Goal: Task Accomplishment & Management: Use online tool/utility

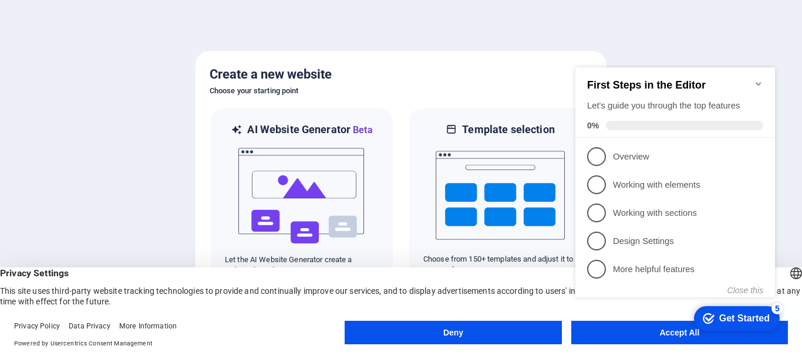
click at [473, 335] on button "Deny" at bounding box center [453, 332] width 217 height 23
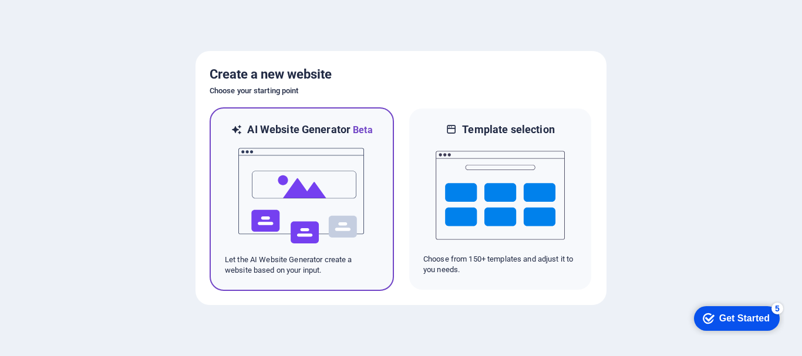
click at [330, 134] on h6 "AI Website Generator Beta" at bounding box center [309, 130] width 125 height 15
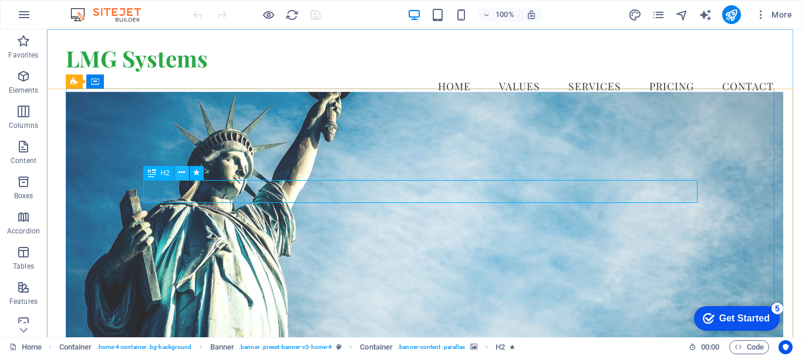
click at [182, 173] on icon at bounding box center [181, 173] width 6 height 12
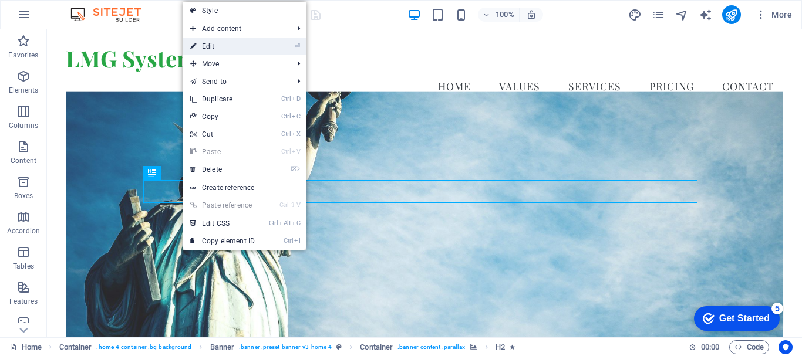
click at [246, 48] on link "⏎ Edit" at bounding box center [222, 47] width 79 height 18
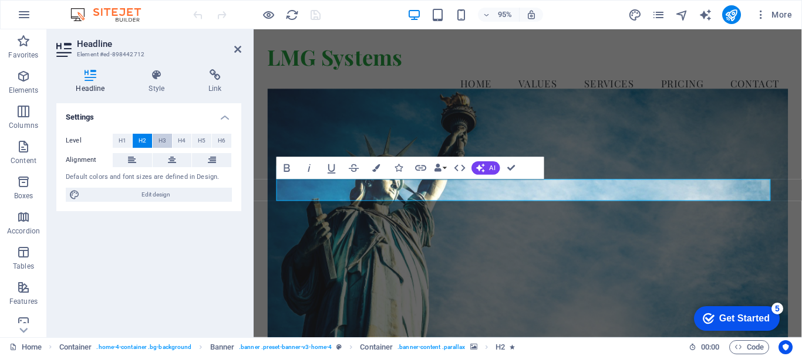
click at [160, 138] on span "H3" at bounding box center [162, 141] width 8 height 14
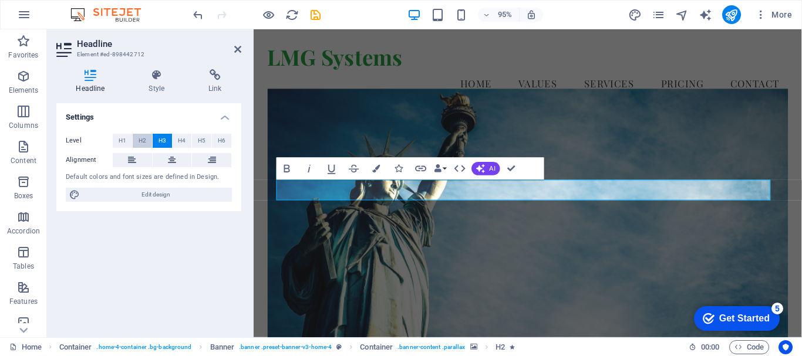
click at [141, 139] on span "H2" at bounding box center [143, 141] width 8 height 14
click at [156, 140] on button "H3" at bounding box center [162, 141] width 19 height 14
click at [184, 142] on span "H4" at bounding box center [182, 141] width 8 height 14
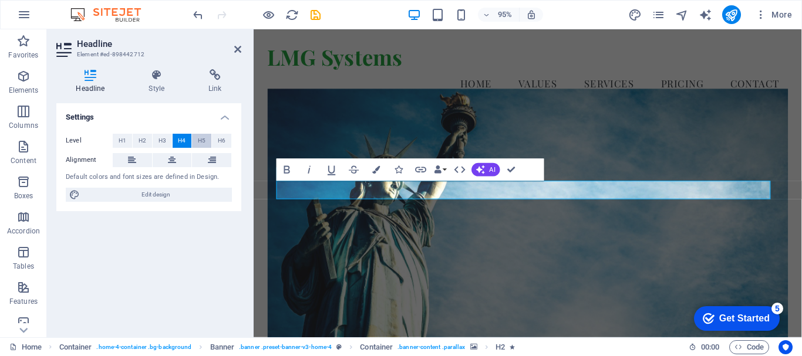
click at [198, 142] on span "H5" at bounding box center [202, 141] width 8 height 14
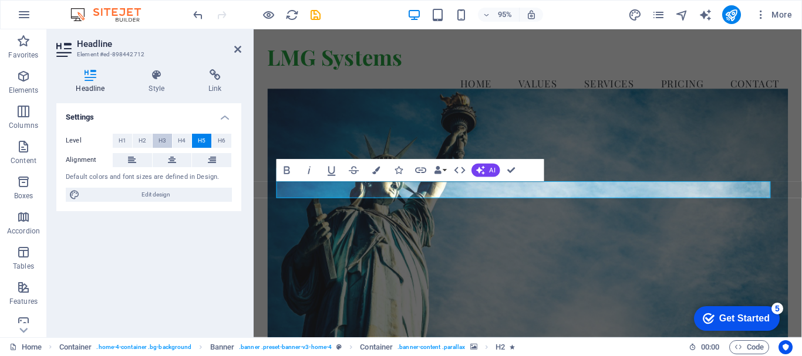
click at [157, 141] on button "H3" at bounding box center [162, 141] width 19 height 14
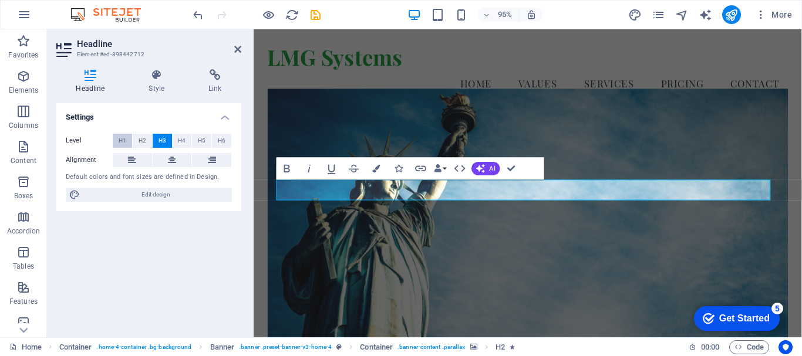
click at [126, 140] on button "H1" at bounding box center [122, 141] width 19 height 14
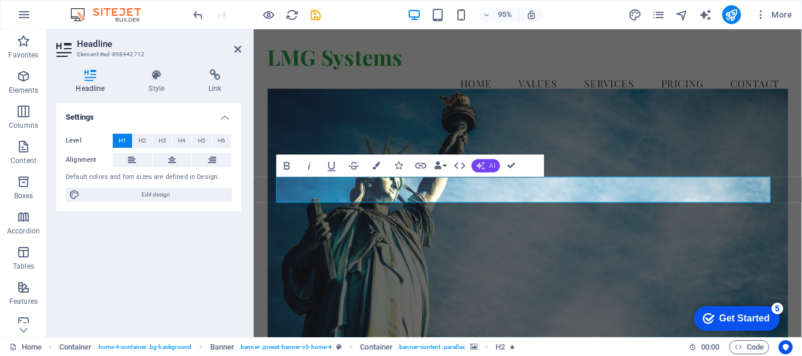
click at [485, 163] on button "AI" at bounding box center [485, 167] width 28 height 14
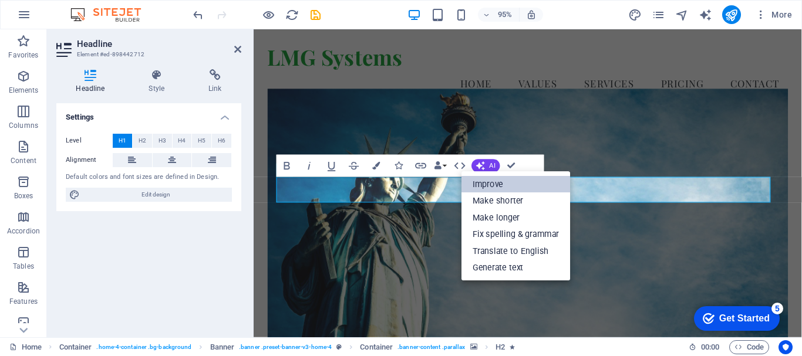
click at [524, 182] on link "Improve" at bounding box center [515, 184] width 109 height 17
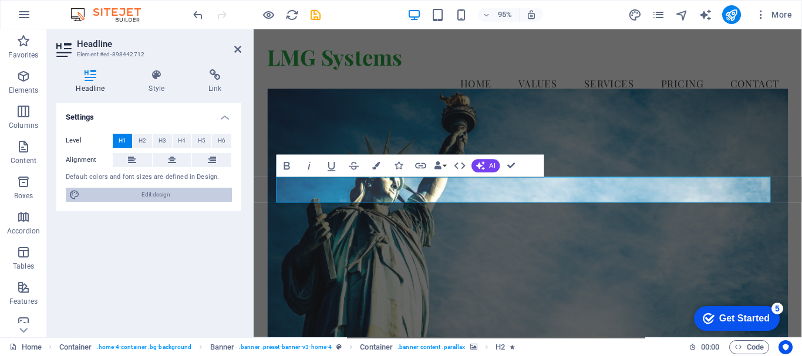
drag, startPoint x: 144, startPoint y: 194, endPoint x: 89, endPoint y: 356, distance: 171.2
click at [144, 194] on span "Edit design" at bounding box center [155, 195] width 145 height 14
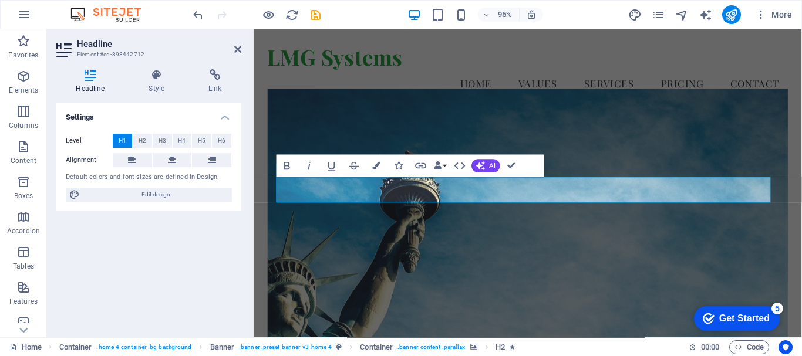
select select "px"
select select "200"
select select "px"
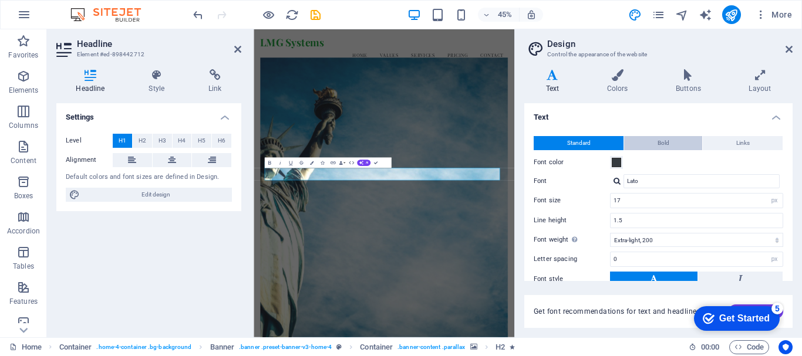
click at [665, 141] on span "Bold" at bounding box center [663, 143] width 12 height 14
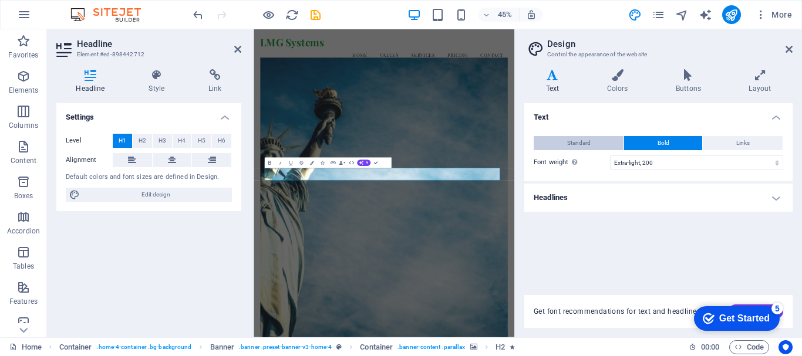
click at [589, 140] on span "Standard" at bounding box center [578, 143] width 23 height 14
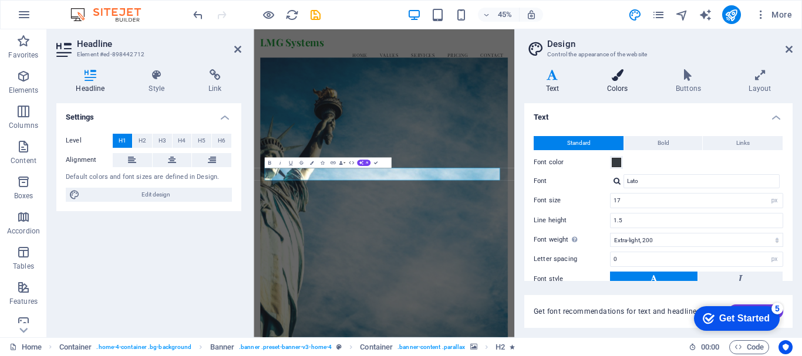
click at [620, 85] on h4 "Colors" at bounding box center [619, 81] width 69 height 25
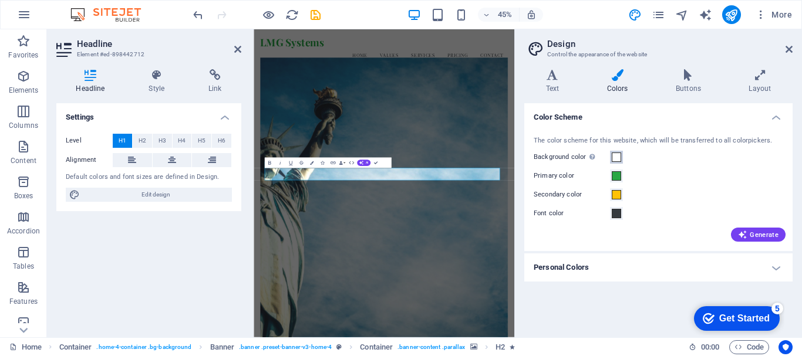
click at [613, 157] on span at bounding box center [616, 157] width 9 height 9
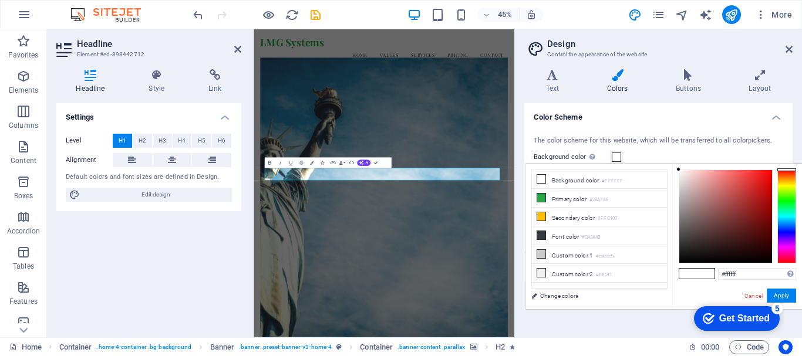
click at [689, 274] on span at bounding box center [688, 274] width 18 height 10
click at [784, 294] on button "Apply" at bounding box center [781, 296] width 29 height 14
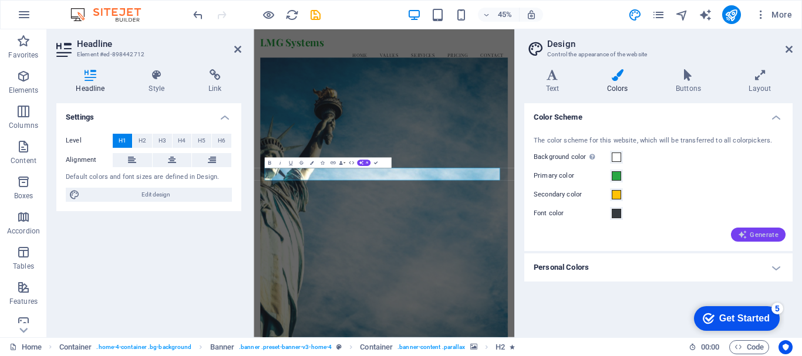
click at [753, 235] on span "Generate" at bounding box center [758, 234] width 41 height 9
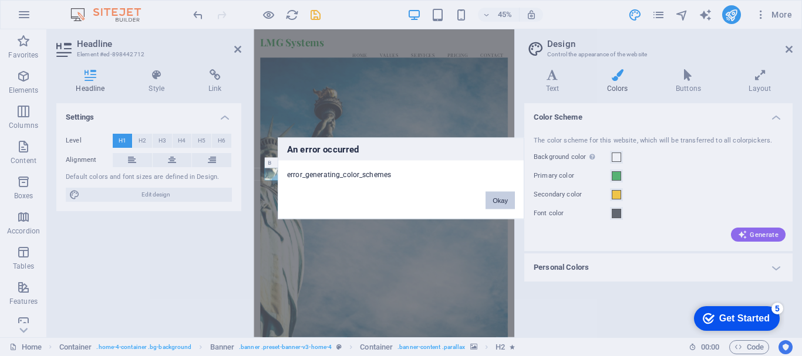
click at [502, 196] on button "Okay" at bounding box center [499, 200] width 29 height 18
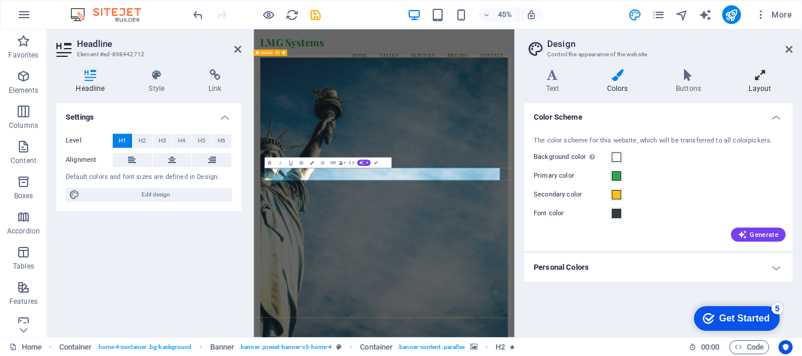
click at [755, 80] on icon at bounding box center [759, 75] width 65 height 12
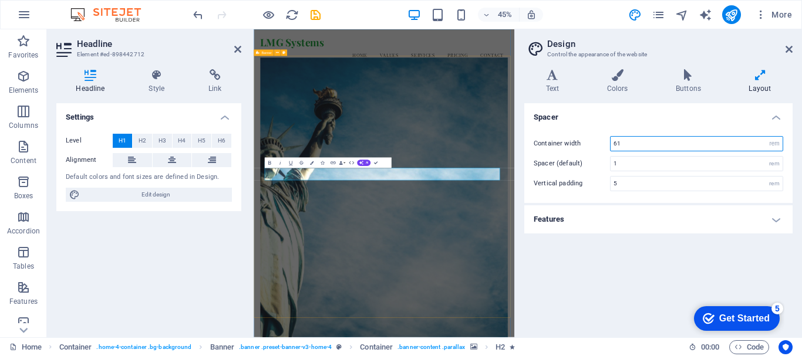
drag, startPoint x: 702, startPoint y: 146, endPoint x: 603, endPoint y: 146, distance: 99.2
click at [603, 146] on div "Container width 61 rem px" at bounding box center [658, 143] width 249 height 15
type input "80"
click at [724, 313] on div "Get Started" at bounding box center [744, 318] width 50 height 11
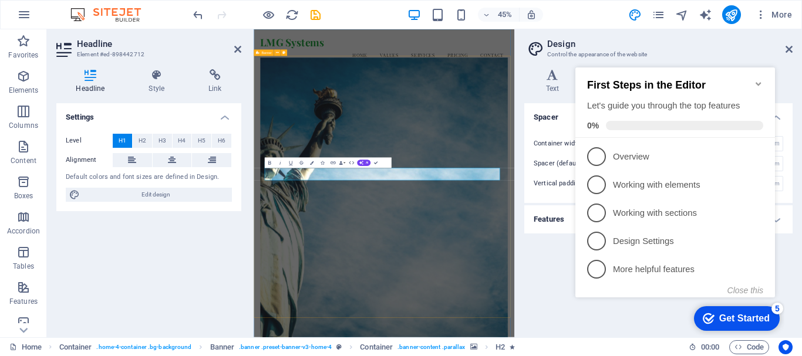
click at [557, 295] on div "Spacer Container width 80 rem px Spacer (default) 1 rem Vertical padding 5 rem …" at bounding box center [658, 215] width 268 height 225
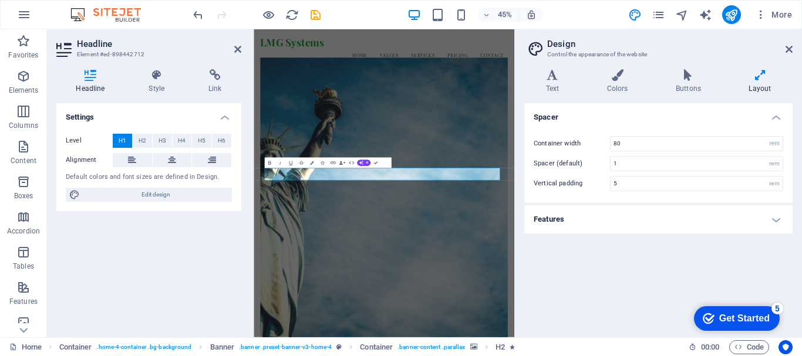
click at [137, 261] on div "Settings Level H1 H2 H3 H4 H5 H6 Alignment Default colors and font sizes are de…" at bounding box center [148, 215] width 185 height 225
click at [158, 87] on h4 "Style" at bounding box center [159, 81] width 60 height 25
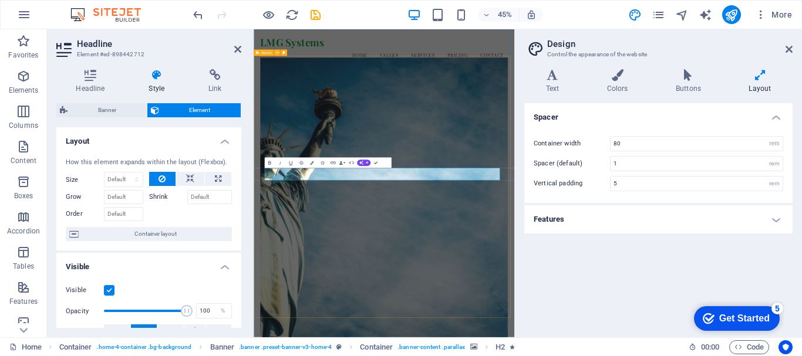
click at [794, 49] on aside "Design Control the appearance of the website Variants Text Colors Buttons Layou…" at bounding box center [658, 183] width 288 height 308
click at [791, 48] on icon at bounding box center [788, 49] width 7 height 9
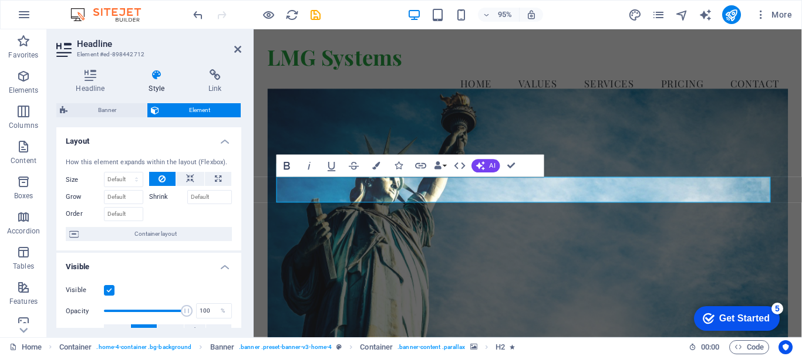
click at [288, 163] on icon "button" at bounding box center [287, 166] width 6 height 8
drag, startPoint x: 714, startPoint y: 195, endPoint x: 352, endPoint y: 188, distance: 362.9
click at [373, 164] on icon "button" at bounding box center [376, 166] width 8 height 8
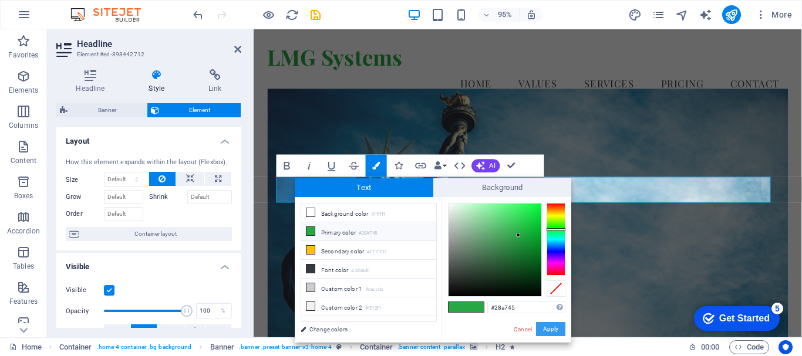
click at [546, 329] on button "Apply" at bounding box center [550, 329] width 29 height 14
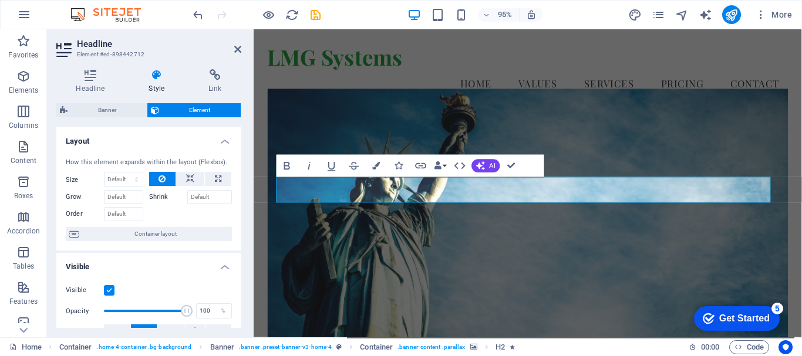
click at [626, 282] on figure at bounding box center [542, 240] width 548 height 296
click at [674, 292] on figure at bounding box center [542, 240] width 548 height 296
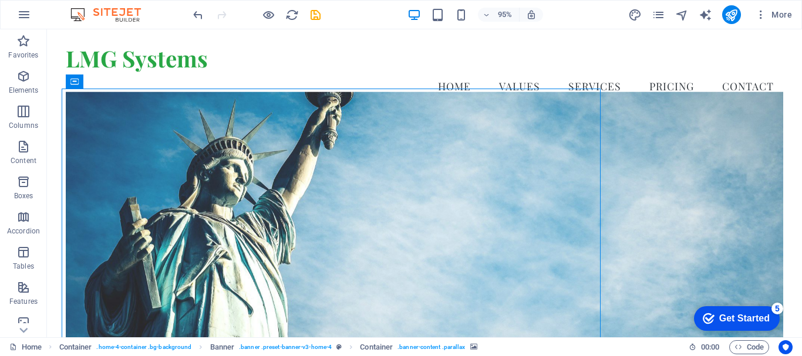
click at [575, 288] on figure at bounding box center [424, 240] width 717 height 296
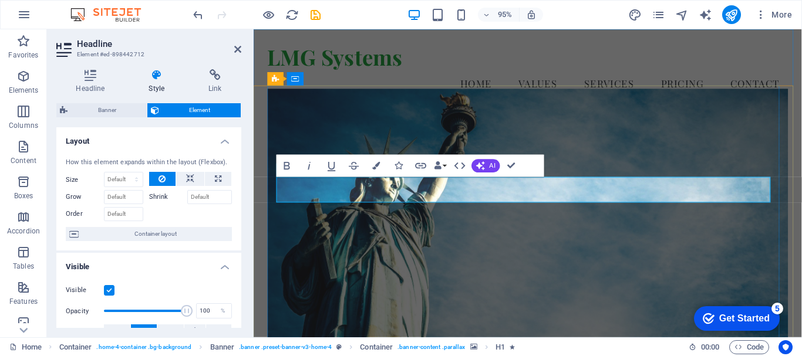
drag, startPoint x: 707, startPoint y: 201, endPoint x: 351, endPoint y: 201, distance: 355.7
click at [376, 161] on button "Colors" at bounding box center [376, 166] width 21 height 22
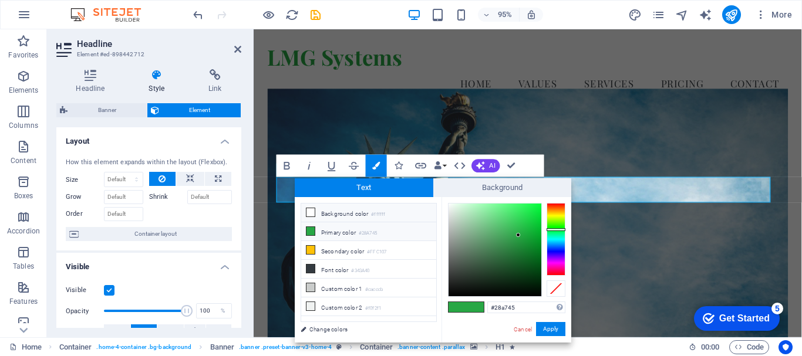
click at [313, 211] on icon at bounding box center [310, 212] width 8 height 8
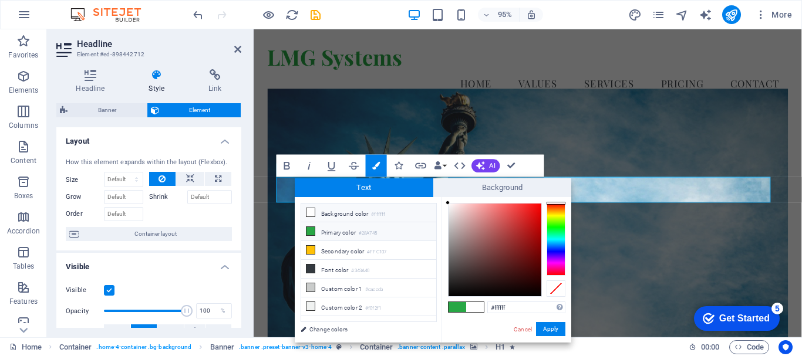
click at [312, 230] on icon at bounding box center [310, 231] width 8 height 8
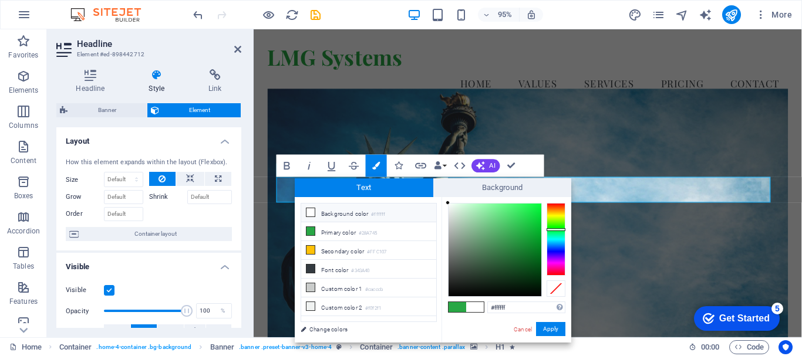
drag, startPoint x: 516, startPoint y: 235, endPoint x: 430, endPoint y: 200, distance: 92.9
click at [431, 190] on div "Text Background less Background color #ffffff Primary color #28A745 Secondary c…" at bounding box center [433, 260] width 276 height 164
type input "#000000"
click at [548, 330] on button "Apply" at bounding box center [550, 329] width 29 height 14
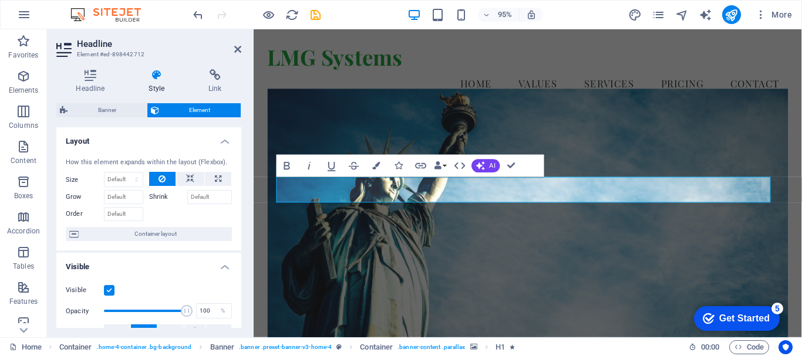
click at [639, 252] on div "H1 Container Banner Banner Container Container Menu Bar Button Spacer H3 Info B…" at bounding box center [528, 183] width 548 height 308
click at [681, 147] on figure at bounding box center [542, 240] width 548 height 296
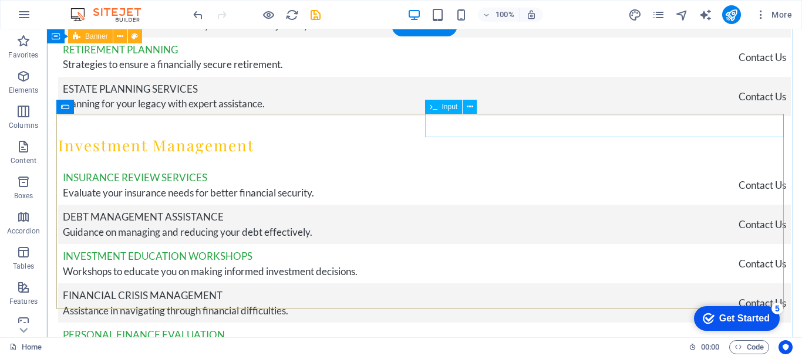
scroll to position [3517, 0]
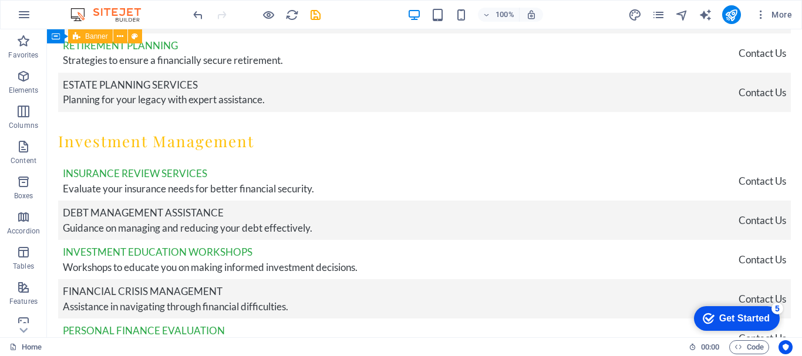
click at [707, 307] on div "checkmark Get Started 5" at bounding box center [737, 318] width 86 height 25
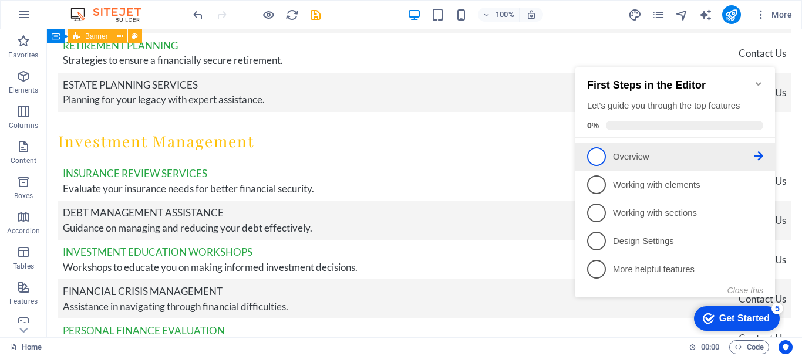
click at [648, 152] on p "Overview - incomplete" at bounding box center [683, 157] width 141 height 12
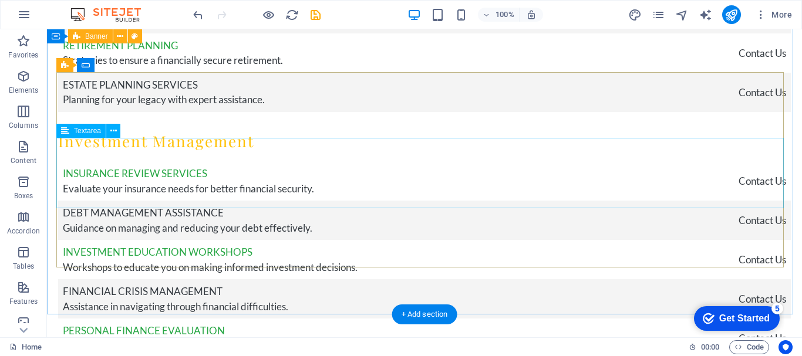
scroll to position [0, 0]
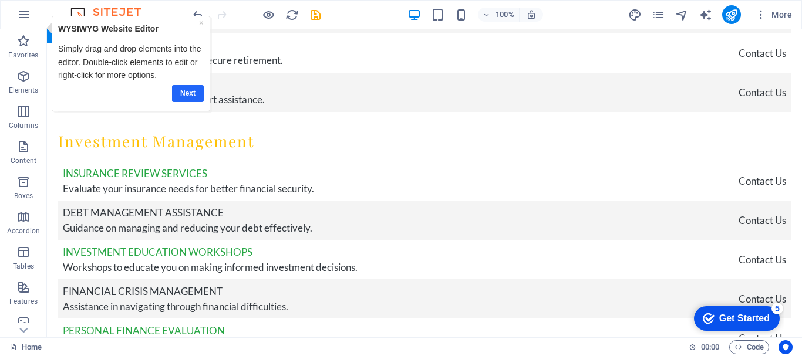
click at [187, 93] on link "Next" at bounding box center [187, 93] width 32 height 17
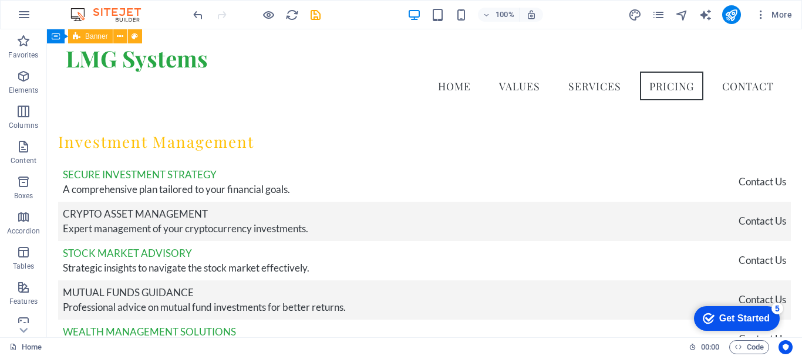
scroll to position [2649, 0]
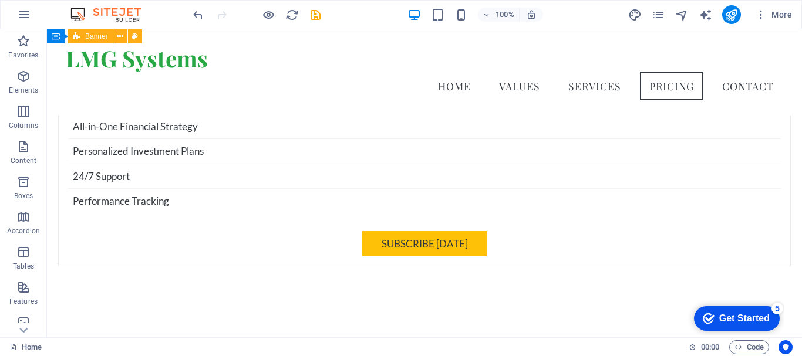
click at [716, 311] on div "checkmark Get Started 5" at bounding box center [737, 318] width 86 height 25
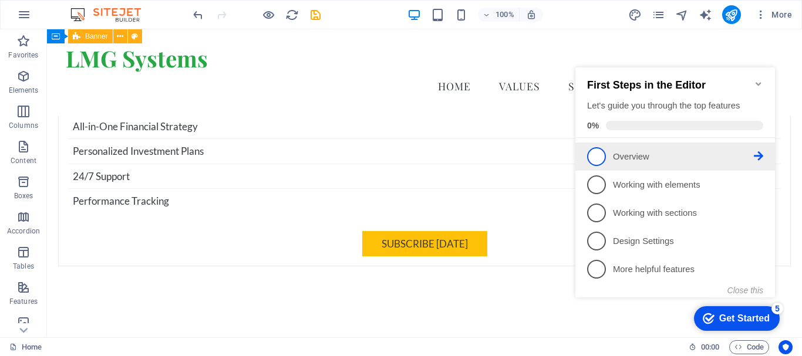
click at [602, 154] on span "1" at bounding box center [596, 156] width 19 height 19
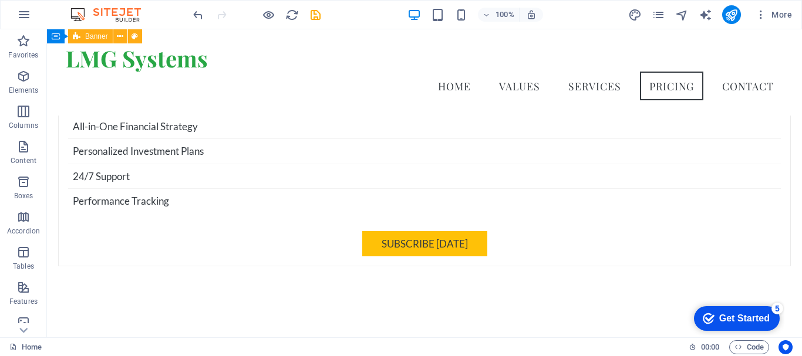
click at [719, 315] on div "Get Started" at bounding box center [744, 318] width 50 height 11
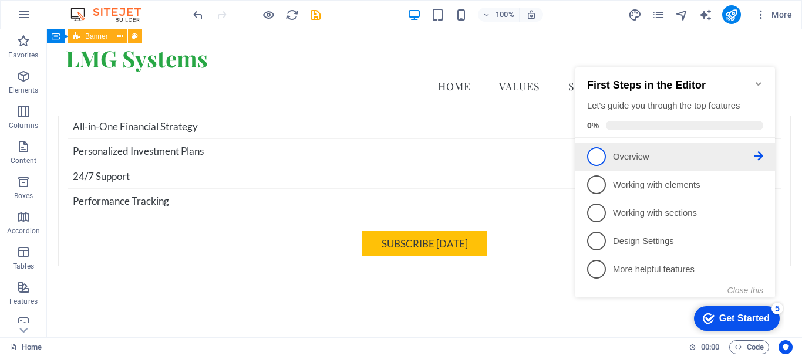
click at [759, 157] on icon at bounding box center [758, 155] width 9 height 9
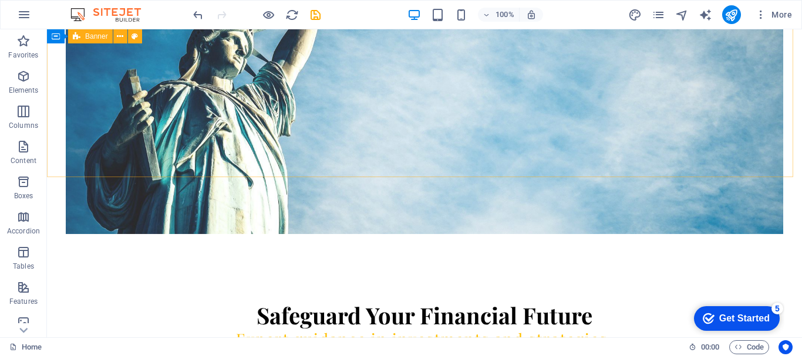
scroll to position [0, 0]
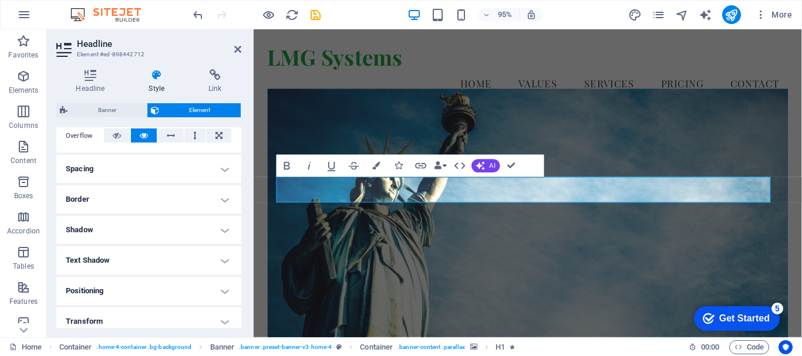
scroll to position [235, 0]
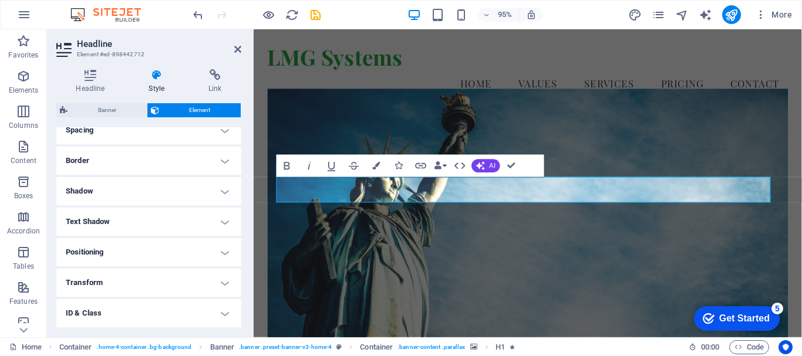
click at [214, 203] on h4 "Shadow" at bounding box center [148, 191] width 185 height 28
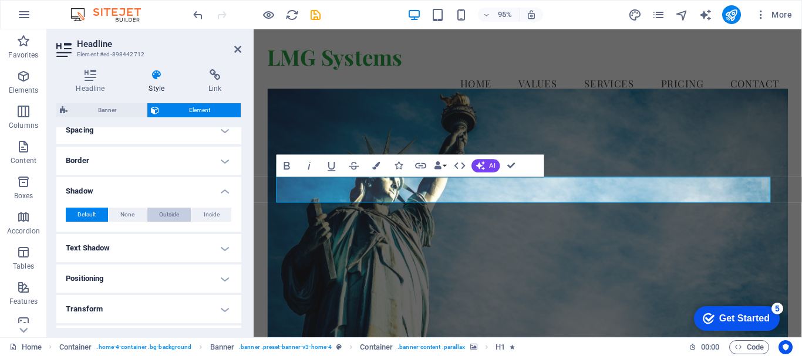
click at [169, 215] on span "Outside" at bounding box center [169, 215] width 20 height 14
type input "2"
type input "4"
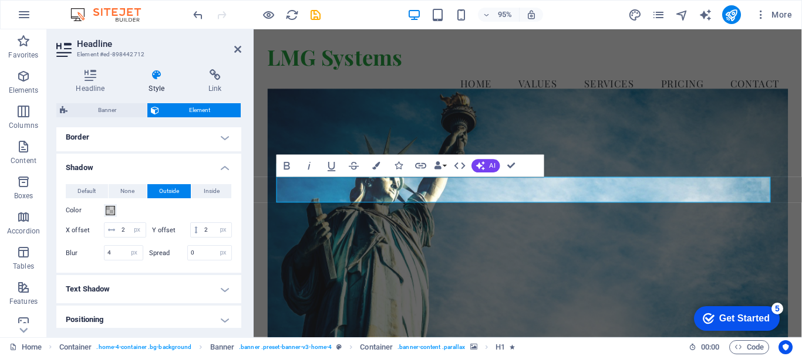
scroll to position [257, 0]
click at [102, 194] on button "Default" at bounding box center [87, 193] width 42 height 14
type input "0"
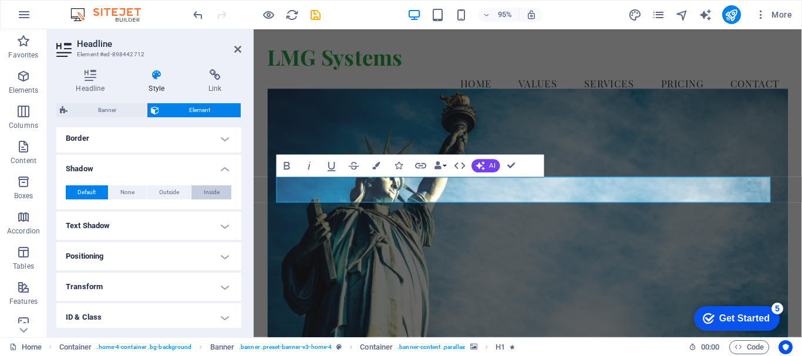
click at [213, 194] on span "Inside" at bounding box center [212, 193] width 16 height 14
type input "2"
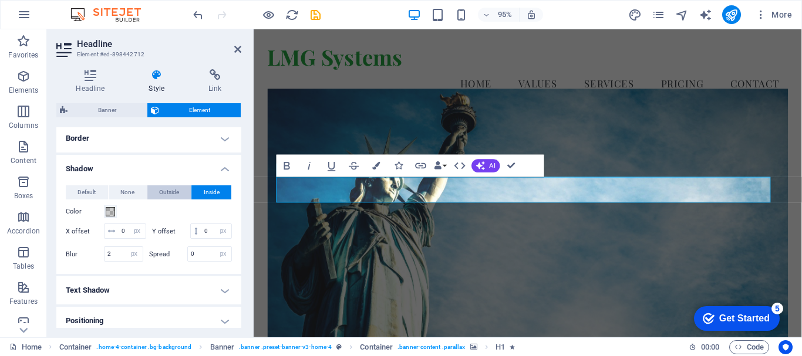
click at [159, 187] on span "Outside" at bounding box center [169, 193] width 20 height 14
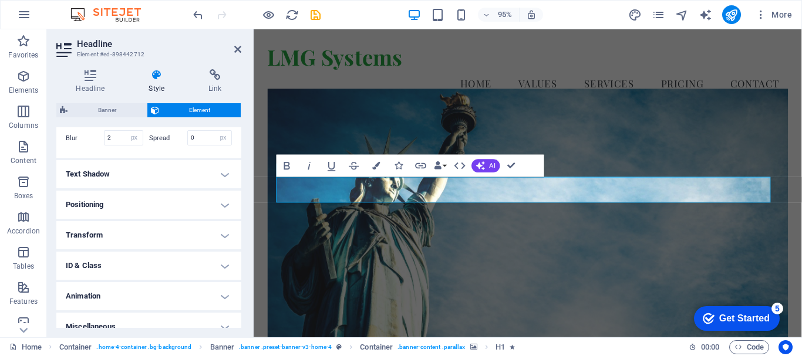
scroll to position [402, 0]
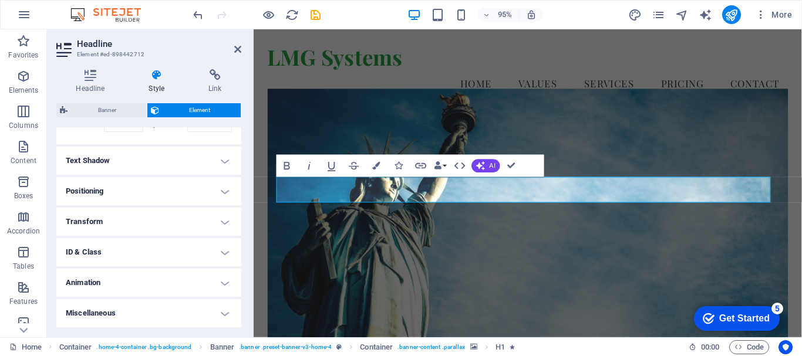
click at [213, 163] on h4 "Text Shadow" at bounding box center [148, 161] width 185 height 28
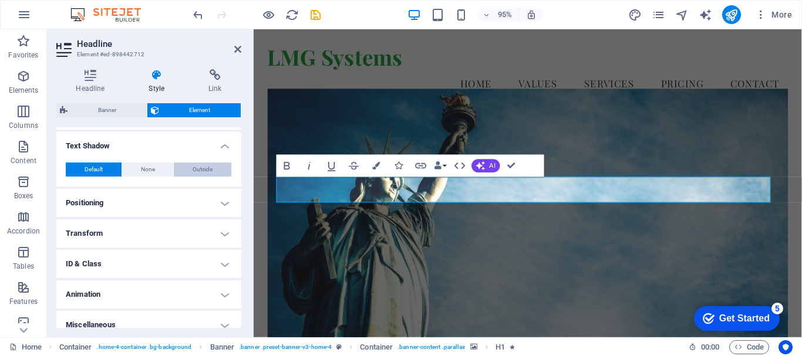
click at [195, 177] on span "Outside" at bounding box center [203, 170] width 20 height 14
type input "2"
type input "4"
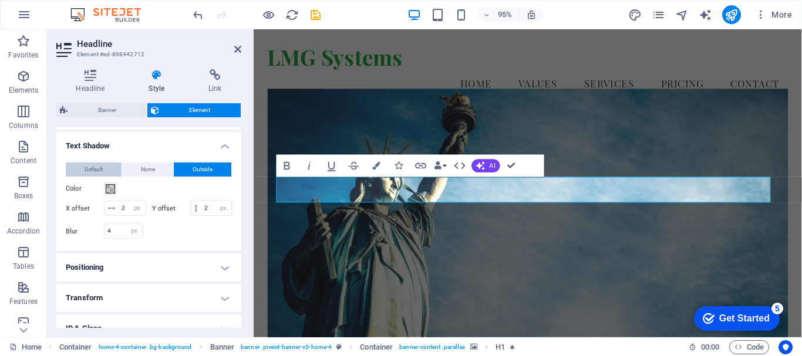
click at [104, 177] on button "Default" at bounding box center [94, 170] width 56 height 14
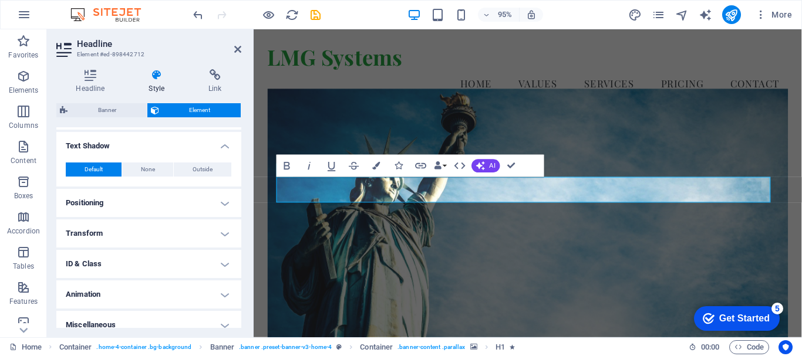
click at [134, 213] on h4 "Positioning" at bounding box center [148, 203] width 185 height 28
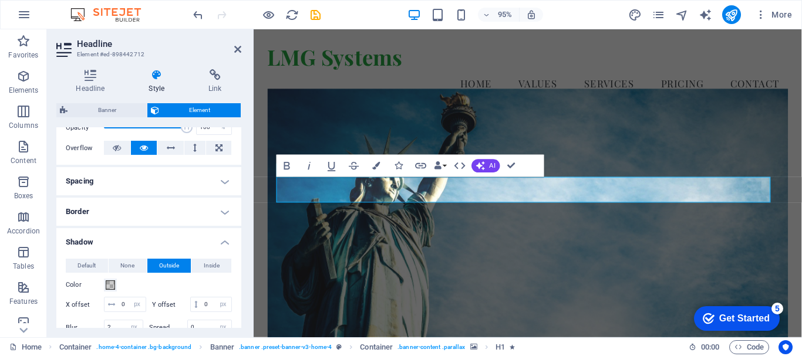
scroll to position [0, 0]
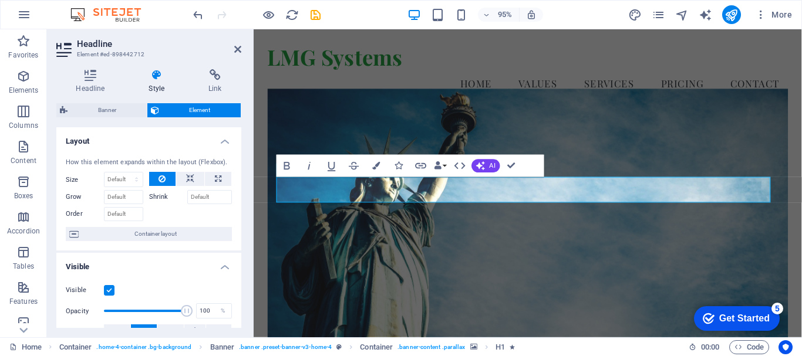
click at [106, 50] on h3 "Element #ed-898442712" at bounding box center [147, 54] width 141 height 11
click at [96, 70] on icon at bounding box center [90, 75] width 68 height 12
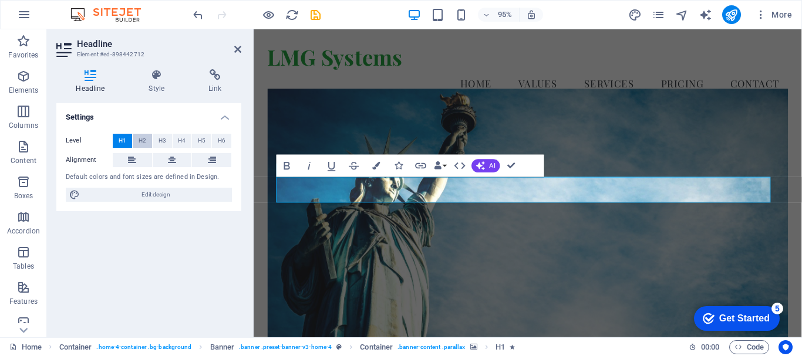
click at [137, 139] on button "H2" at bounding box center [142, 141] width 19 height 14
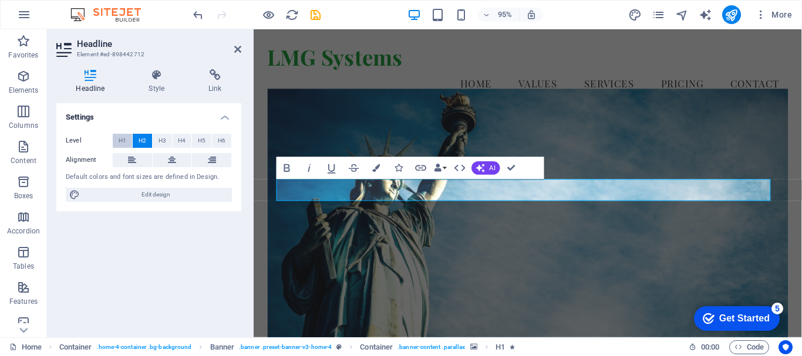
click at [126, 140] on span "H1" at bounding box center [123, 141] width 8 height 14
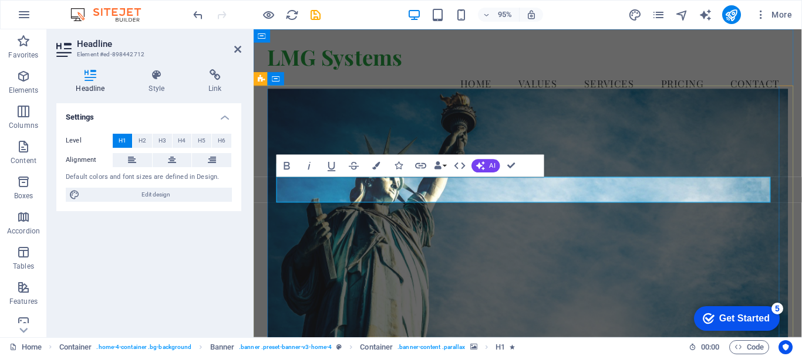
click at [377, 161] on button "Colors" at bounding box center [376, 166] width 21 height 22
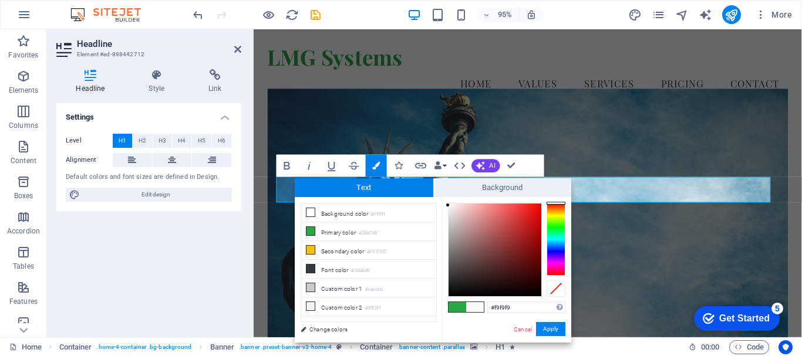
drag, startPoint x: 452, startPoint y: 204, endPoint x: 443, endPoint y: 205, distance: 8.9
click at [443, 205] on div "#f9f9f9 Supported formats #0852ed rgb(8, 82, 237) rgba(8, 82, 237, 90%) hsv(221…" at bounding box center [506, 355] width 130 height 316
type input "#fcf9f9"
click at [449, 204] on div at bounding box center [449, 204] width 4 height 4
click at [541, 325] on button "Apply" at bounding box center [550, 329] width 29 height 14
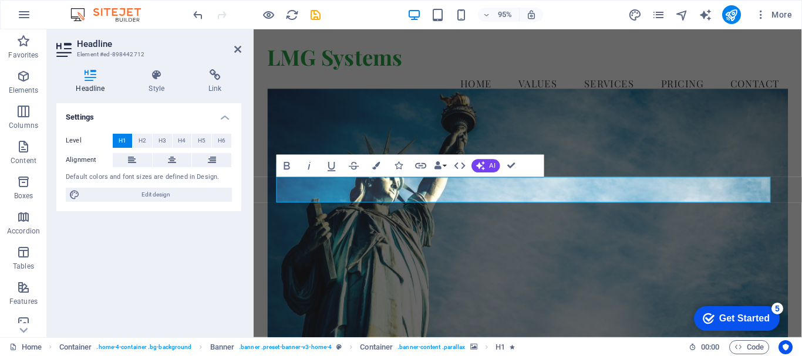
click at [579, 321] on figure at bounding box center [542, 240] width 548 height 296
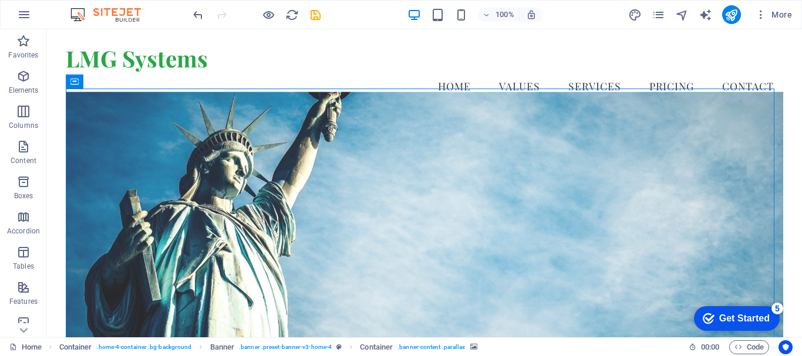
click at [564, 307] on figure at bounding box center [424, 232] width 717 height 281
drag, startPoint x: 373, startPoint y: 321, endPoint x: 564, endPoint y: 307, distance: 191.3
click at [564, 307] on figure at bounding box center [424, 232] width 717 height 281
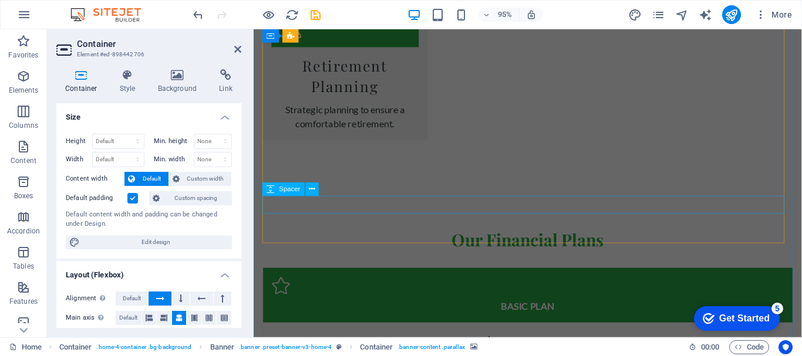
scroll to position [2055, 0]
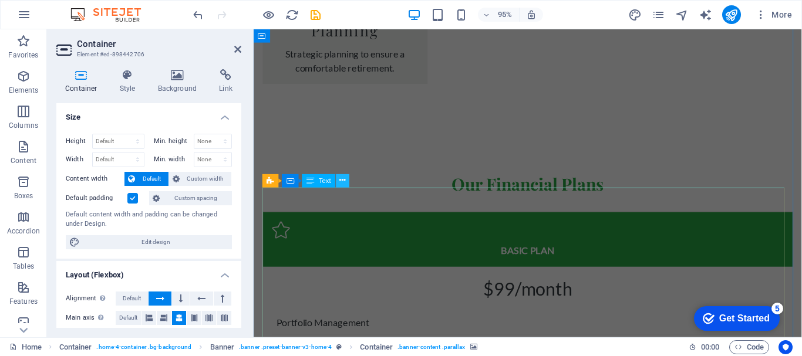
click at [342, 182] on icon at bounding box center [343, 181] width 6 height 12
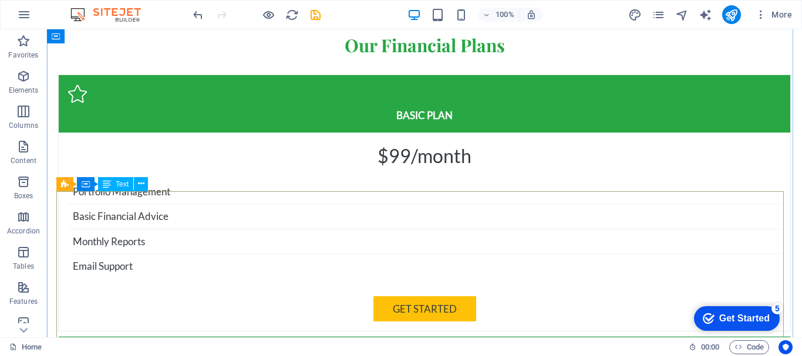
scroll to position [2086, 0]
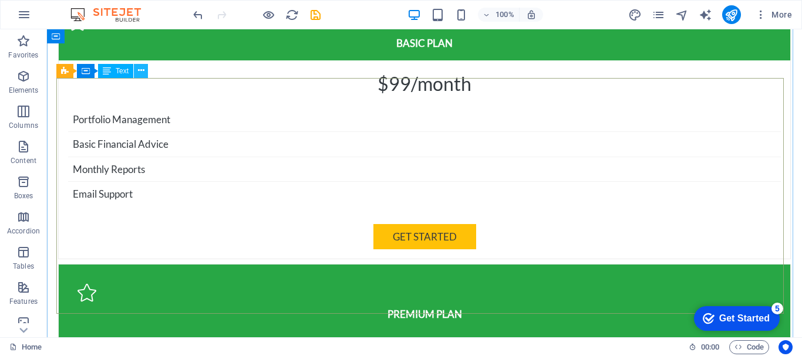
click at [142, 74] on icon at bounding box center [141, 71] width 6 height 12
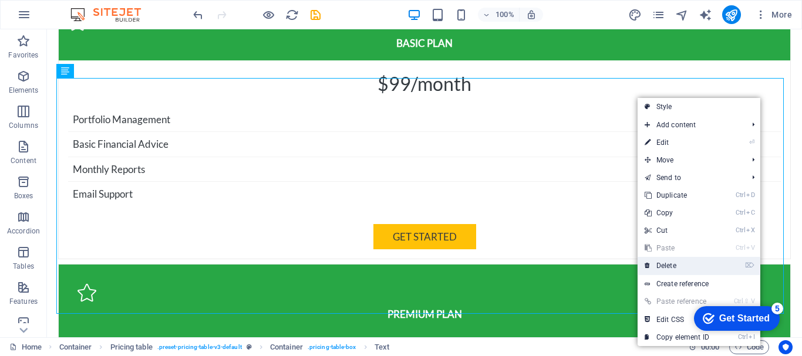
click at [676, 262] on link "⌦ Delete" at bounding box center [677, 266] width 79 height 18
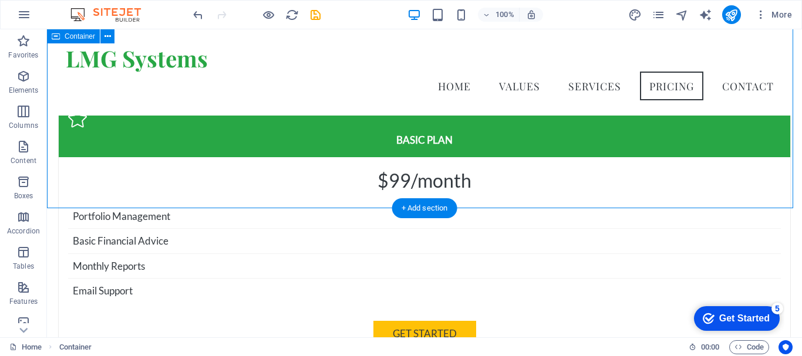
scroll to position [1968, 0]
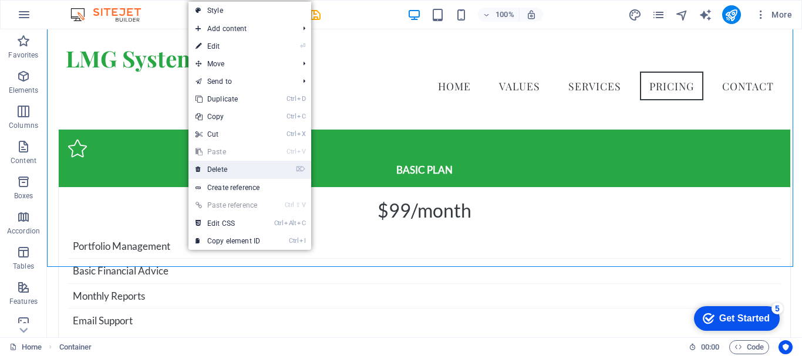
click at [228, 165] on link "⌦ Delete" at bounding box center [227, 170] width 79 height 18
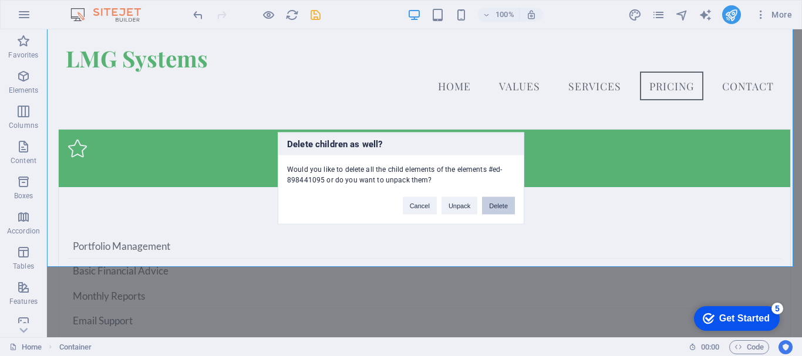
click at [500, 205] on button "Delete" at bounding box center [498, 206] width 33 height 18
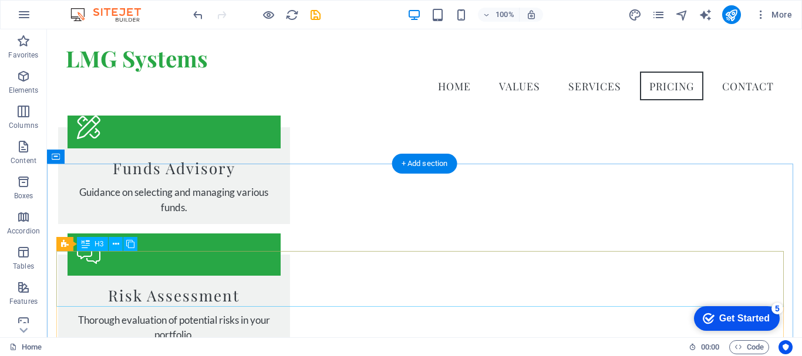
scroll to position [1441, 0]
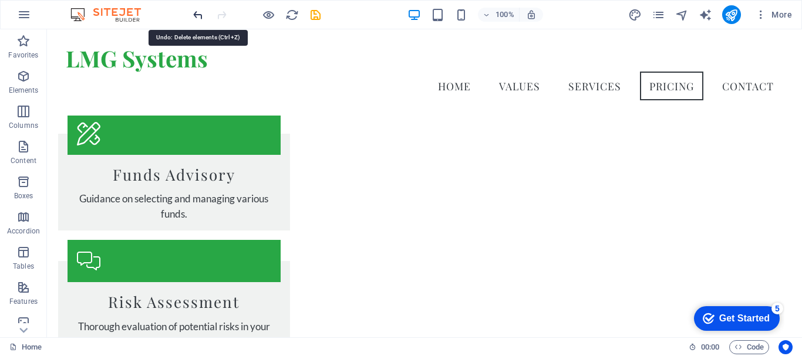
click at [198, 15] on icon "undo" at bounding box center [198, 15] width 14 height 14
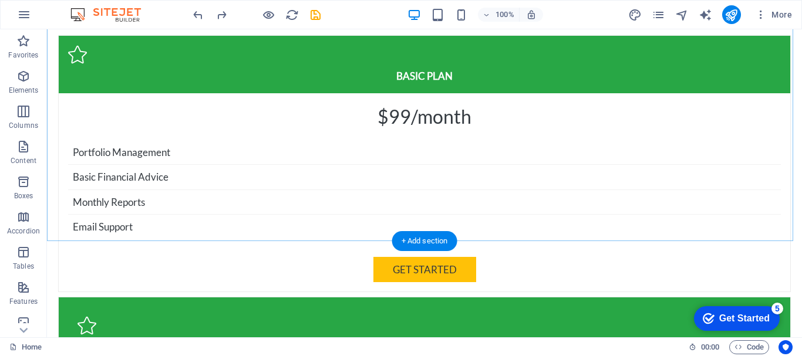
scroll to position [2053, 0]
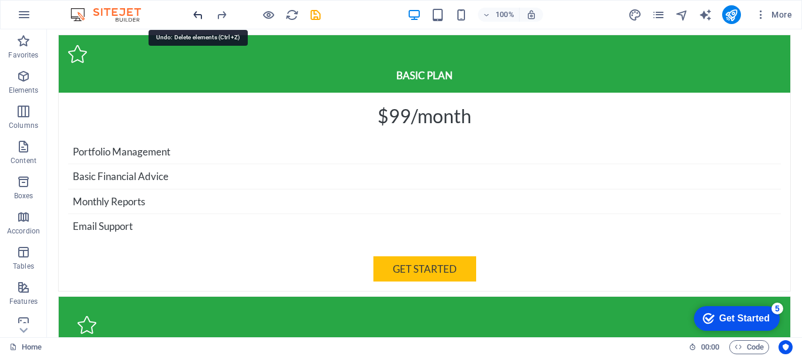
click at [201, 14] on icon "undo" at bounding box center [198, 15] width 14 height 14
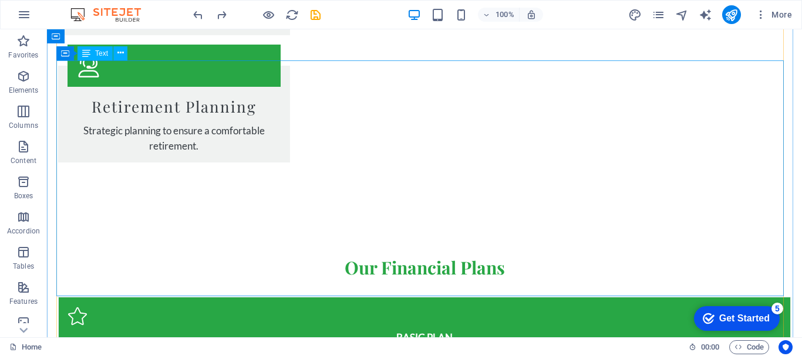
scroll to position [1856, 0]
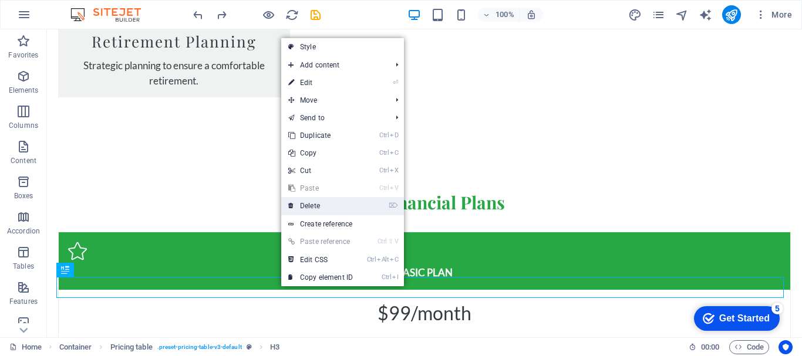
click at [318, 208] on link "⌦ Delete" at bounding box center [320, 206] width 79 height 18
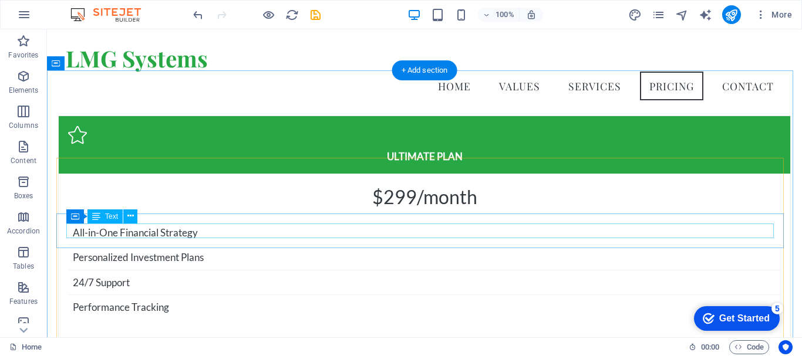
scroll to position [2542, 0]
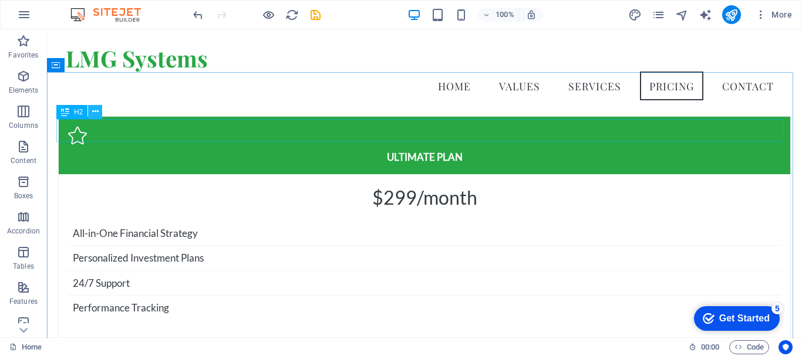
click at [91, 110] on button at bounding box center [95, 112] width 14 height 14
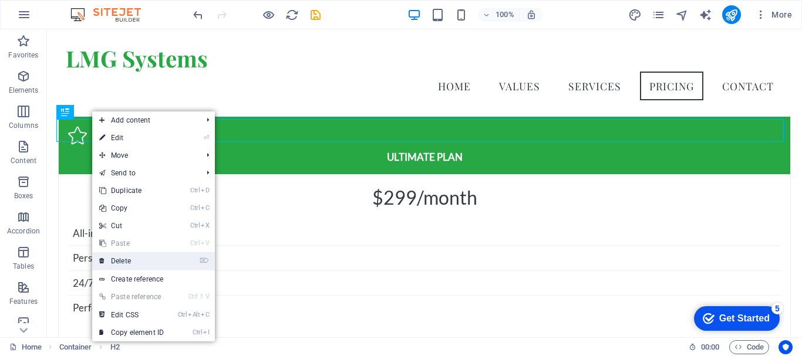
click at [114, 255] on link "⌦ Delete" at bounding box center [131, 261] width 79 height 18
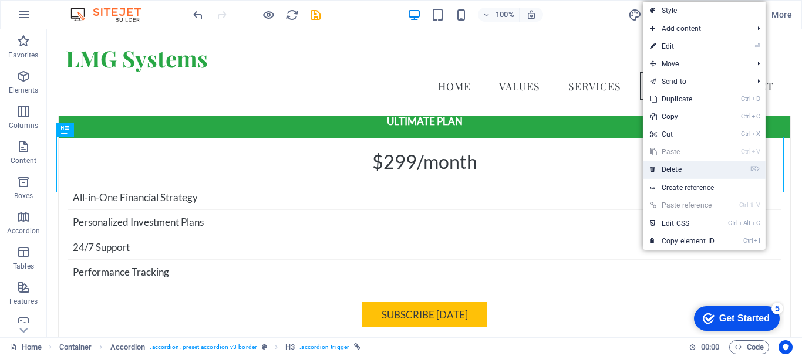
click at [730, 168] on li "⌦ Delete" at bounding box center [704, 170] width 123 height 18
click at [711, 168] on link "⌦ Delete" at bounding box center [682, 170] width 79 height 18
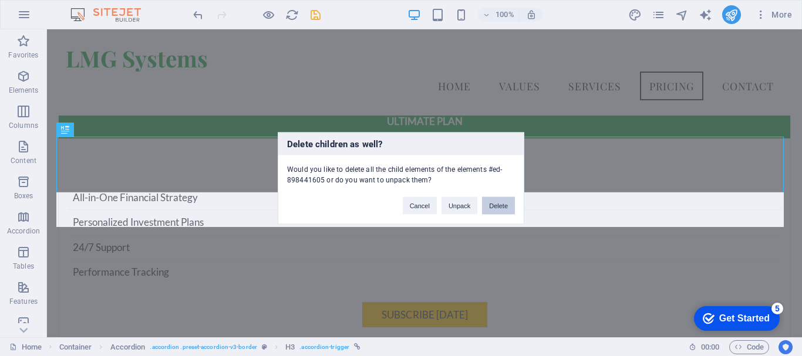
click at [500, 208] on button "Delete" at bounding box center [498, 206] width 33 height 18
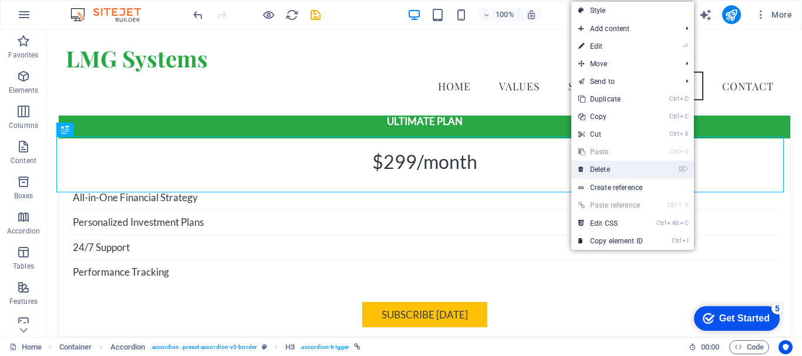
click at [667, 164] on li "⌦ Delete" at bounding box center [632, 170] width 123 height 18
click at [633, 165] on link "⌦ Delete" at bounding box center [610, 170] width 79 height 18
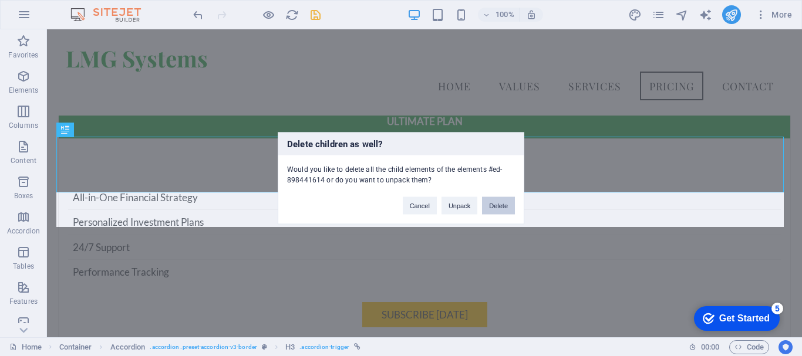
click at [493, 207] on button "Delete" at bounding box center [498, 206] width 33 height 18
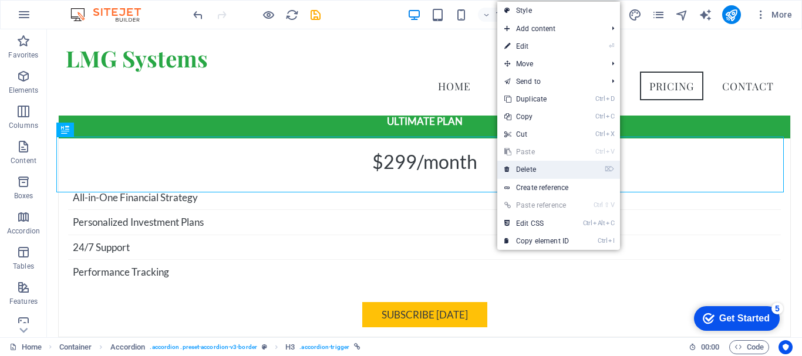
click at [518, 170] on link "⌦ Delete" at bounding box center [536, 170] width 79 height 18
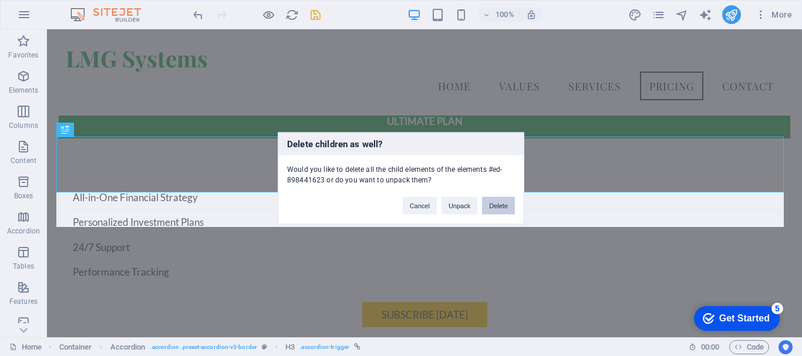
click at [498, 203] on button "Delete" at bounding box center [498, 206] width 33 height 18
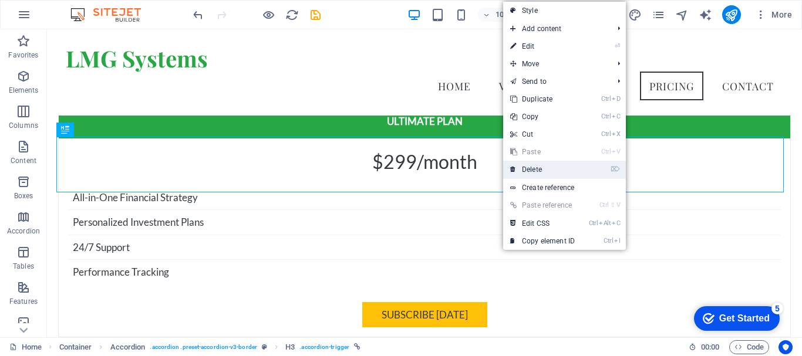
click at [520, 169] on link "⌦ Delete" at bounding box center [542, 170] width 79 height 18
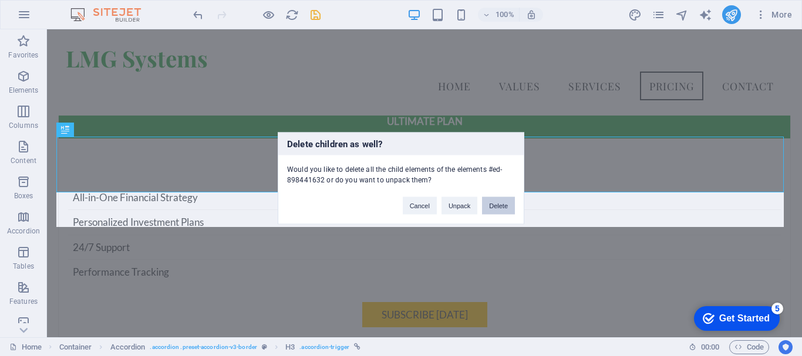
click at [497, 201] on button "Delete" at bounding box center [498, 206] width 33 height 18
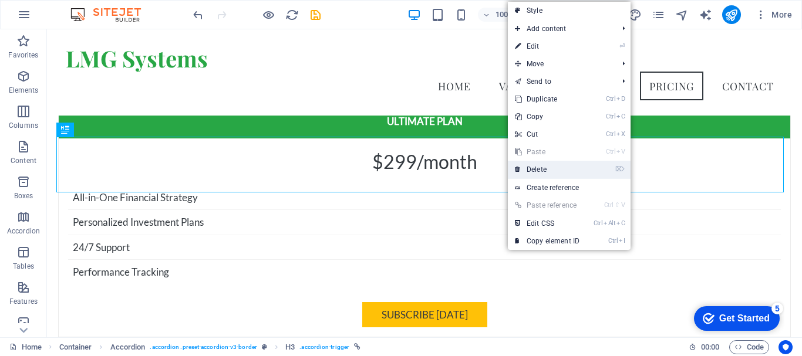
click at [520, 167] on icon at bounding box center [518, 170] width 6 height 18
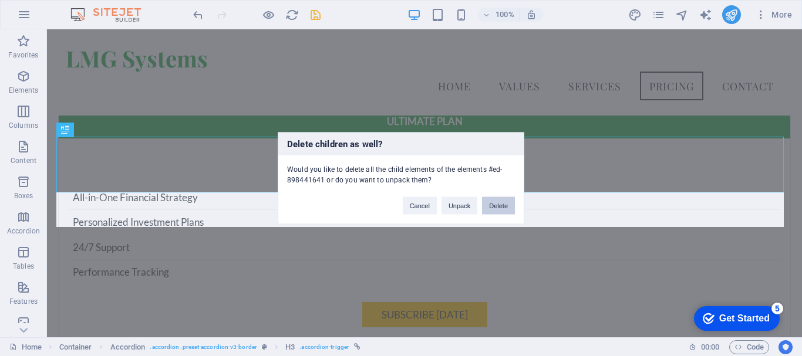
click at [502, 199] on button "Delete" at bounding box center [498, 206] width 33 height 18
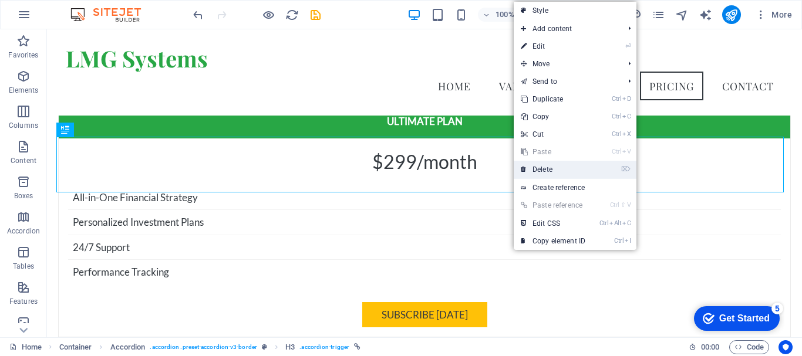
click at [528, 165] on link "⌦ Delete" at bounding box center [553, 170] width 79 height 18
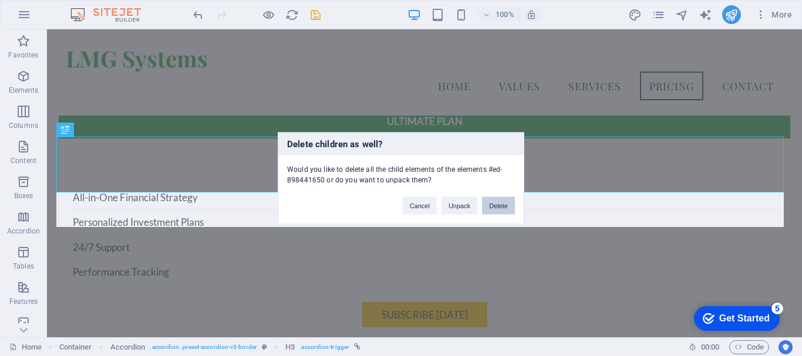
click at [502, 201] on button "Delete" at bounding box center [498, 206] width 33 height 18
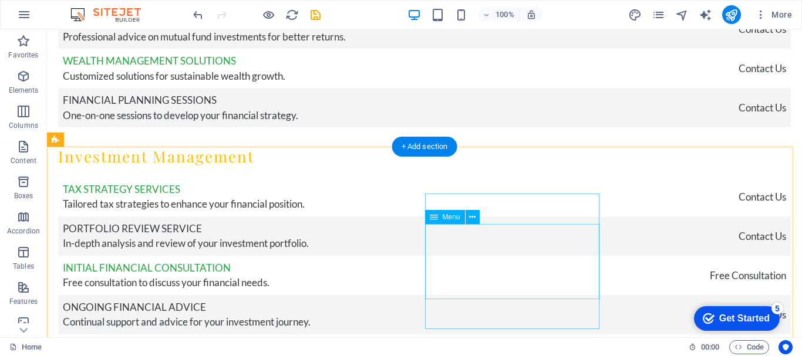
scroll to position [3219, 0]
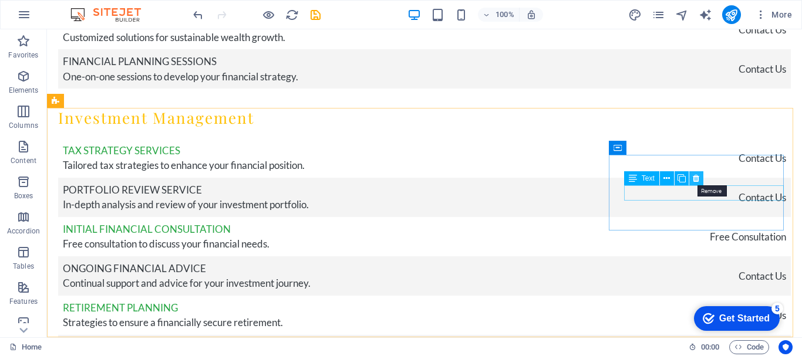
click at [697, 180] on icon at bounding box center [696, 179] width 6 height 12
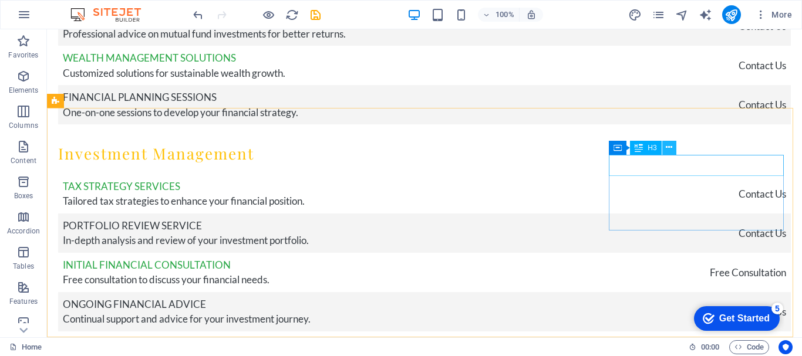
click at [672, 148] on icon at bounding box center [669, 147] width 6 height 12
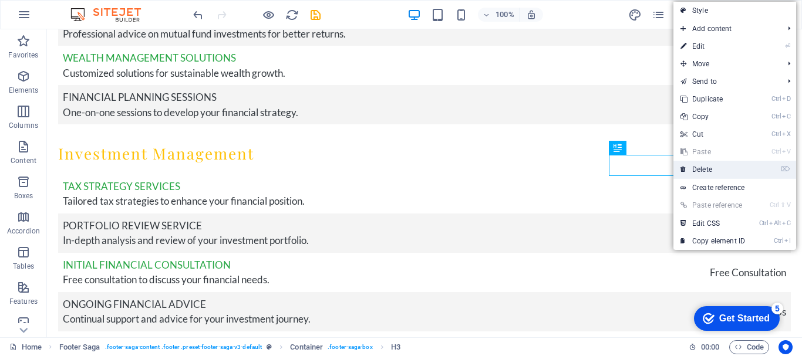
click at [682, 166] on icon at bounding box center [683, 170] width 6 height 18
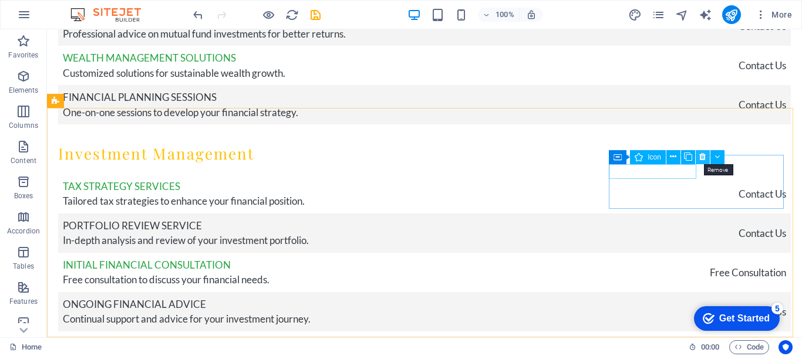
click at [703, 156] on icon at bounding box center [702, 157] width 6 height 12
click at [689, 160] on icon at bounding box center [687, 157] width 6 height 12
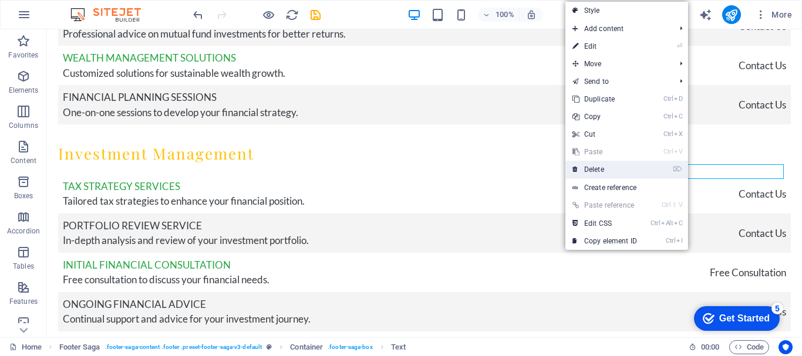
click at [652, 174] on li "⌦ Delete" at bounding box center [626, 170] width 123 height 18
click at [621, 164] on link "⌦ Delete" at bounding box center [604, 170] width 79 height 18
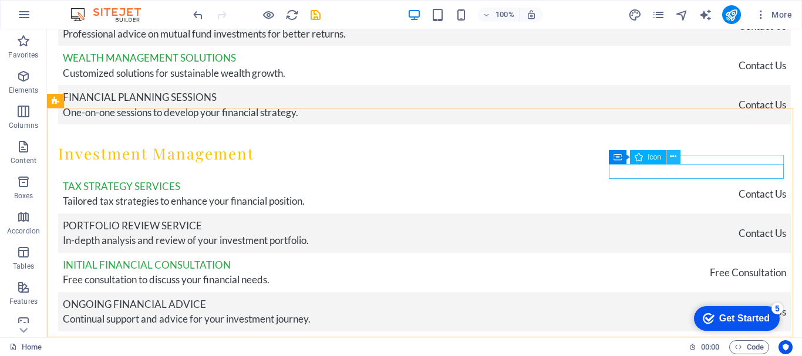
click at [671, 161] on icon at bounding box center [673, 157] width 6 height 12
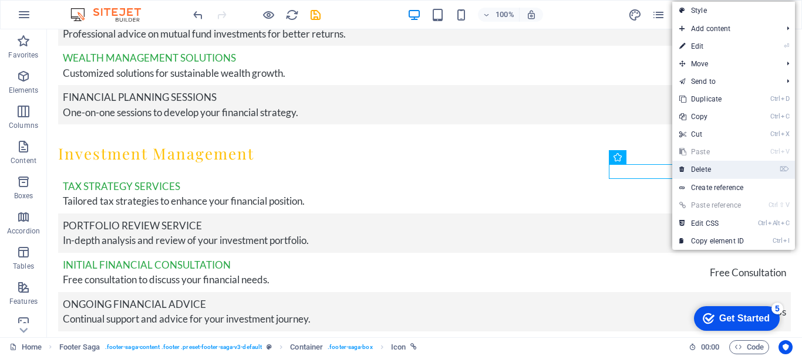
click at [686, 167] on link "⌦ Delete" at bounding box center [711, 170] width 79 height 18
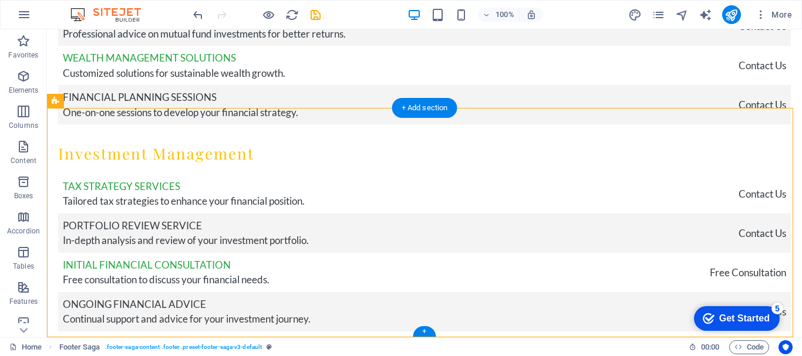
drag, startPoint x: 480, startPoint y: 205, endPoint x: 568, endPoint y: 187, distance: 89.9
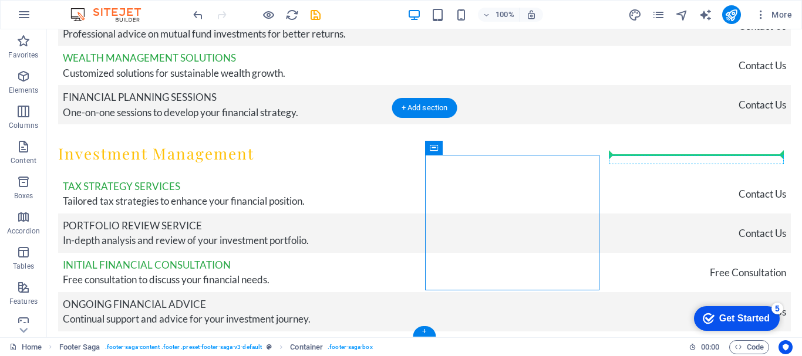
drag, startPoint x: 480, startPoint y: 178, endPoint x: 640, endPoint y: 157, distance: 161.1
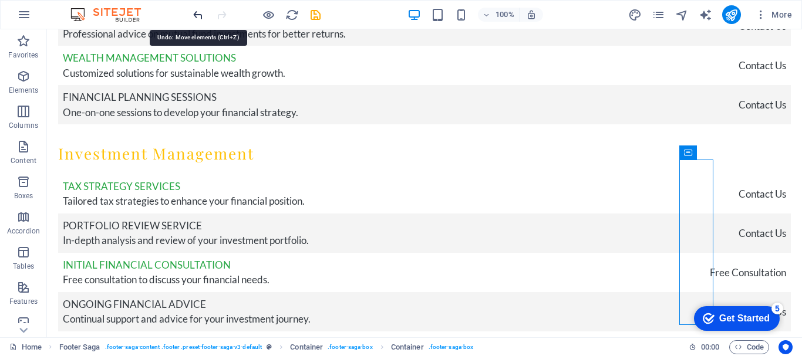
click at [197, 14] on icon "undo" at bounding box center [198, 15] width 14 height 14
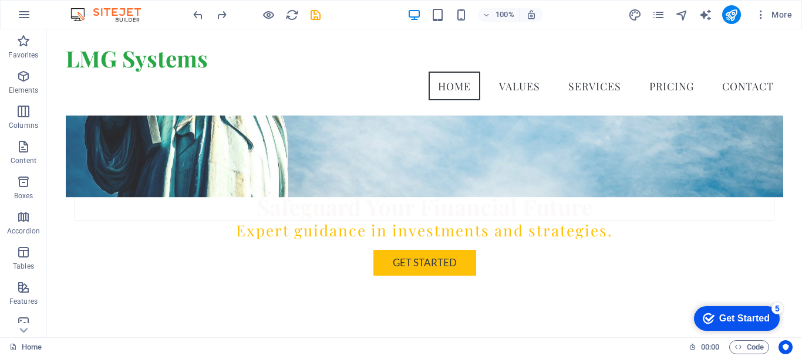
scroll to position [0, 0]
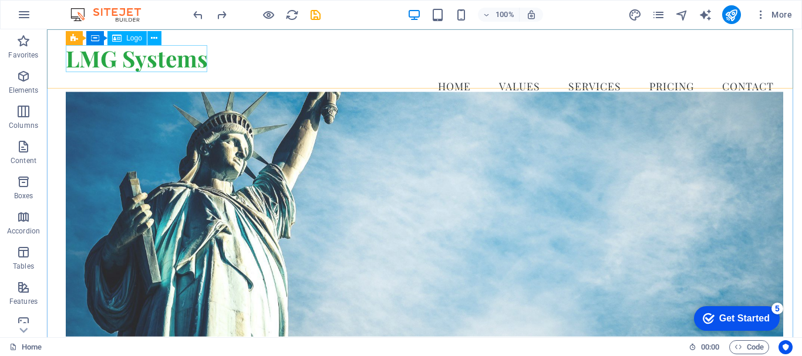
click at [134, 39] on span "Logo" at bounding box center [134, 38] width 16 height 7
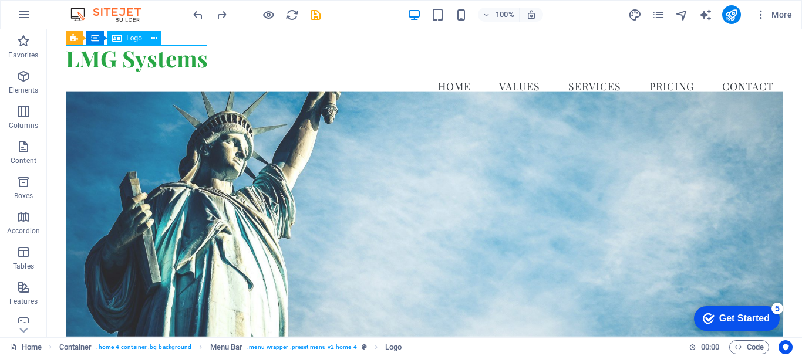
click at [115, 36] on icon at bounding box center [116, 38] width 9 height 14
click at [151, 37] on icon at bounding box center [154, 38] width 6 height 12
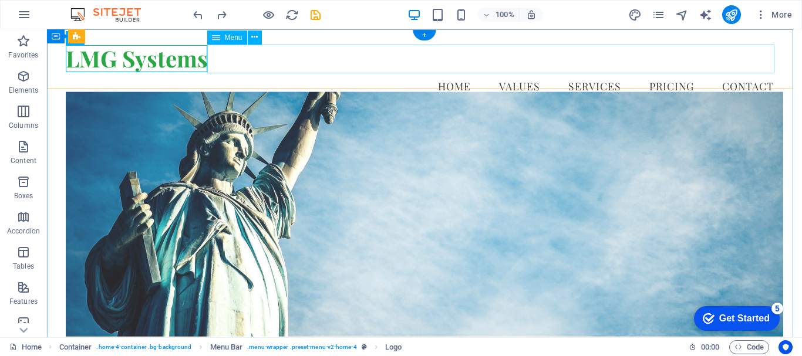
click at [362, 72] on nav "Home Values Services Pricing Contact" at bounding box center [424, 86] width 717 height 29
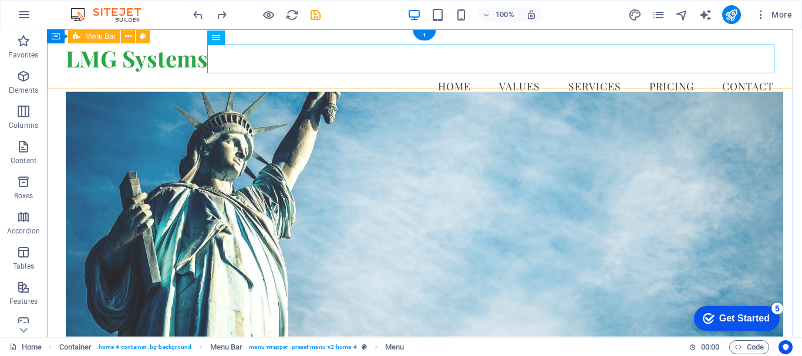
click at [342, 78] on div "LMG Systems Menu Home Values Services Pricing Contact" at bounding box center [424, 72] width 755 height 86
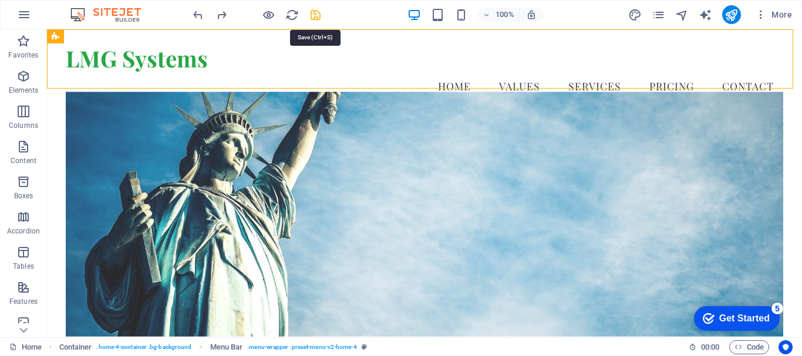
click at [318, 14] on icon "save" at bounding box center [316, 15] width 14 height 14
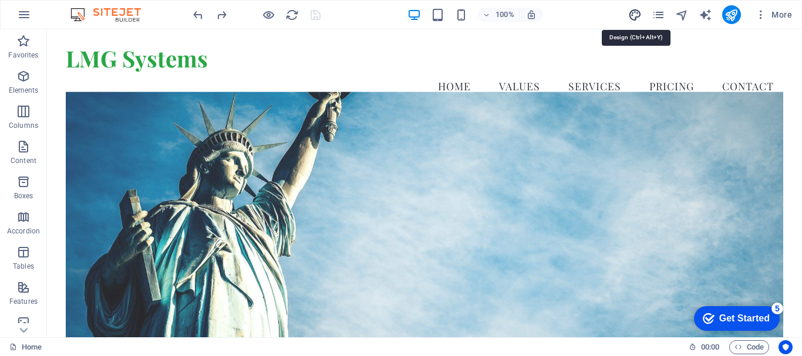
click at [636, 11] on icon "design" at bounding box center [635, 15] width 14 height 14
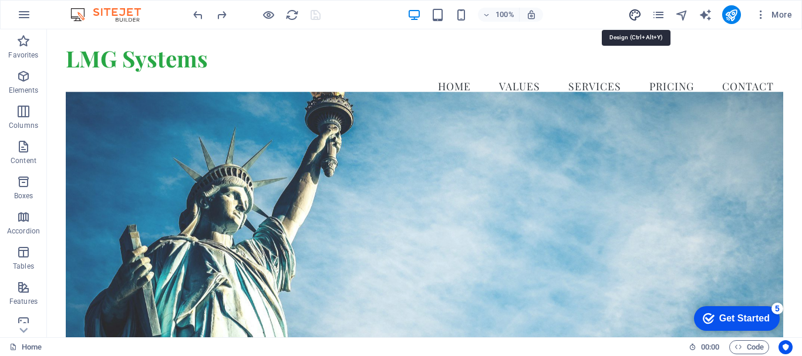
select select "rem"
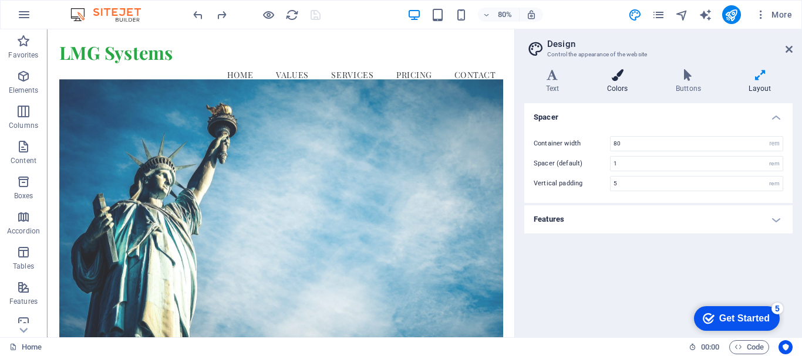
click at [616, 90] on h4 "Colors" at bounding box center [619, 81] width 69 height 25
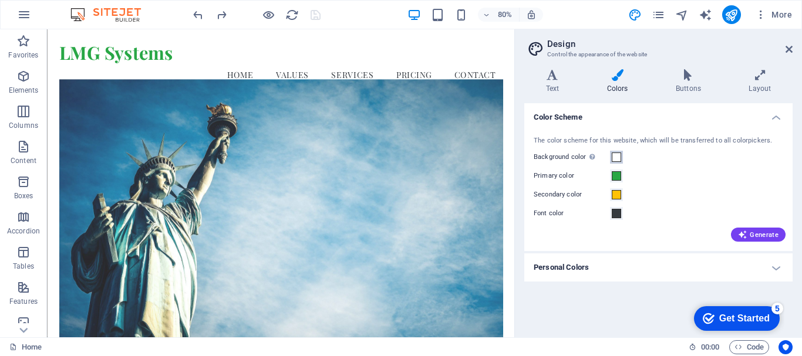
click at [618, 157] on span at bounding box center [616, 157] width 9 height 9
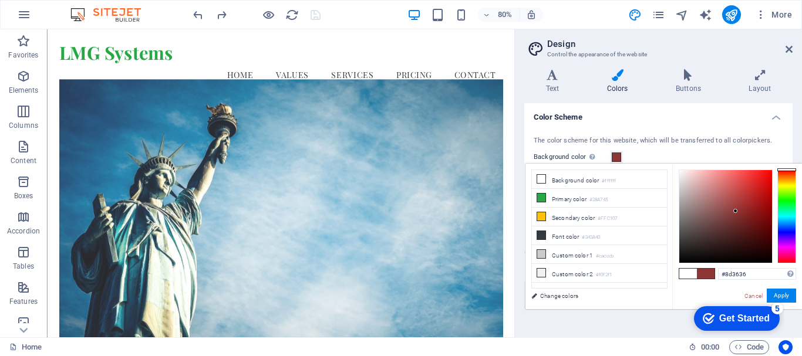
click at [736, 211] on div at bounding box center [725, 216] width 93 height 93
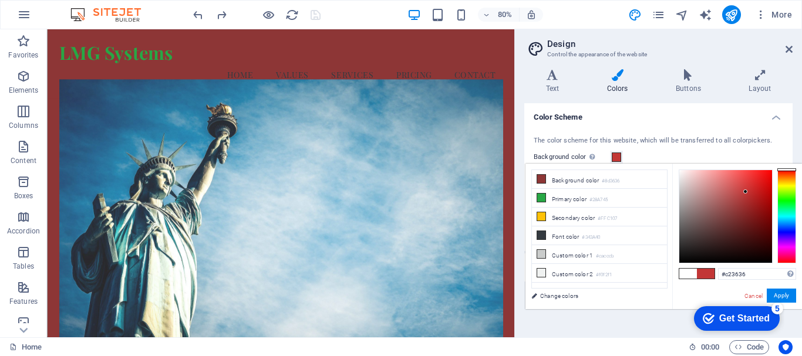
drag, startPoint x: 736, startPoint y: 211, endPoint x: 746, endPoint y: 192, distance: 21.8
click at [746, 192] on div at bounding box center [745, 192] width 4 height 4
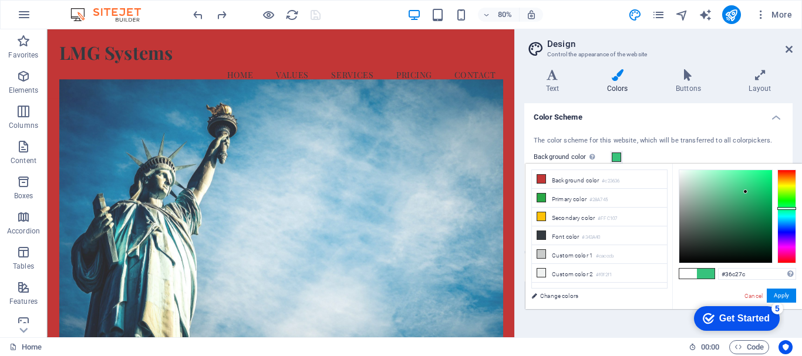
click at [781, 208] on div at bounding box center [786, 217] width 19 height 94
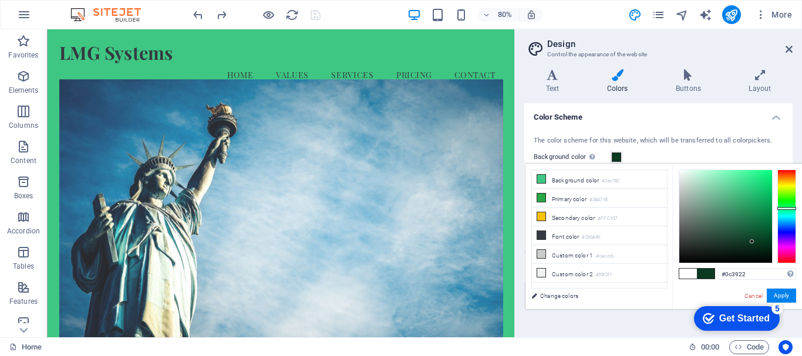
drag, startPoint x: 743, startPoint y: 190, endPoint x: 752, endPoint y: 242, distance: 52.5
click at [752, 242] on div at bounding box center [725, 216] width 93 height 93
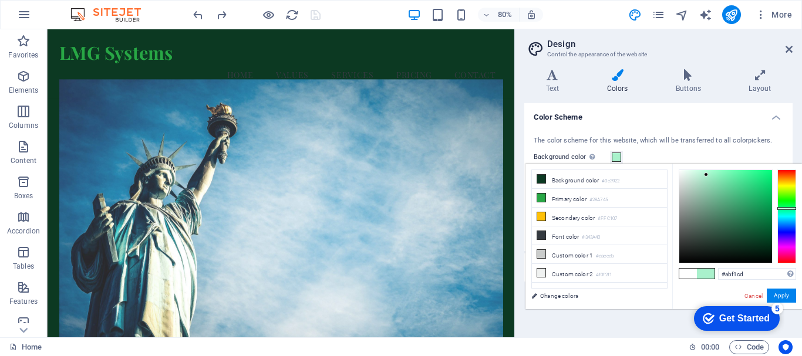
drag, startPoint x: 752, startPoint y: 242, endPoint x: 706, endPoint y: 175, distance: 81.4
click at [706, 175] on div at bounding box center [706, 175] width 4 height 4
click at [706, 175] on div at bounding box center [705, 175] width 4 height 4
click at [705, 175] on div at bounding box center [705, 175] width 4 height 4
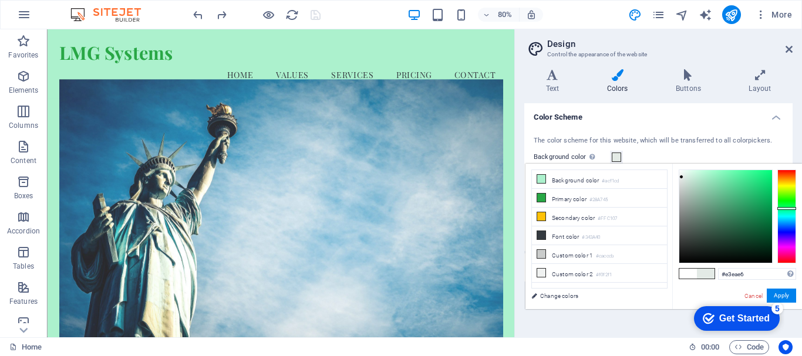
drag, startPoint x: 704, startPoint y: 174, endPoint x: 682, endPoint y: 177, distance: 22.6
click at [682, 177] on div at bounding box center [681, 177] width 4 height 4
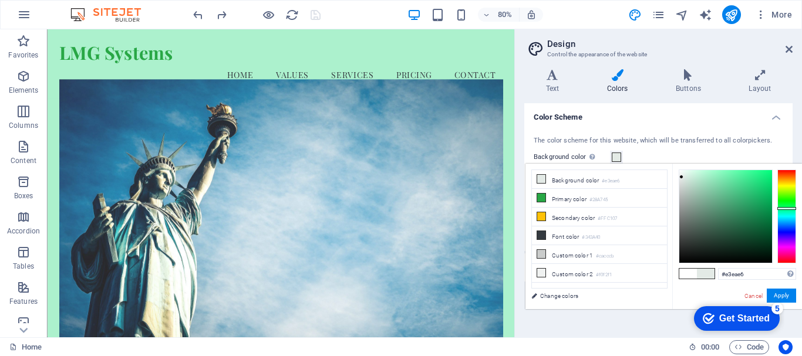
click at [682, 177] on div at bounding box center [681, 177] width 4 height 4
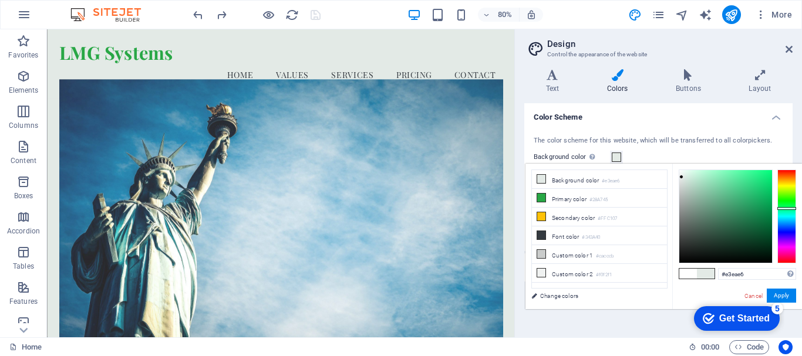
type input "#dee5e2"
click at [682, 179] on div at bounding box center [725, 216] width 93 height 93
click at [775, 294] on button "Apply" at bounding box center [781, 296] width 29 height 14
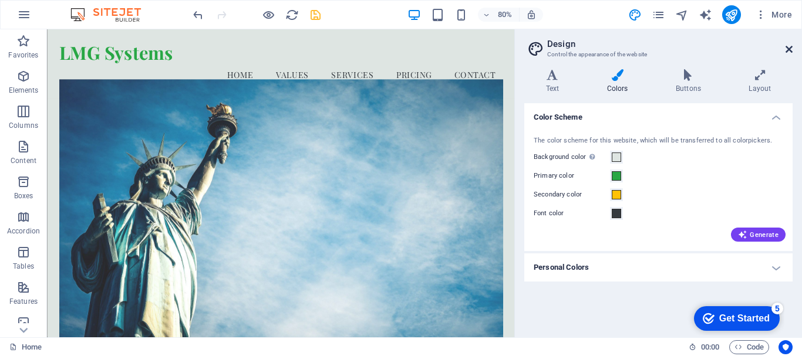
click at [787, 49] on icon at bounding box center [788, 49] width 7 height 9
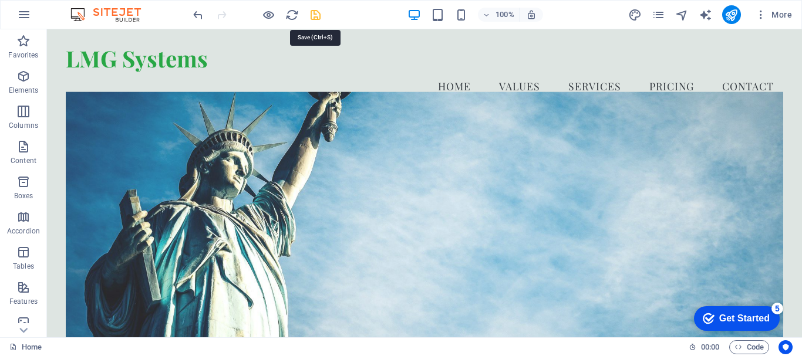
click at [315, 17] on icon "save" at bounding box center [316, 15] width 14 height 14
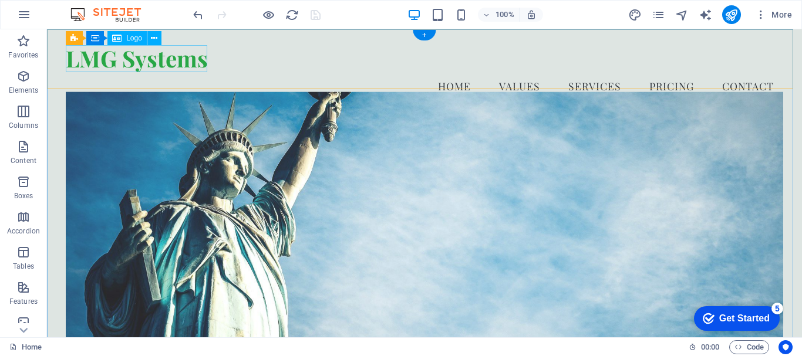
click at [99, 51] on div "LMG Systems" at bounding box center [424, 58] width 717 height 27
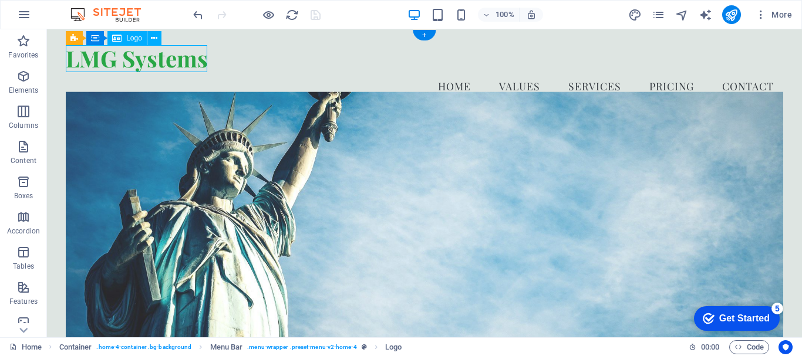
click at [99, 51] on div "LMG Systems" at bounding box center [424, 58] width 717 height 27
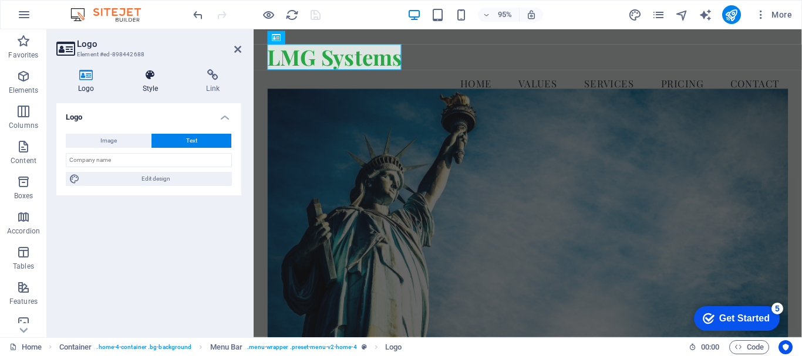
click at [153, 72] on icon at bounding box center [150, 75] width 59 height 12
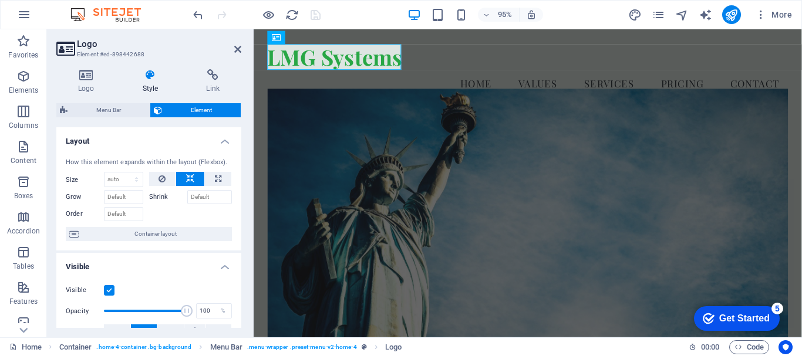
scroll to position [59, 0]
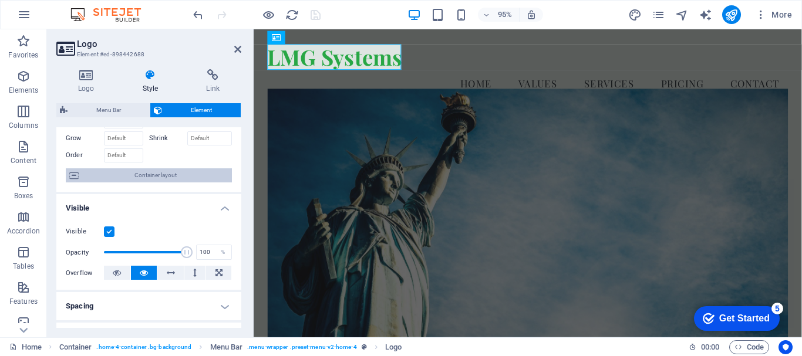
click at [166, 174] on span "Container layout" at bounding box center [155, 175] width 146 height 14
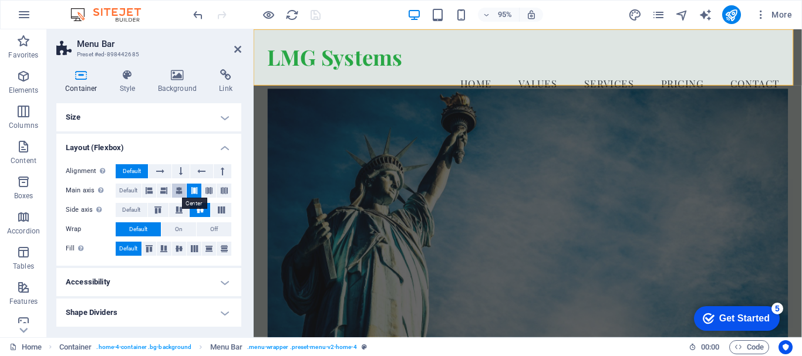
click at [181, 190] on icon at bounding box center [179, 191] width 7 height 14
click at [193, 192] on icon at bounding box center [194, 191] width 7 height 14
click at [210, 281] on h4 "Accessibility" at bounding box center [148, 282] width 185 height 28
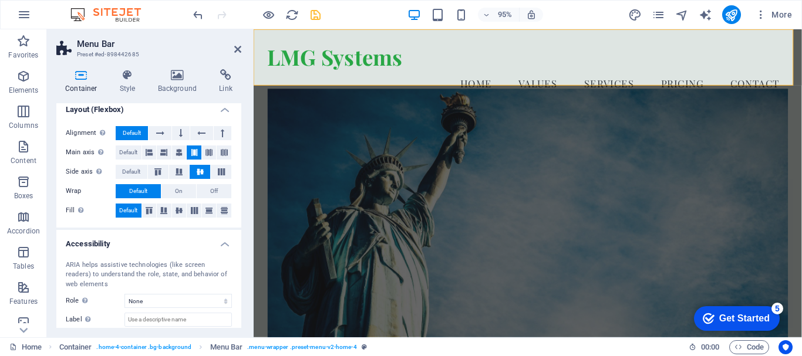
scroll to position [77, 0]
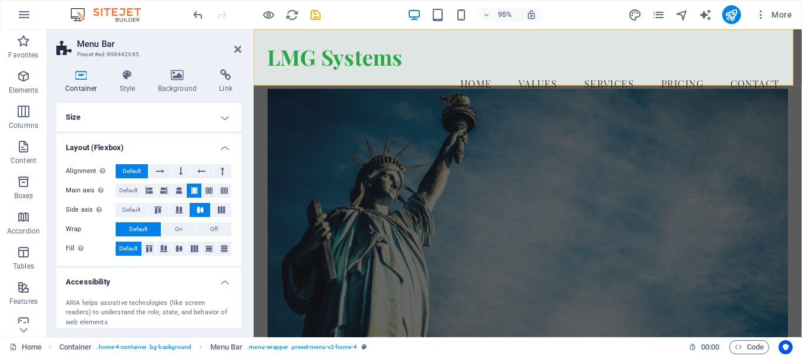
click at [84, 78] on icon at bounding box center [81, 75] width 50 height 12
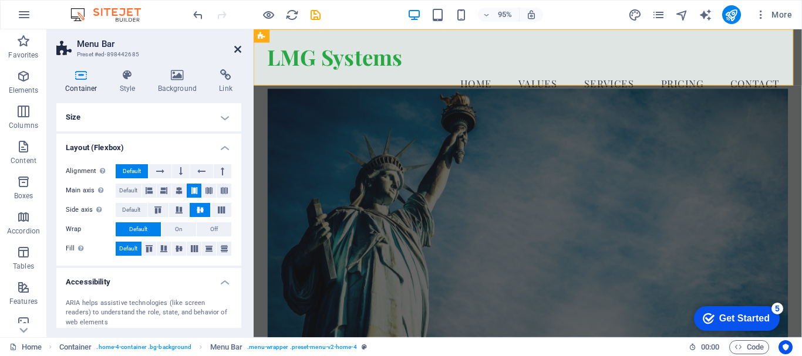
click at [234, 46] on icon at bounding box center [237, 49] width 7 height 9
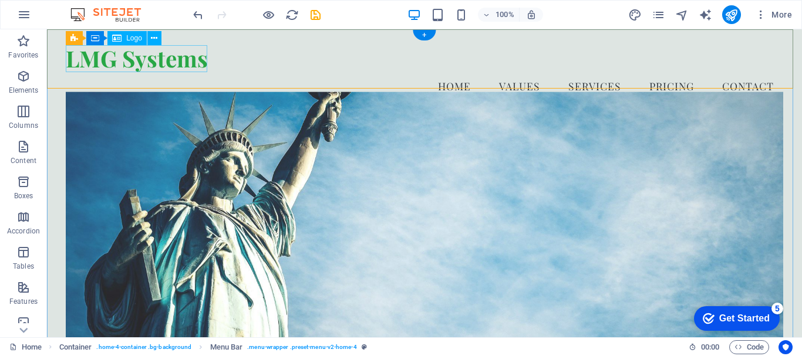
click at [140, 59] on div "LMG Systems" at bounding box center [424, 58] width 717 height 27
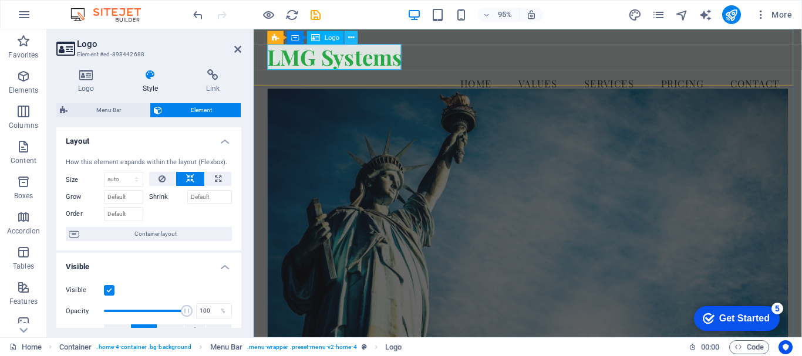
click at [354, 41] on icon at bounding box center [351, 38] width 6 height 12
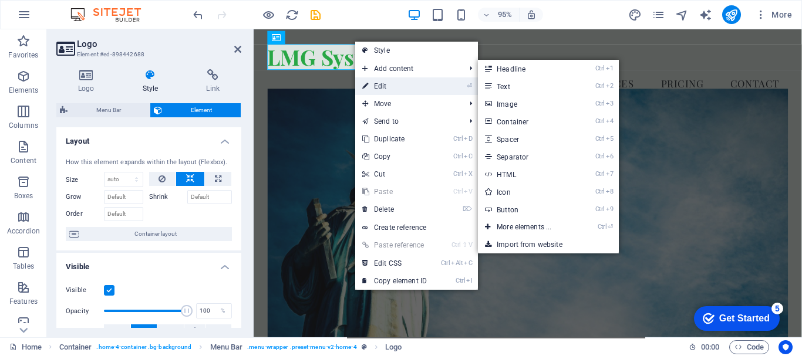
click at [375, 83] on link "⏎ Edit" at bounding box center [394, 86] width 79 height 18
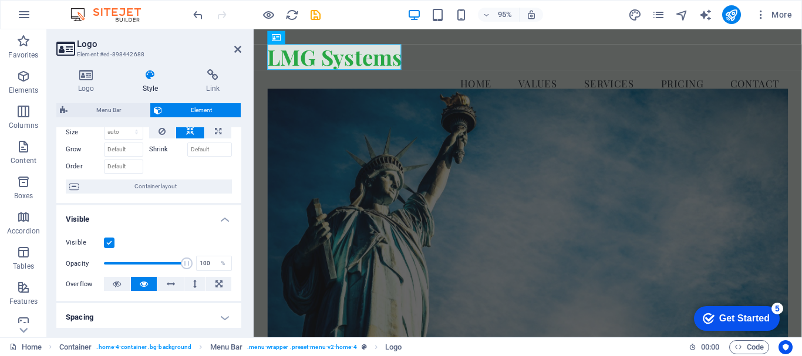
scroll to position [117, 0]
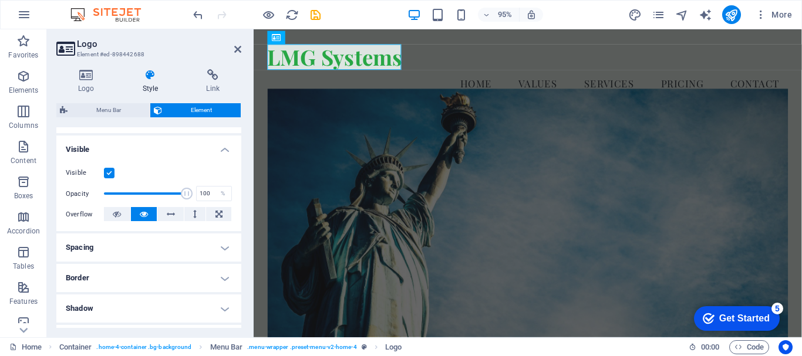
click at [220, 275] on h4 "Border" at bounding box center [148, 278] width 185 height 28
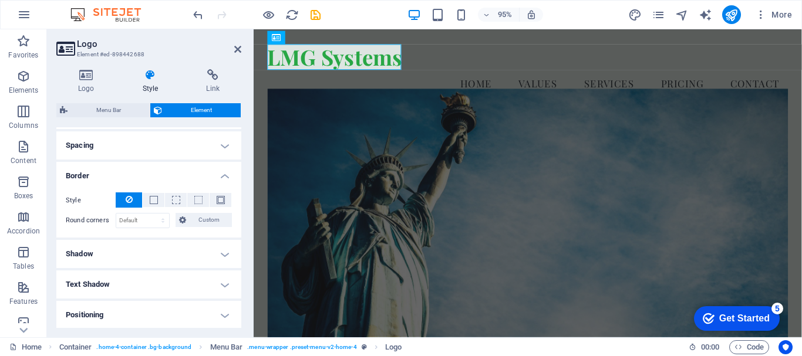
scroll to position [244, 0]
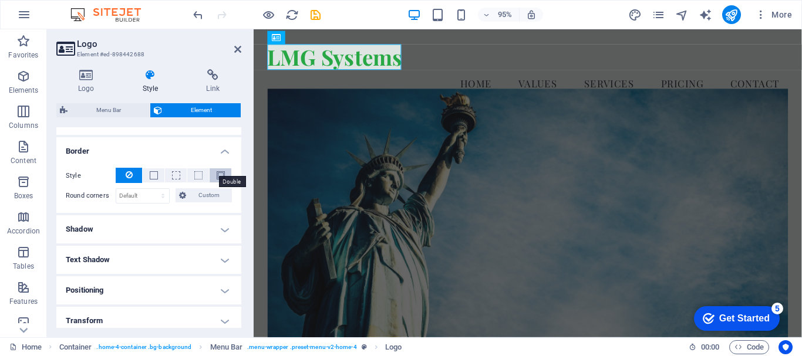
click at [219, 173] on span at bounding box center [221, 175] width 8 height 8
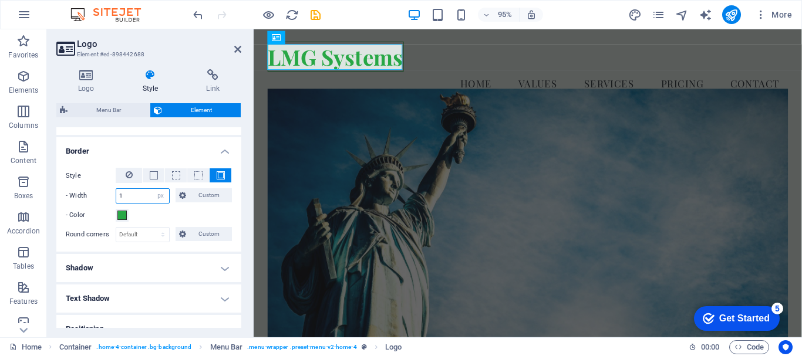
drag, startPoint x: 153, startPoint y: 194, endPoint x: 120, endPoint y: 194, distance: 32.9
click at [120, 194] on div "1 auto px rem % vh vw Custom" at bounding box center [143, 195] width 54 height 15
click at [127, 195] on input "1" at bounding box center [142, 196] width 53 height 14
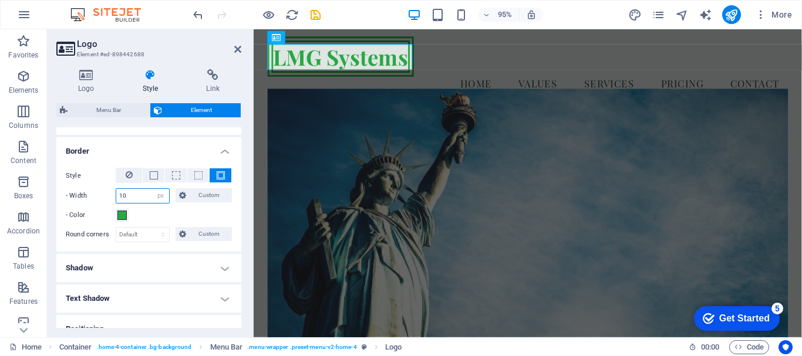
type input "10"
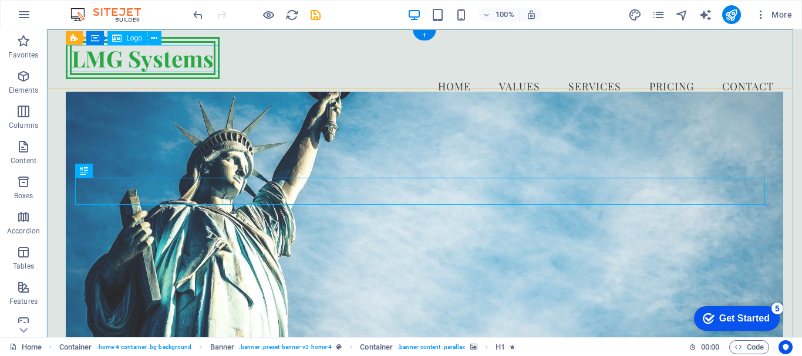
click at [162, 56] on div "LMG Systems" at bounding box center [424, 58] width 717 height 27
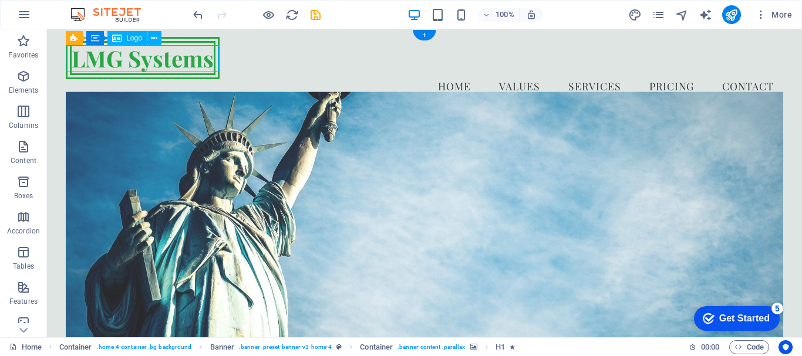
click at [162, 56] on div "LMG Systems" at bounding box center [424, 58] width 717 height 27
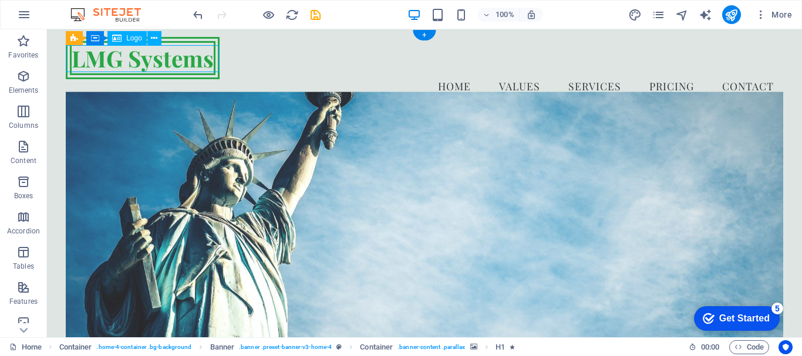
select select "px"
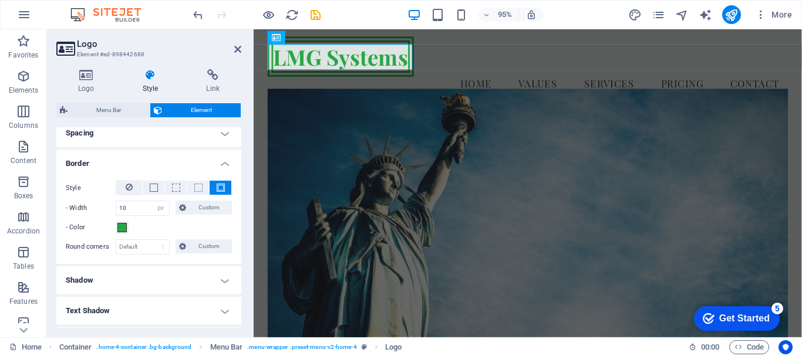
scroll to position [231, 0]
click at [158, 188] on button at bounding box center [154, 189] width 22 height 14
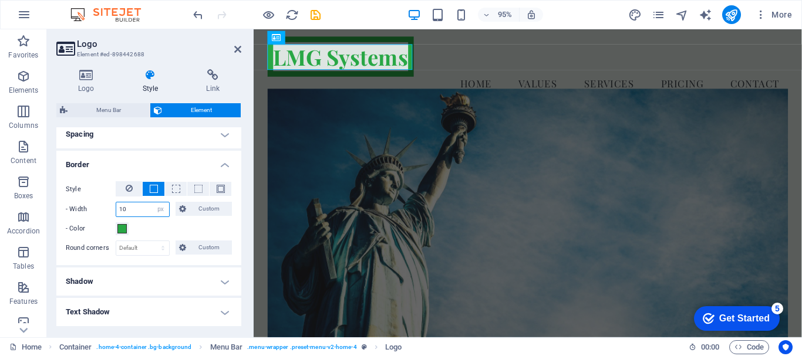
drag, startPoint x: 141, startPoint y: 210, endPoint x: 110, endPoint y: 207, distance: 30.7
click at [110, 207] on div "- Width 10 auto px rem % vh vw Custom Custom" at bounding box center [149, 209] width 166 height 15
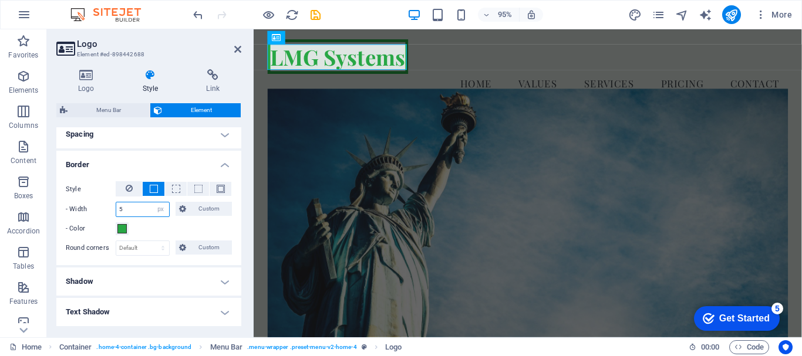
type input "5"
click at [148, 225] on div "- Color" at bounding box center [149, 229] width 166 height 14
click at [183, 210] on icon at bounding box center [182, 209] width 7 height 14
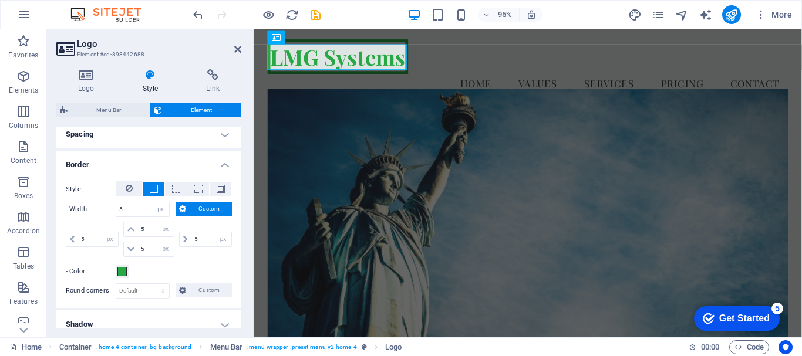
click at [183, 210] on icon at bounding box center [182, 209] width 7 height 14
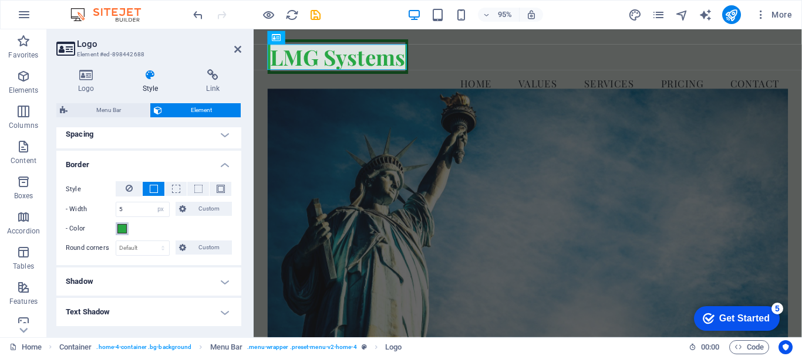
click at [122, 227] on span at bounding box center [121, 228] width 9 height 9
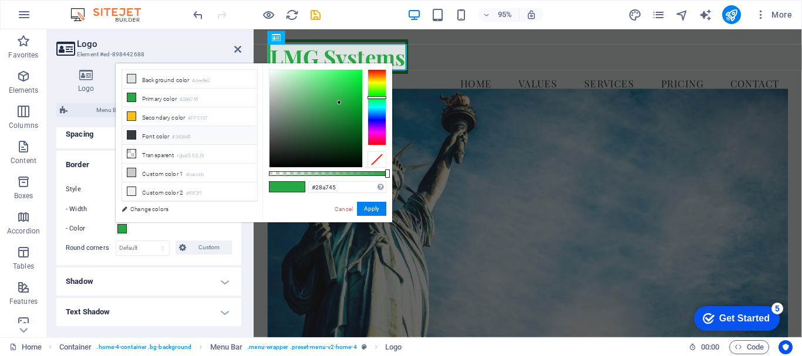
click at [133, 137] on icon at bounding box center [131, 135] width 8 height 8
type input "#343a40"
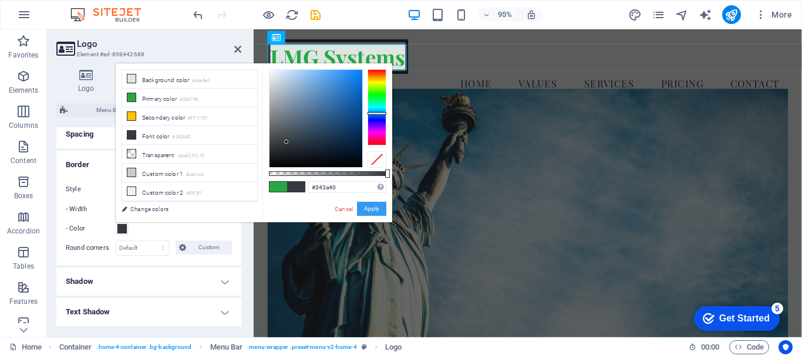
click at [363, 207] on button "Apply" at bounding box center [371, 209] width 29 height 14
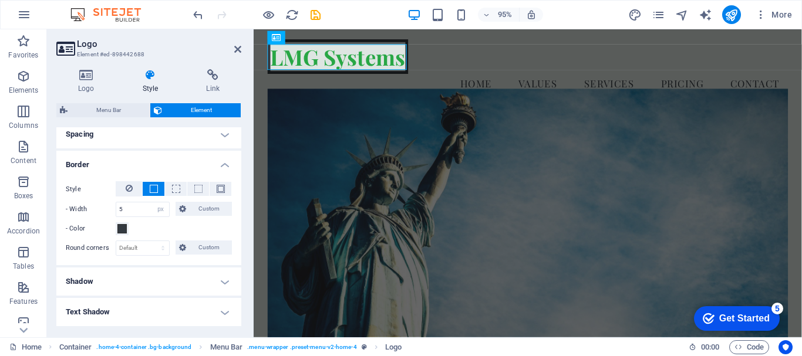
click at [211, 285] on h4 "Shadow" at bounding box center [148, 282] width 185 height 28
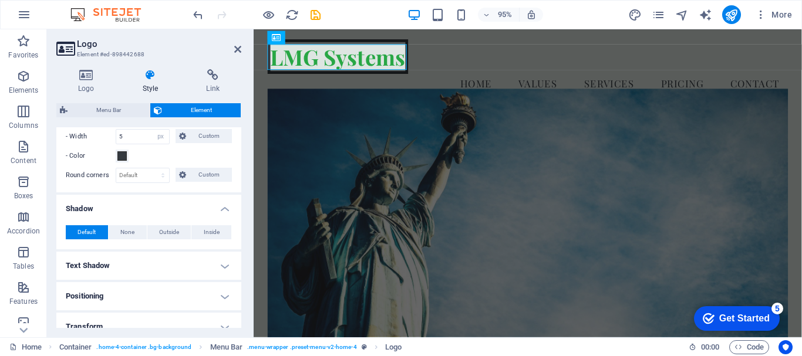
scroll to position [359, 0]
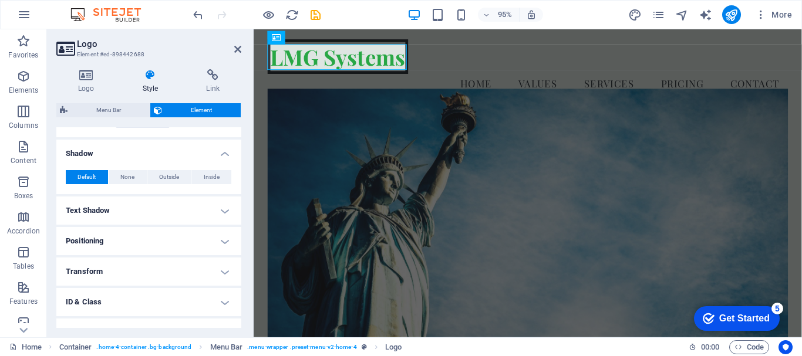
click at [204, 208] on h4 "Text Shadow" at bounding box center [148, 211] width 185 height 28
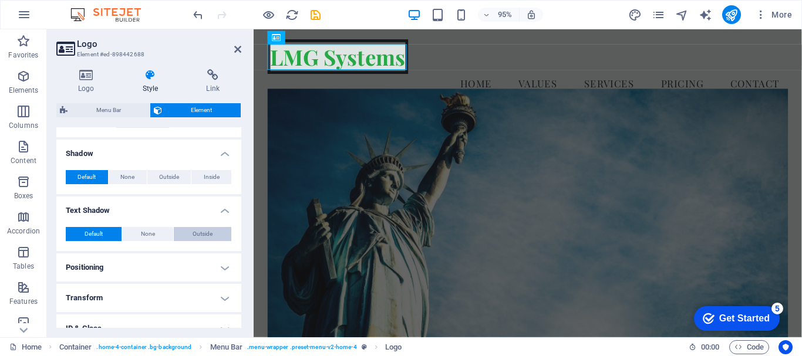
click at [189, 231] on button "Outside" at bounding box center [203, 234] width 58 height 14
type input "2"
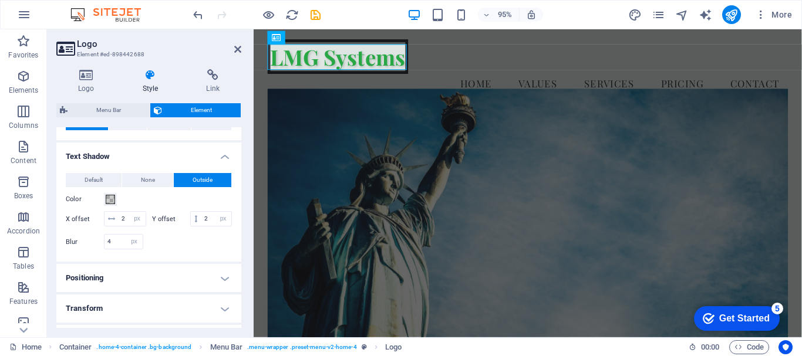
scroll to position [416, 0]
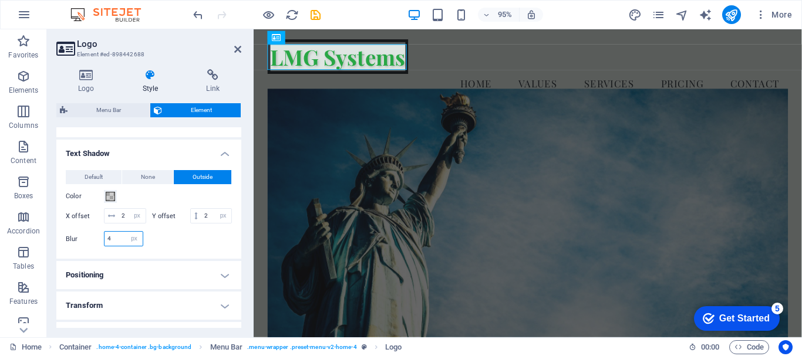
drag, startPoint x: 116, startPoint y: 256, endPoint x: 100, endPoint y: 252, distance: 16.8
click at [100, 247] on div "Blur 4 px rem % vh vw" at bounding box center [104, 238] width 77 height 15
type input "1"
type input "3"
click at [201, 223] on input "2" at bounding box center [216, 216] width 30 height 14
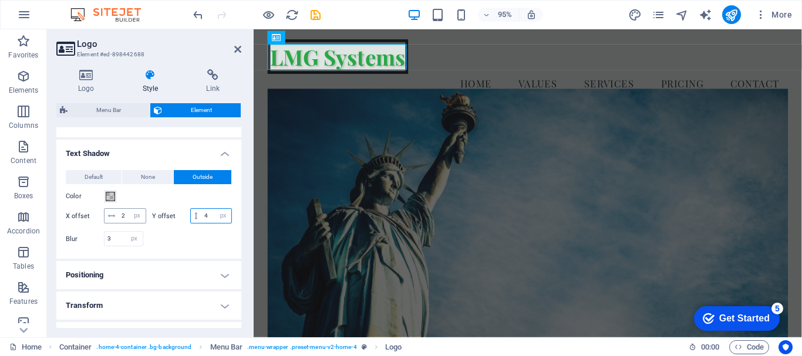
type input "4"
click at [146, 215] on input "2" at bounding box center [132, 216] width 27 height 14
type input "4"
click at [187, 247] on div at bounding box center [190, 238] width 83 height 15
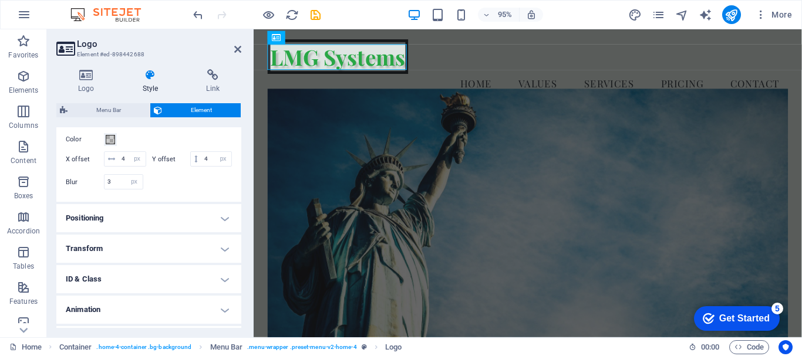
scroll to position [479, 0]
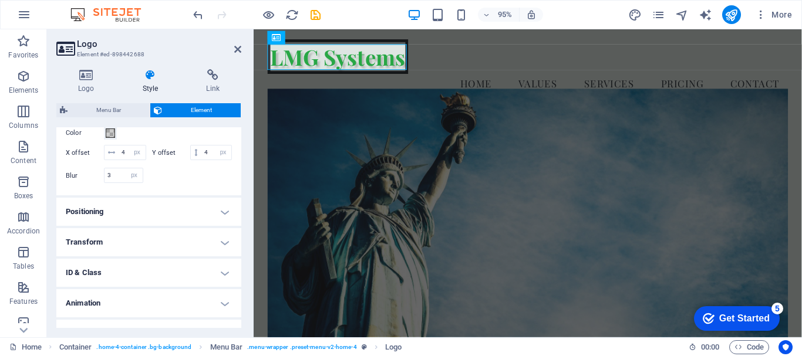
click at [204, 255] on h4 "Transform" at bounding box center [148, 242] width 185 height 28
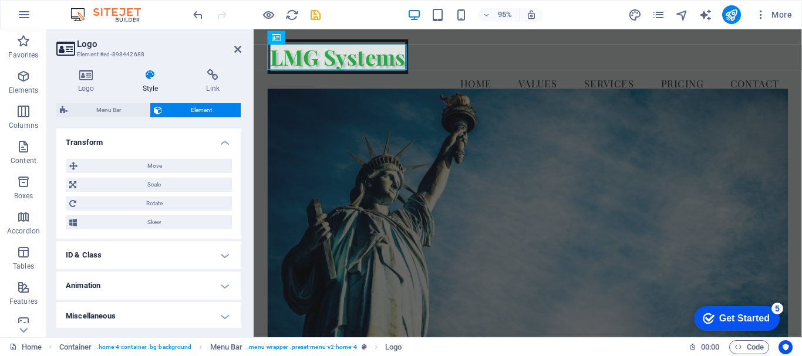
scroll to position [588, 0]
click at [208, 258] on h4 "ID & Class" at bounding box center [148, 252] width 185 height 28
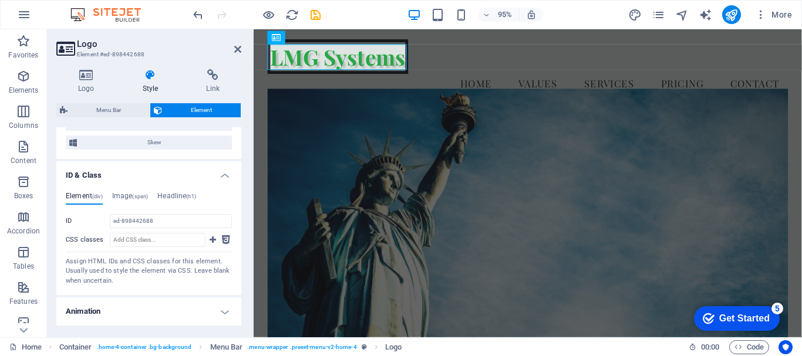
scroll to position [665, 0]
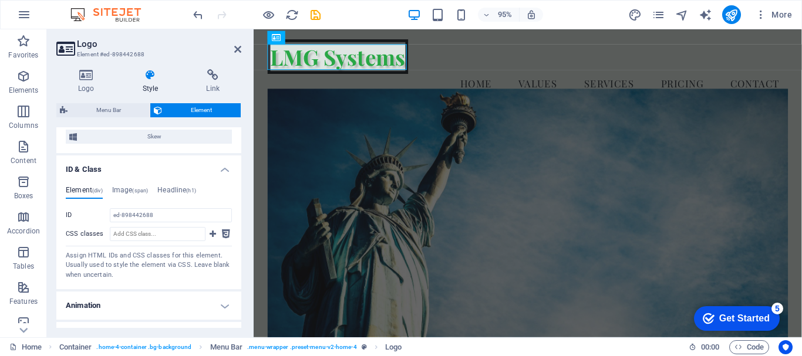
click at [198, 314] on h4 "Animation" at bounding box center [148, 306] width 185 height 28
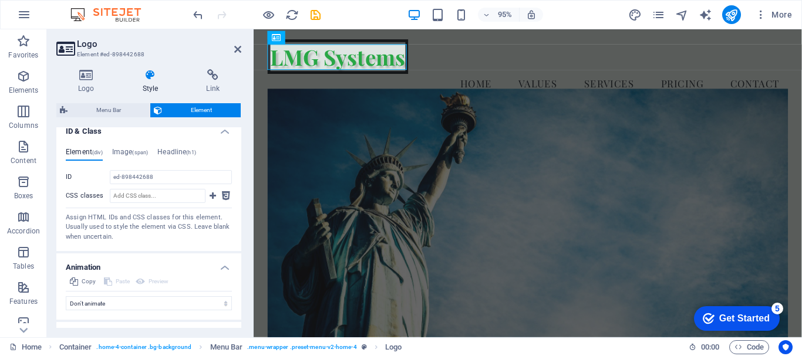
scroll to position [740, 0]
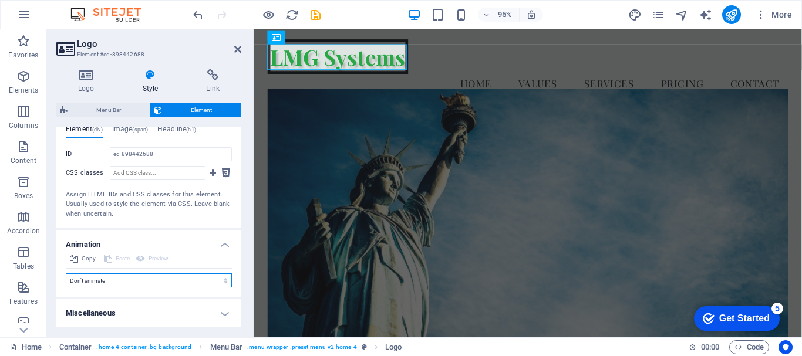
click at [218, 279] on select "Don't animate Show / Hide Slide up/down Zoom in/out Slide left to right Slide r…" at bounding box center [149, 281] width 166 height 14
select select "move-left-to-right"
click at [66, 288] on select "Don't animate Show / Hide Slide up/down Zoom in/out Slide left to right Slide r…" at bounding box center [149, 281] width 166 height 14
select select "scroll"
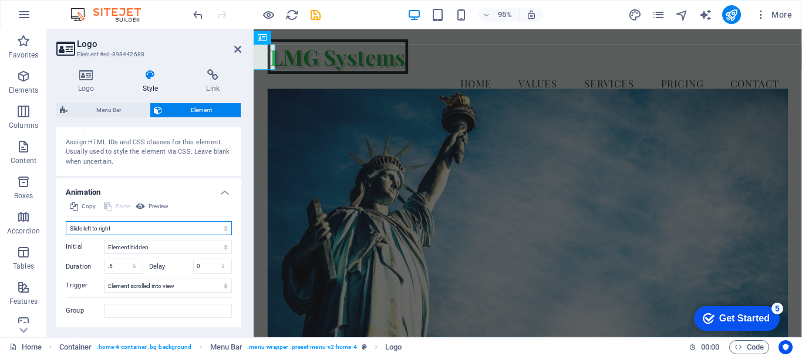
scroll to position [856, 0]
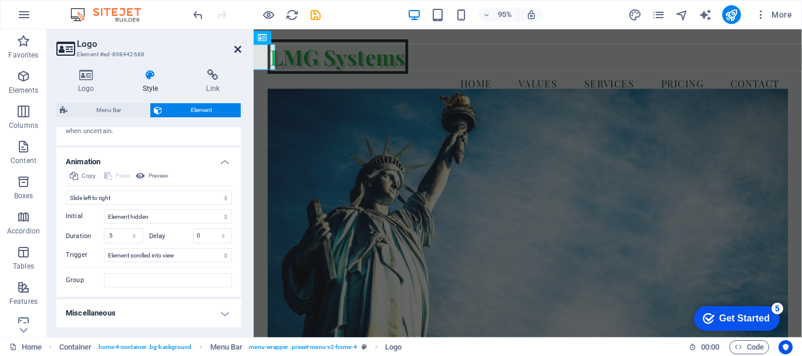
click at [240, 50] on icon at bounding box center [237, 49] width 7 height 9
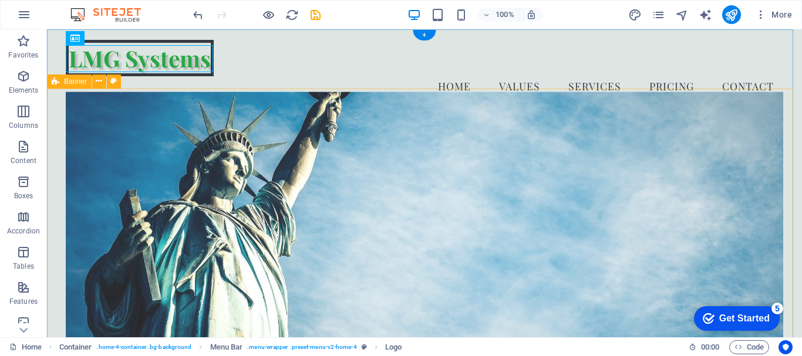
click at [53, 227] on div "Safeguard Your Financial Future Expert guidance in investments and strategies. …" at bounding box center [424, 344] width 755 height 457
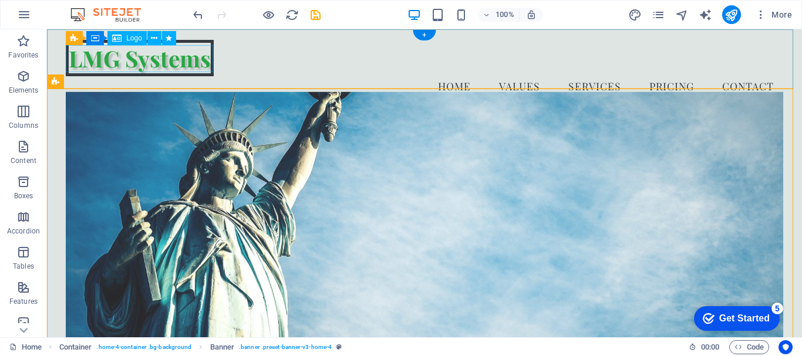
click at [196, 56] on div "LMG Systems" at bounding box center [424, 58] width 717 height 27
select select "px"
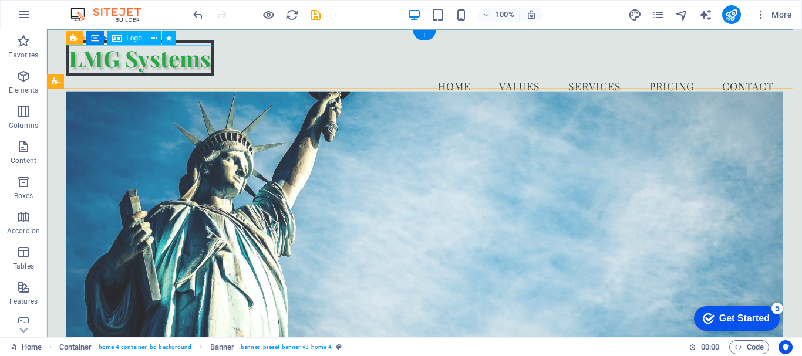
select select "px"
select select "move-left-to-right"
select select "s"
select select "scroll"
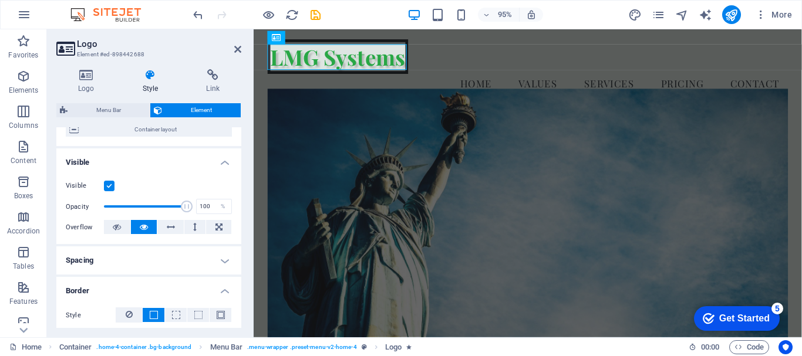
scroll to position [128, 0]
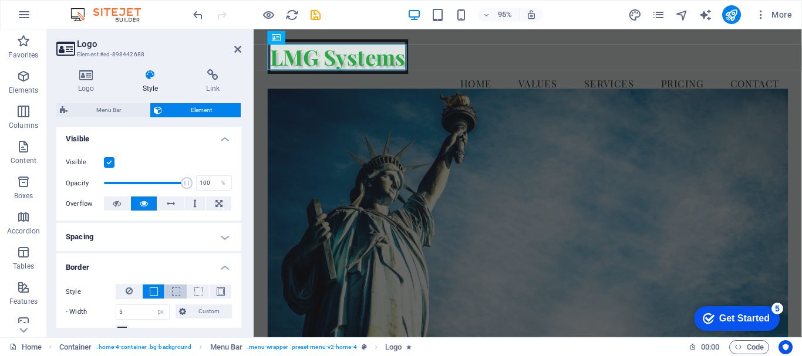
click at [173, 289] on span at bounding box center [176, 292] width 8 height 8
click at [191, 291] on button at bounding box center [198, 292] width 22 height 14
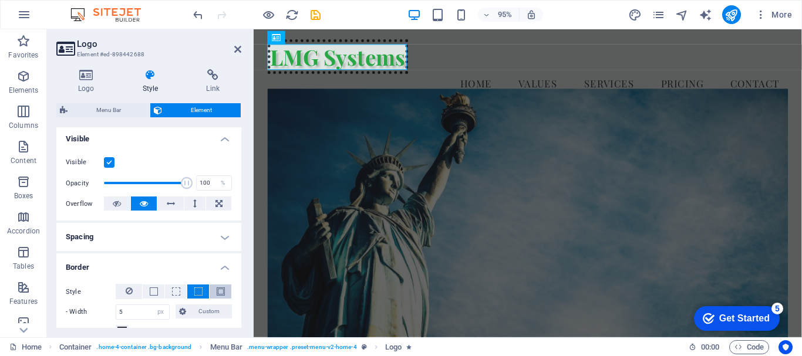
click at [217, 294] on span at bounding box center [221, 292] width 8 height 8
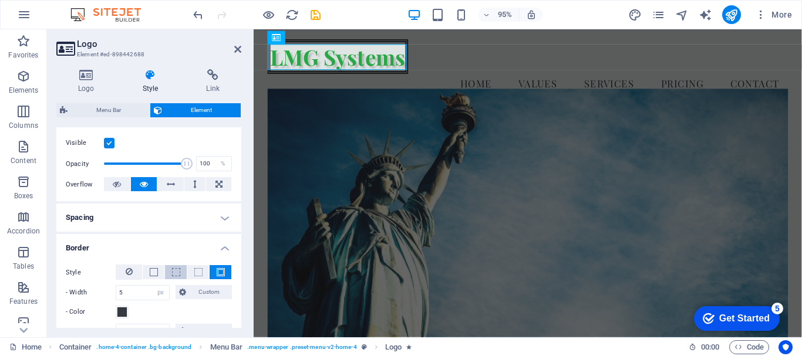
scroll to position [149, 0]
click at [123, 308] on span at bounding box center [121, 310] width 9 height 9
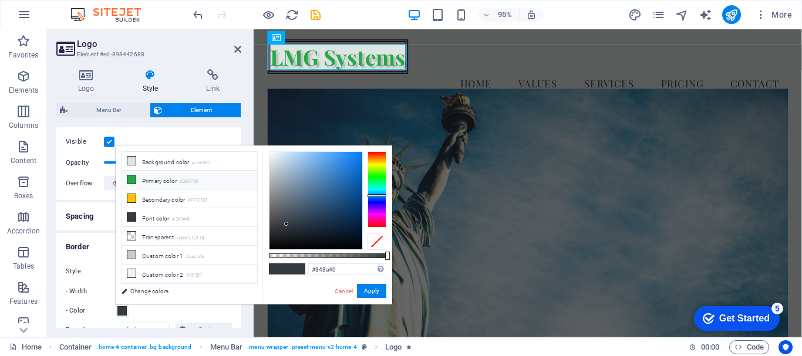
click at [177, 181] on li "Primary color #28A745" at bounding box center [189, 180] width 135 height 19
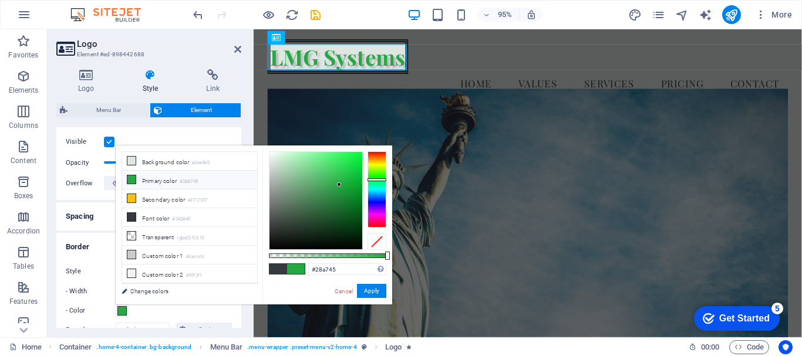
click at [177, 181] on li "Primary color #28A745" at bounding box center [189, 180] width 135 height 19
type input "rgba(40, 167, 69, 0.575)"
drag, startPoint x: 387, startPoint y: 256, endPoint x: 336, endPoint y: 253, distance: 50.6
click at [336, 253] on div at bounding box center [337, 256] width 5 height 8
click at [238, 316] on div "Style - Width 5 auto px rem % vh vw Custom Custom 5 auto px rem % vh vw 5 auto …" at bounding box center [148, 300] width 185 height 93
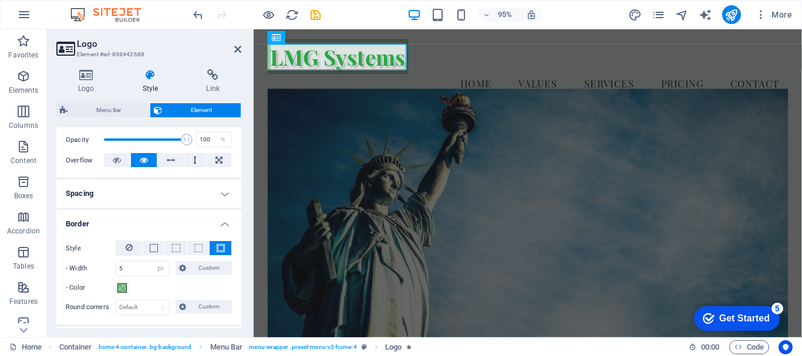
scroll to position [174, 0]
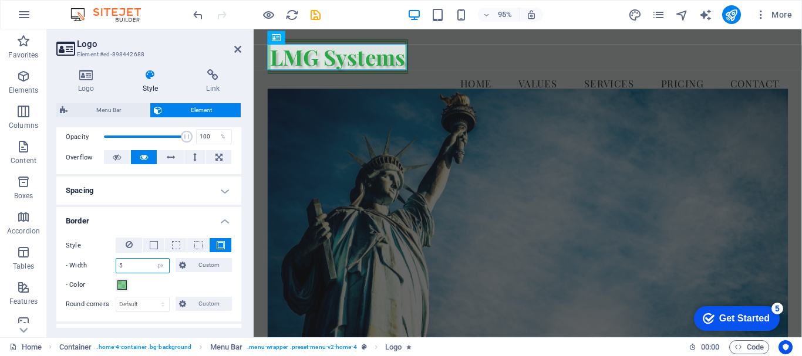
click at [148, 265] on input "5" at bounding box center [142, 266] width 53 height 14
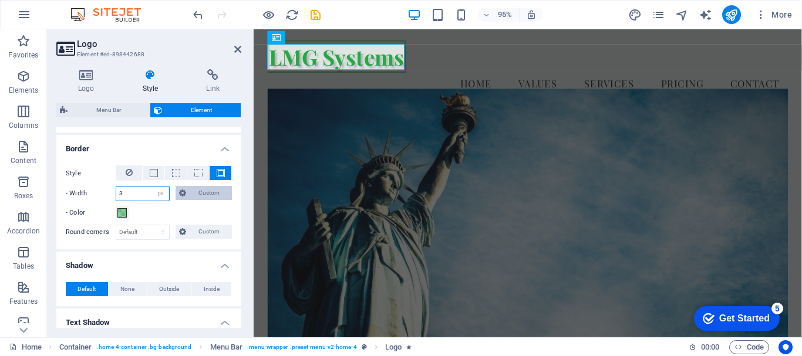
scroll to position [248, 0]
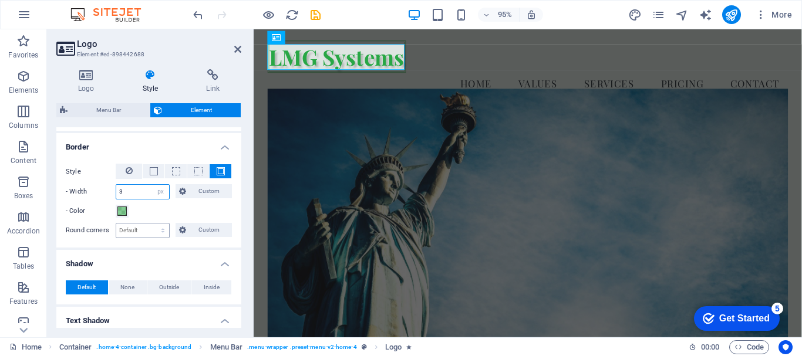
type input "3"
click at [163, 234] on select "Default px rem % vh vw Custom" at bounding box center [142, 231] width 53 height 14
click at [191, 247] on div "Style - Width 3 auto px rem % vh vw Custom Custom 3 auto px rem % vh vw 3 auto …" at bounding box center [148, 200] width 185 height 93
click at [205, 231] on span "Custom" at bounding box center [209, 230] width 39 height 14
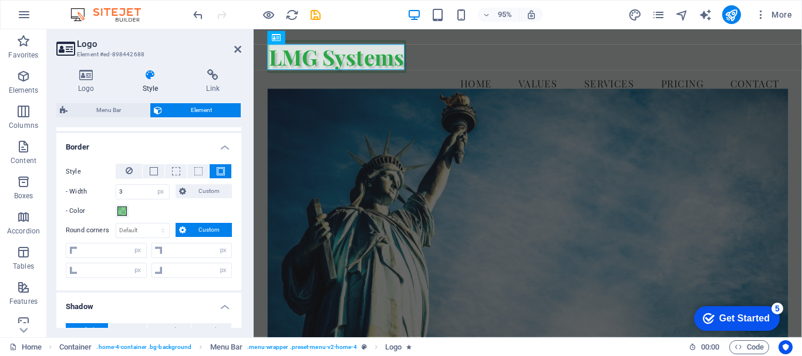
click at [205, 231] on span "Custom" at bounding box center [209, 230] width 39 height 14
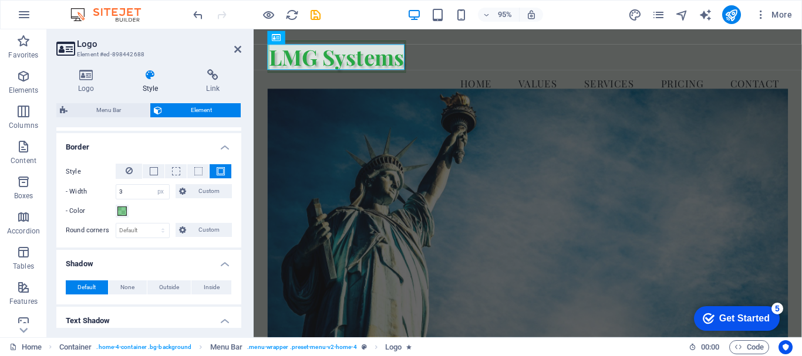
click at [400, 181] on figure at bounding box center [542, 240] width 548 height 296
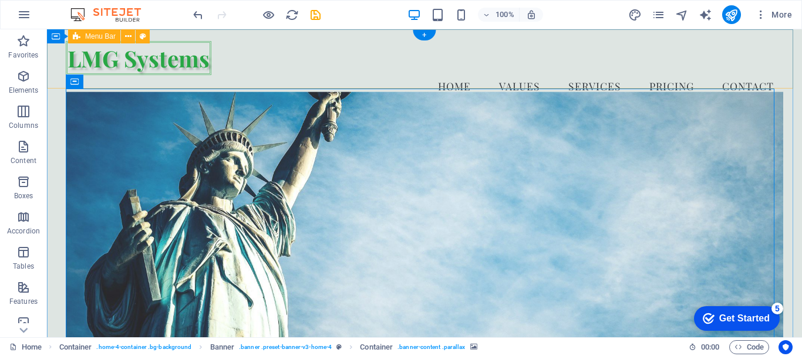
click at [373, 80] on div "LMG Systems Menu Home Values Services Pricing Contact" at bounding box center [424, 72] width 755 height 86
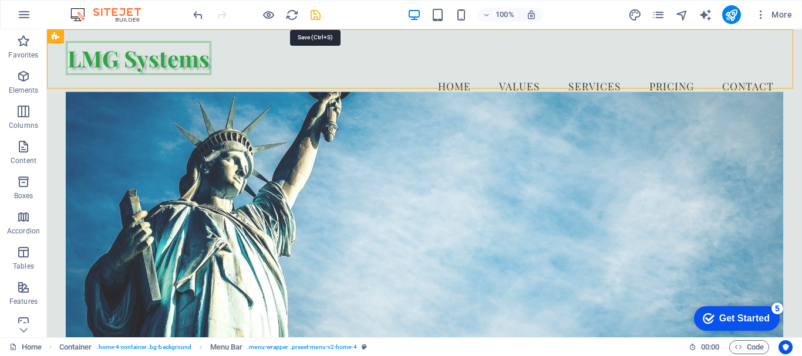
click at [313, 15] on icon "save" at bounding box center [316, 15] width 14 height 14
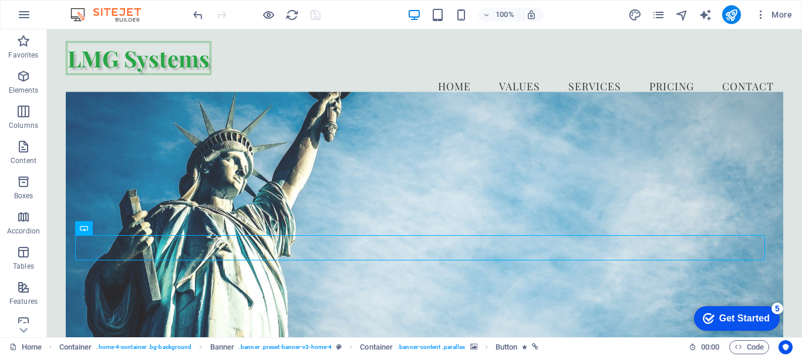
click at [759, 313] on div "Get Started" at bounding box center [744, 318] width 50 height 11
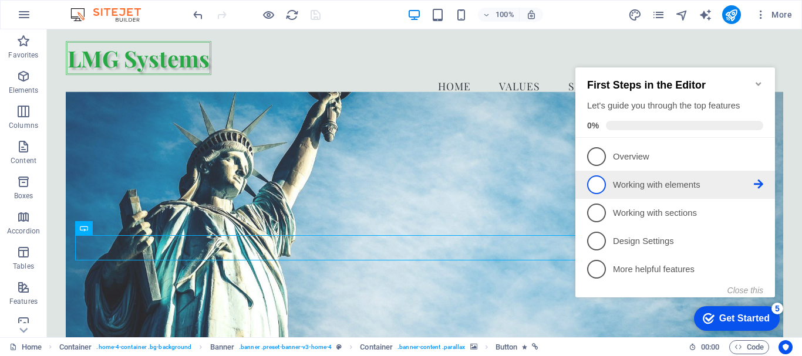
click at [604, 184] on span "2" at bounding box center [596, 185] width 19 height 19
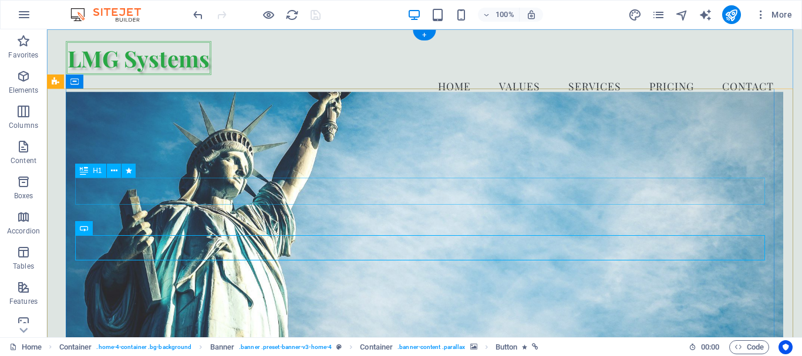
scroll to position [0, 0]
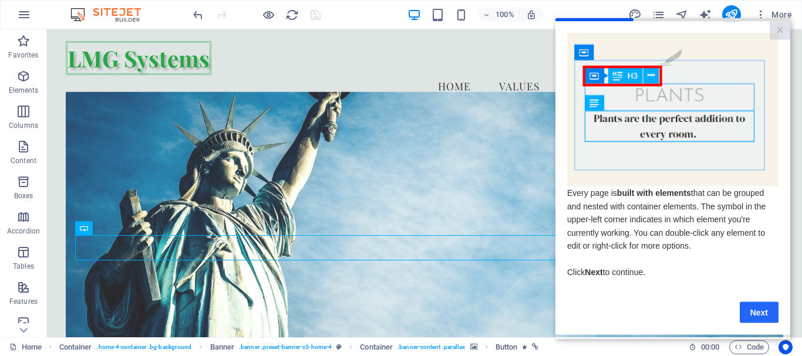
click at [758, 311] on link "Next" at bounding box center [759, 312] width 39 height 21
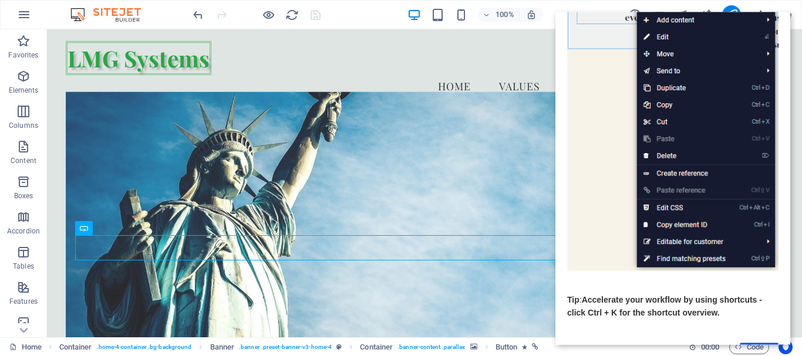
scroll to position [176, 0]
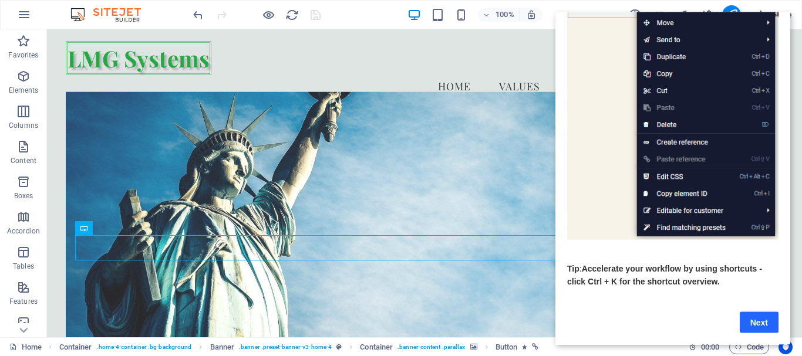
click at [761, 312] on link "Next" at bounding box center [759, 322] width 39 height 21
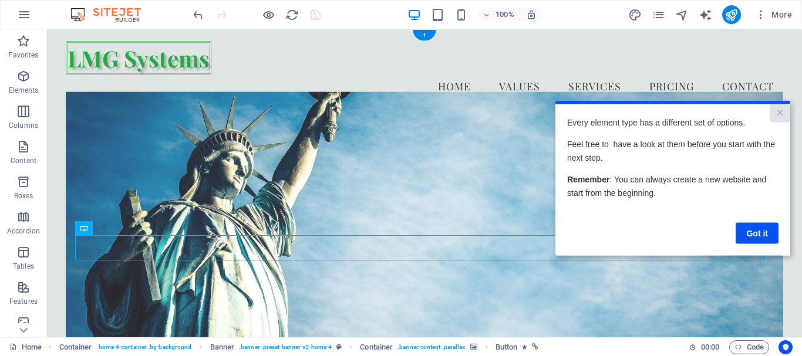
scroll to position [0, 0]
click at [763, 234] on link "Got it" at bounding box center [757, 232] width 43 height 21
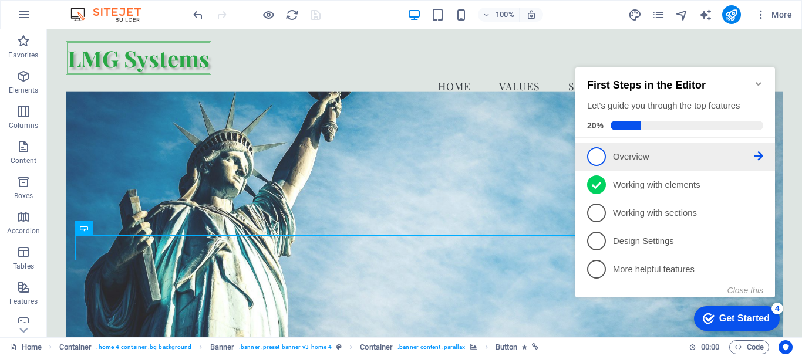
click at [603, 155] on span "1" at bounding box center [596, 156] width 19 height 19
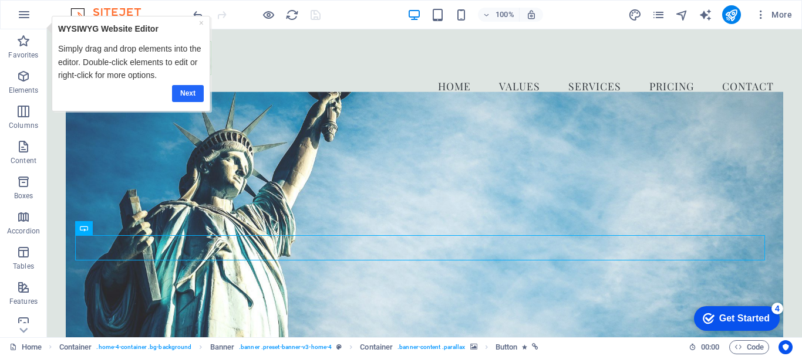
click at [190, 90] on link "Next" at bounding box center [187, 93] width 32 height 17
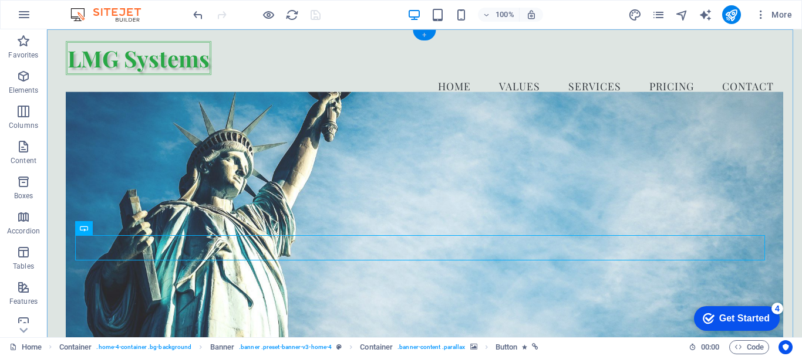
click at [426, 35] on div "+" at bounding box center [424, 35] width 23 height 11
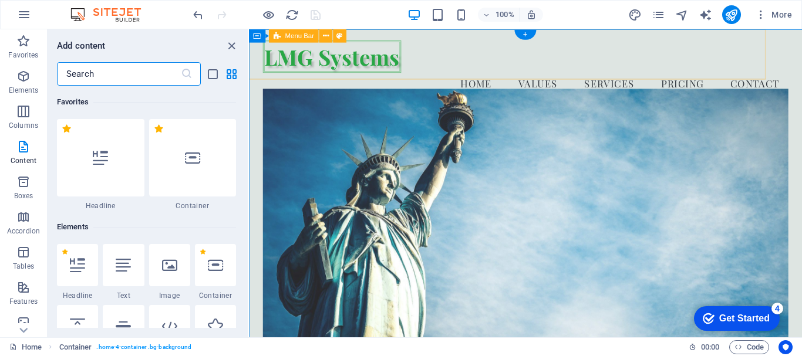
click at [434, 35] on div "LMG Systems Menu Home Values Services Pricing Contact" at bounding box center [540, 72] width 582 height 86
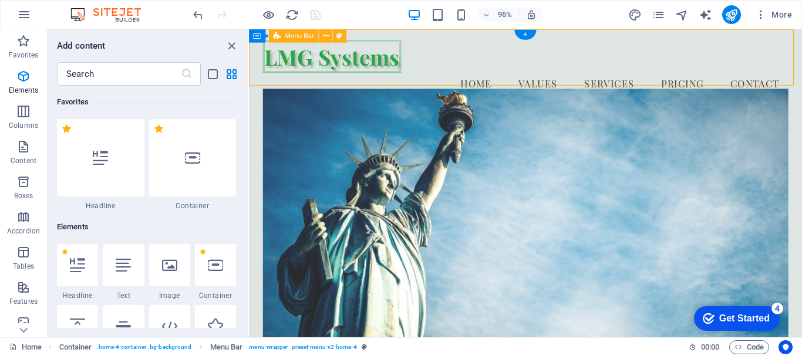
scroll to position [2054, 0]
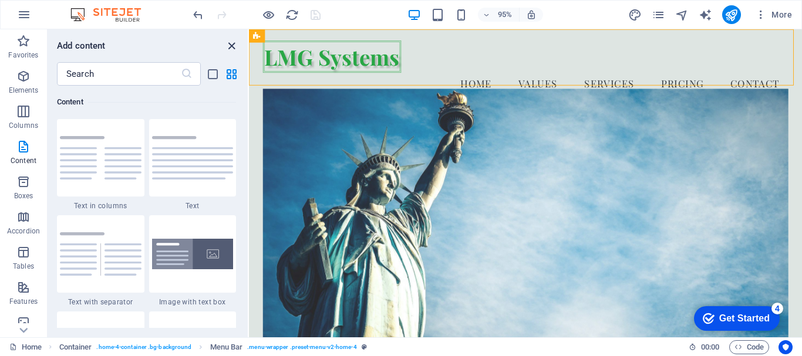
click at [228, 47] on icon "close panel" at bounding box center [232, 46] width 14 height 14
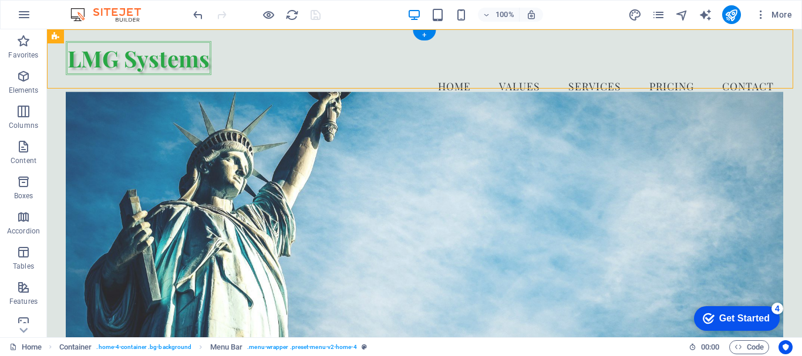
click at [357, 158] on figure at bounding box center [424, 232] width 717 height 281
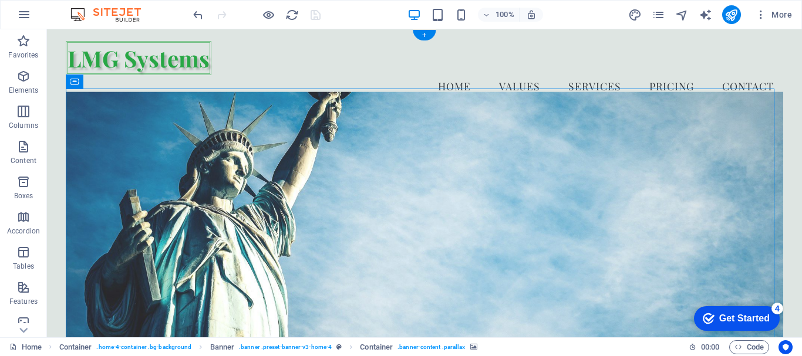
click at [357, 158] on figure at bounding box center [424, 232] width 717 height 281
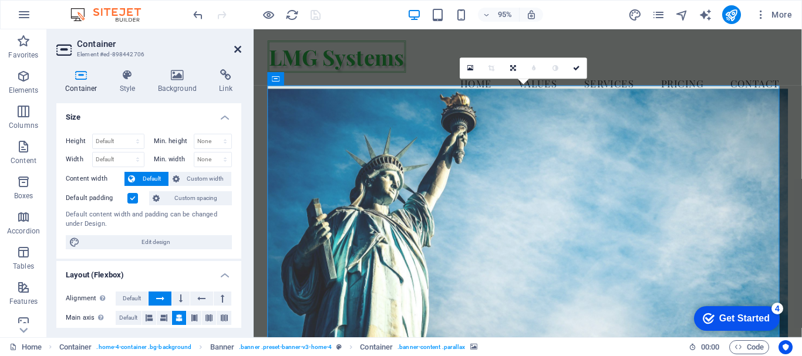
click at [237, 49] on icon at bounding box center [237, 49] width 7 height 9
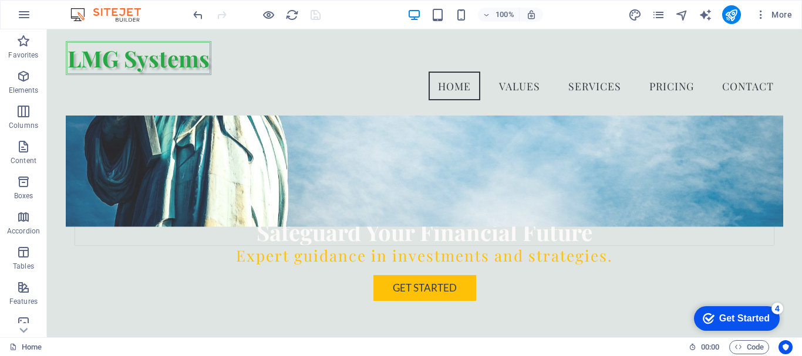
scroll to position [0, 0]
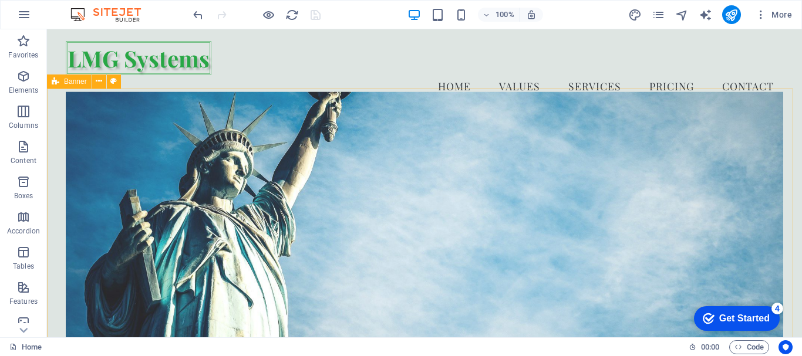
click at [758, 315] on div "Get Started" at bounding box center [744, 318] width 50 height 11
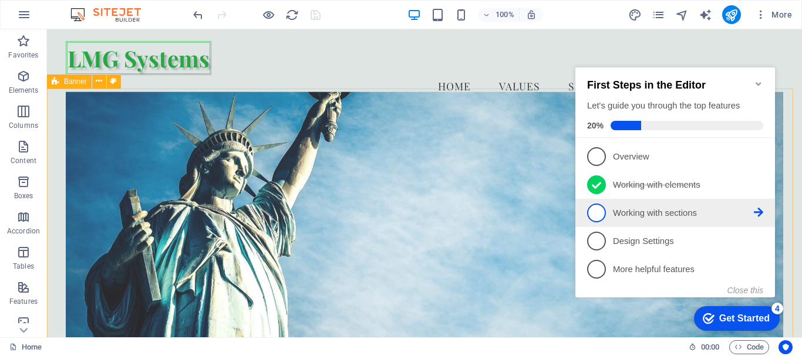
click at [604, 213] on span "3" at bounding box center [596, 213] width 19 height 19
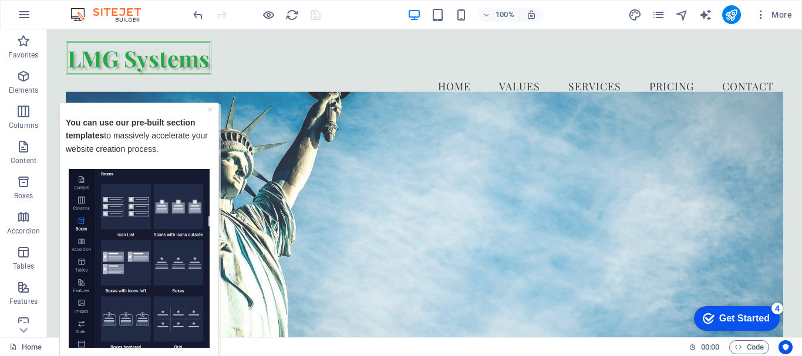
scroll to position [269, 0]
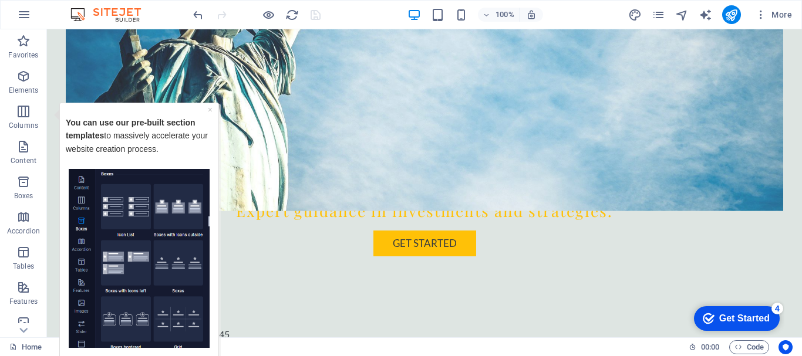
click at [162, 251] on img "Tooltip" at bounding box center [139, 258] width 141 height 180
click at [210, 111] on link "×" at bounding box center [210, 108] width 5 height 9
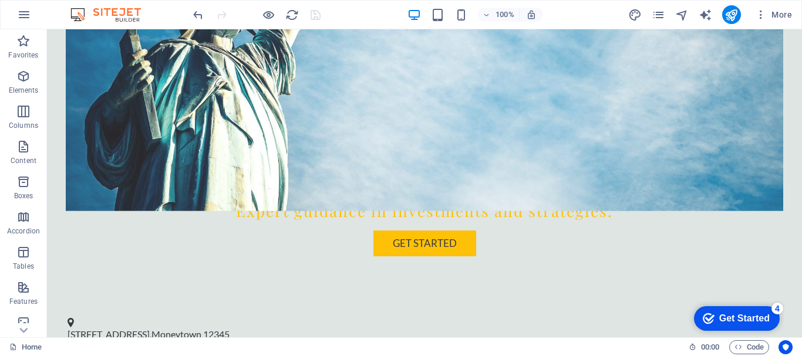
click at [753, 321] on div "Get Started" at bounding box center [744, 318] width 50 height 11
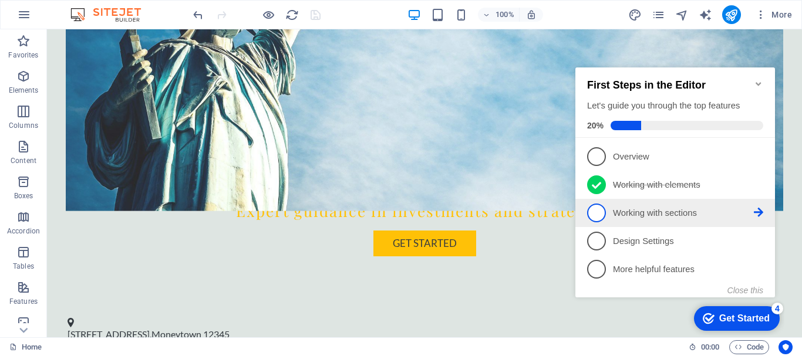
click at [600, 208] on span "3" at bounding box center [596, 213] width 19 height 19
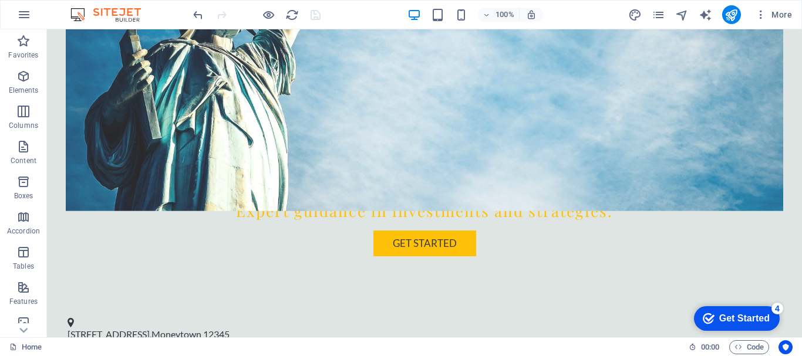
scroll to position [0, 0]
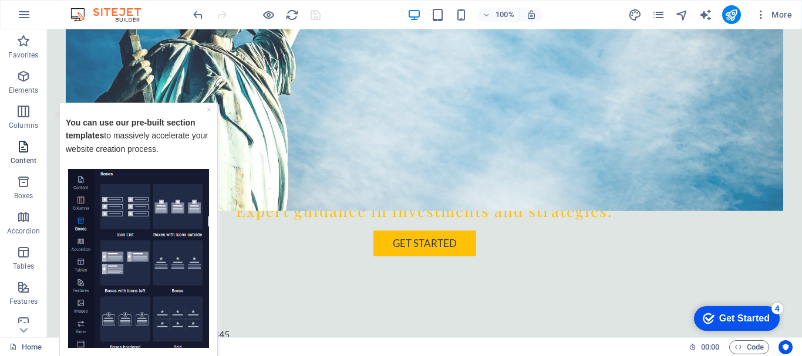
click at [25, 145] on icon "button" at bounding box center [23, 147] width 14 height 14
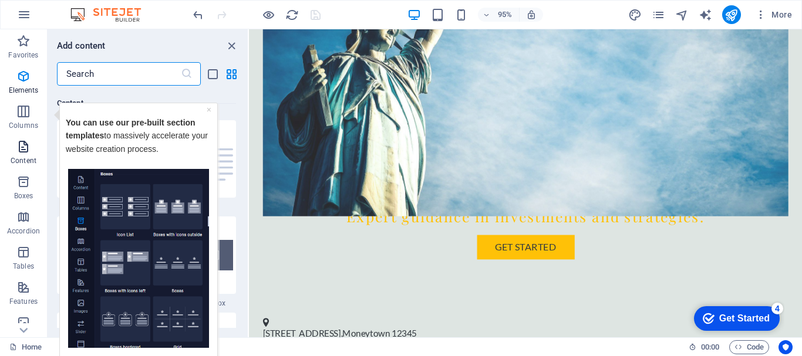
scroll to position [2054, 0]
click at [208, 112] on link "×" at bounding box center [209, 108] width 5 height 9
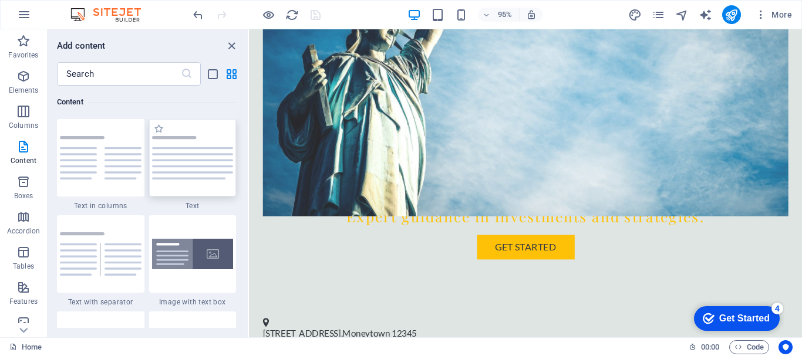
click at [175, 143] on img at bounding box center [193, 157] width 82 height 43
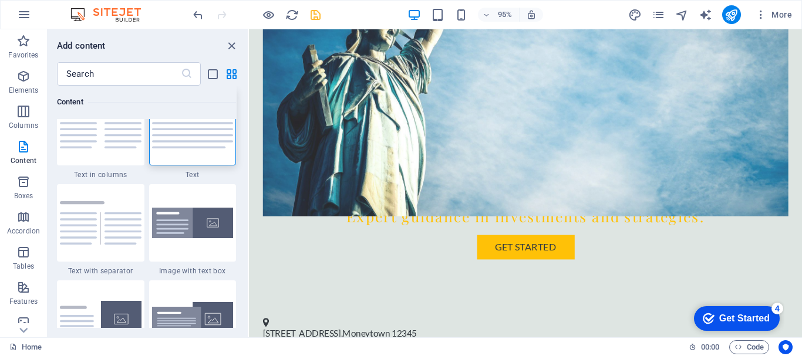
scroll to position [2063, 0]
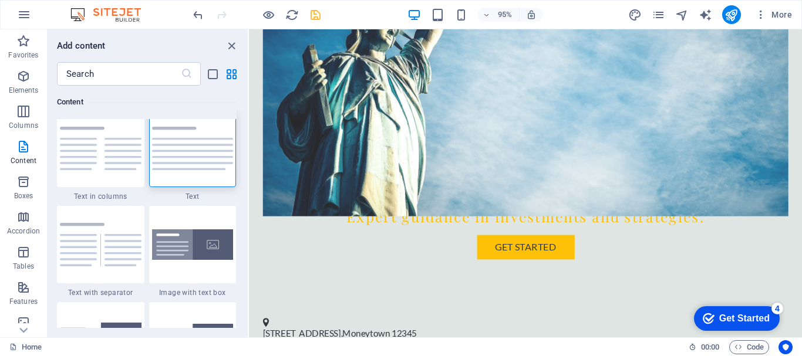
click at [760, 316] on div "Get Started" at bounding box center [744, 318] width 50 height 11
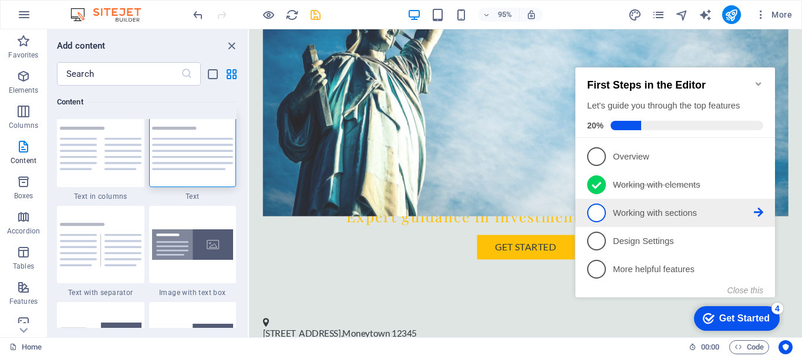
click at [756, 161] on icon at bounding box center [758, 155] width 9 height 9
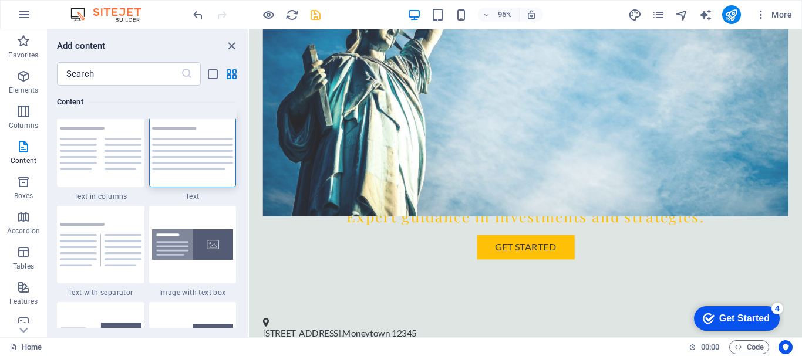
scroll to position [0, 0]
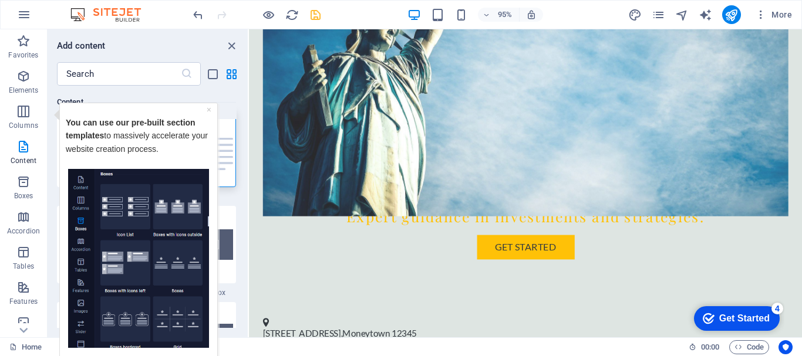
click at [121, 181] on img "Tooltip" at bounding box center [138, 258] width 141 height 180
click at [211, 109] on link "×" at bounding box center [209, 108] width 5 height 9
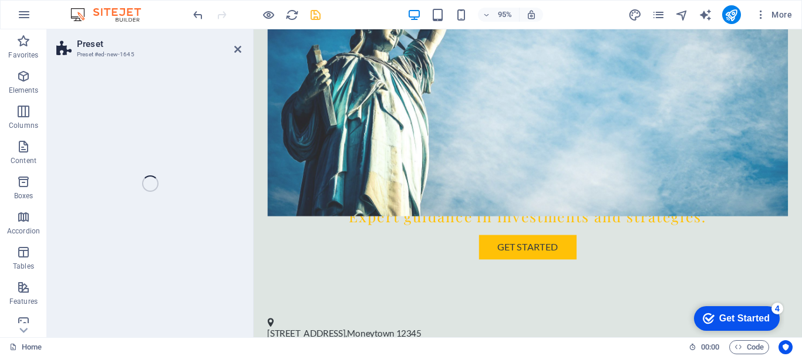
select select "rem"
select select "px"
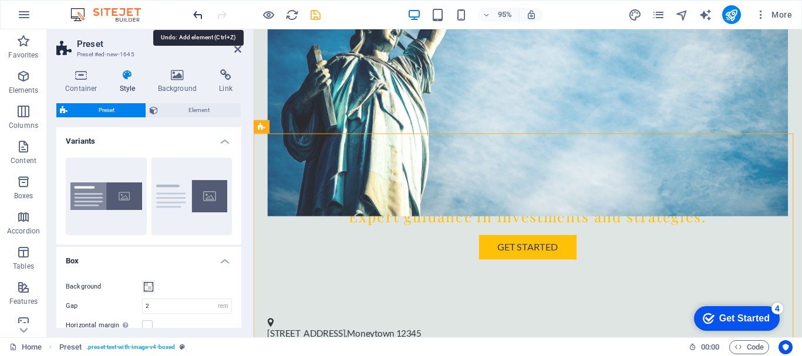
click at [200, 12] on icon "undo" at bounding box center [198, 15] width 14 height 14
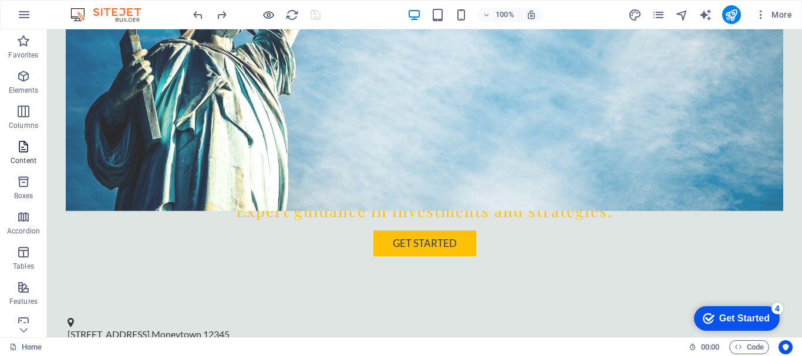
click at [22, 147] on icon "button" at bounding box center [23, 147] width 14 height 14
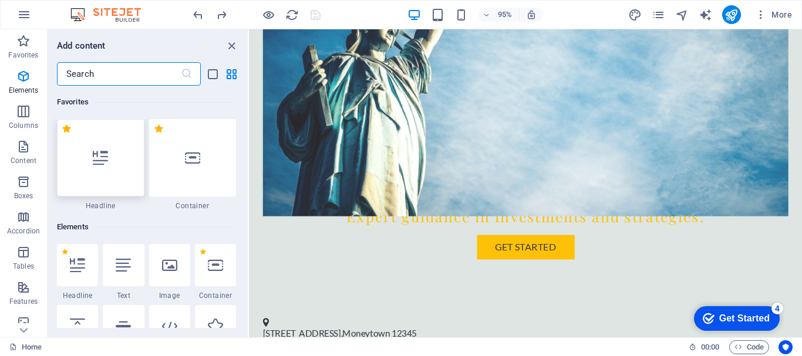
click at [105, 161] on icon at bounding box center [100, 157] width 15 height 15
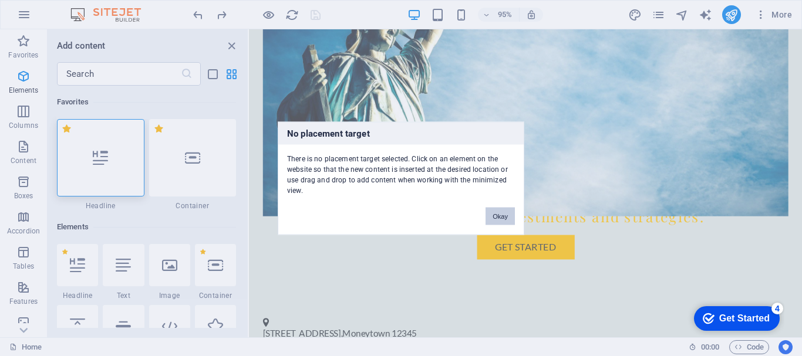
click at [507, 213] on button "Okay" at bounding box center [499, 216] width 29 height 18
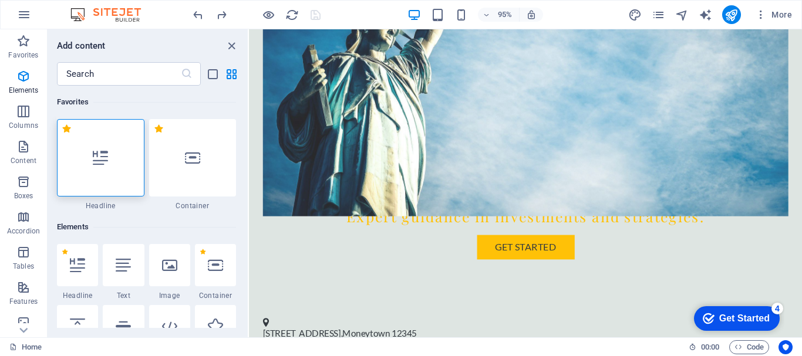
click at [729, 321] on div "Get Started" at bounding box center [744, 318] width 50 height 11
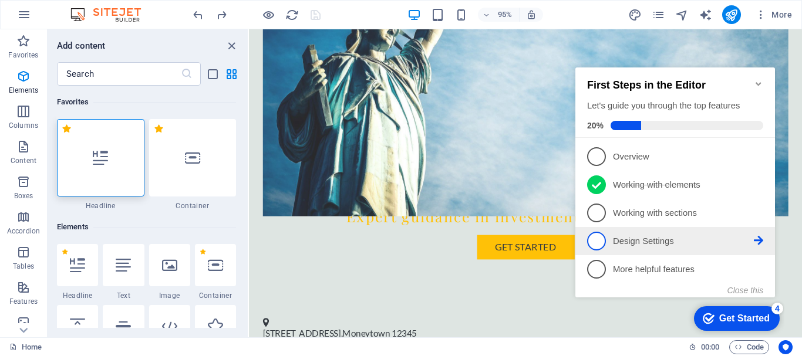
click at [626, 235] on p "Design Settings - incomplete" at bounding box center [683, 241] width 141 height 12
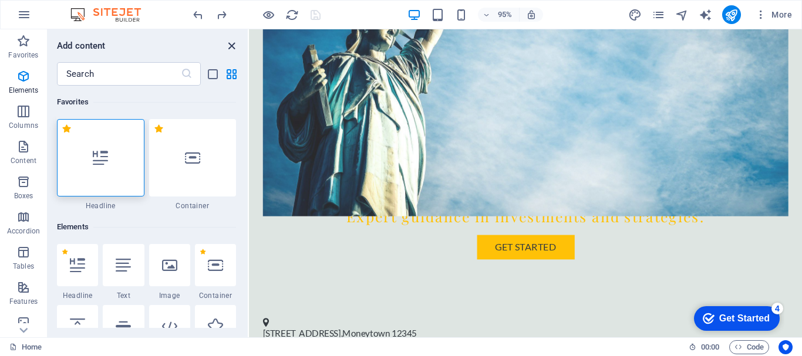
click at [234, 45] on icon "close panel" at bounding box center [232, 46] width 14 height 14
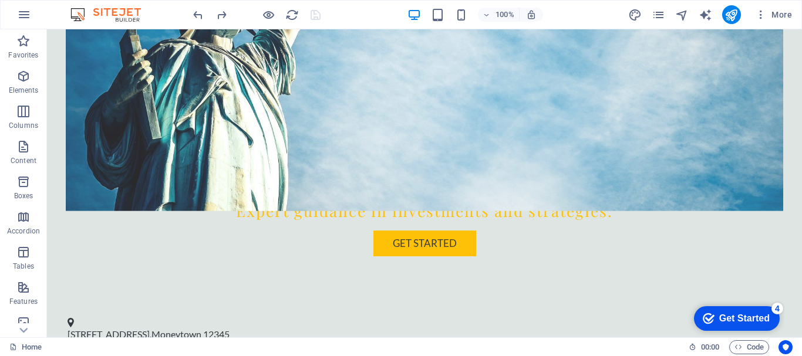
click at [764, 313] on div "Get Started" at bounding box center [744, 318] width 50 height 11
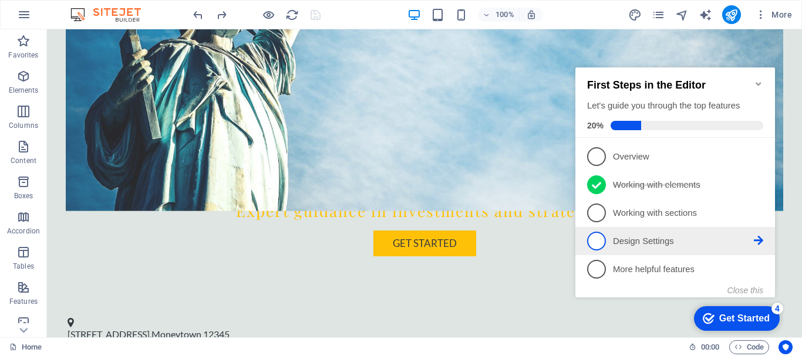
click at [762, 161] on icon at bounding box center [758, 155] width 9 height 9
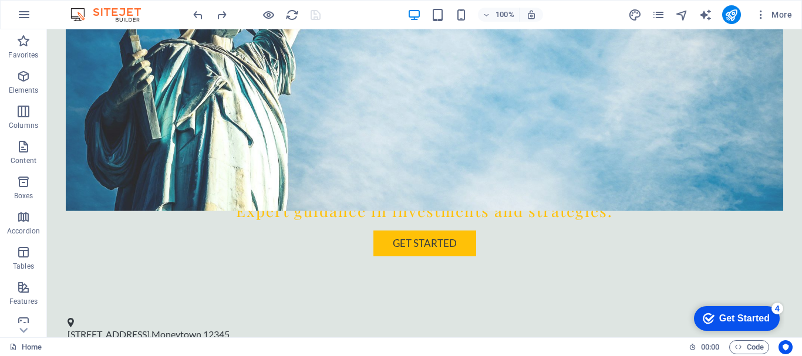
click at [746, 313] on div "Get Started" at bounding box center [744, 318] width 50 height 11
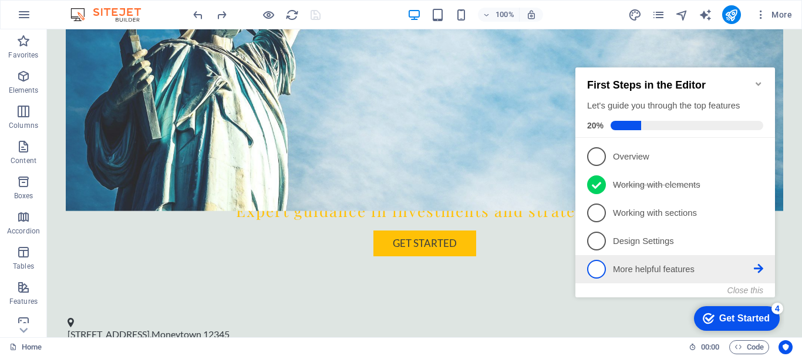
click at [701, 272] on p "More helpful features - incomplete" at bounding box center [683, 270] width 141 height 12
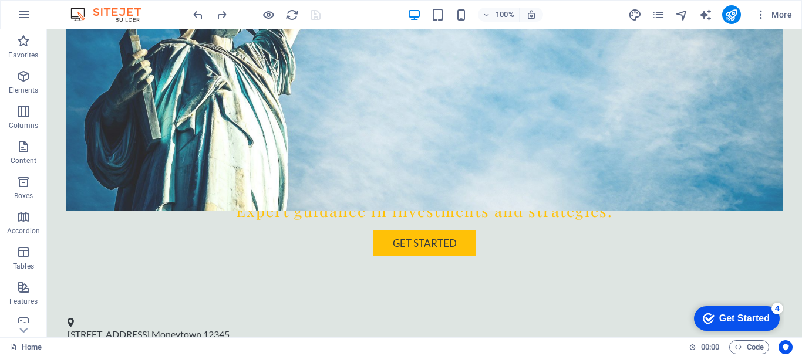
click at [728, 316] on div "Get Started" at bounding box center [744, 318] width 50 height 11
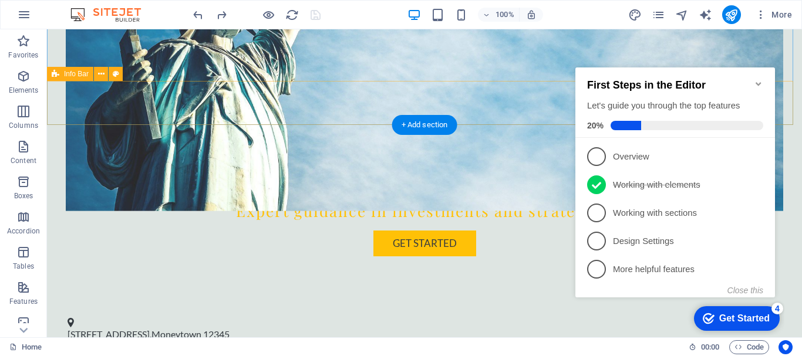
click at [221, 303] on div "123 Finance St , Moneytown 12345 (123) 456-7890 info@lmgsystems.com" at bounding box center [424, 351] width 755 height 97
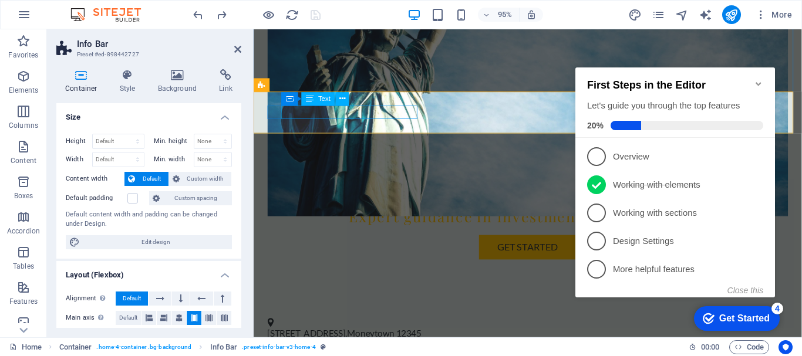
click at [424, 344] on span "12345" at bounding box center [417, 349] width 26 height 11
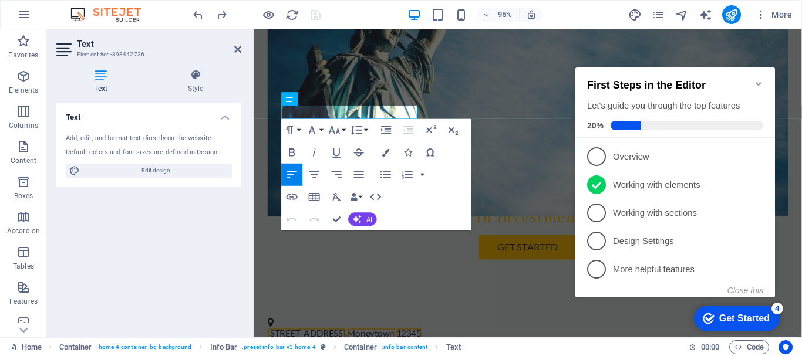
click at [754, 79] on icon "Minimize checklist" at bounding box center [758, 83] width 9 height 9
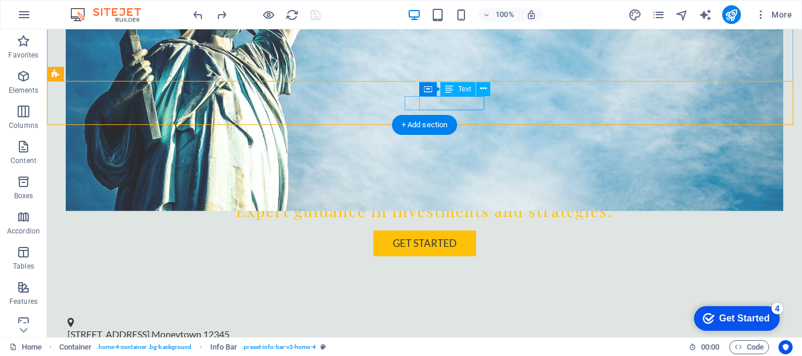
click at [131, 352] on span "(123) 456-7890" at bounding box center [100, 357] width 64 height 11
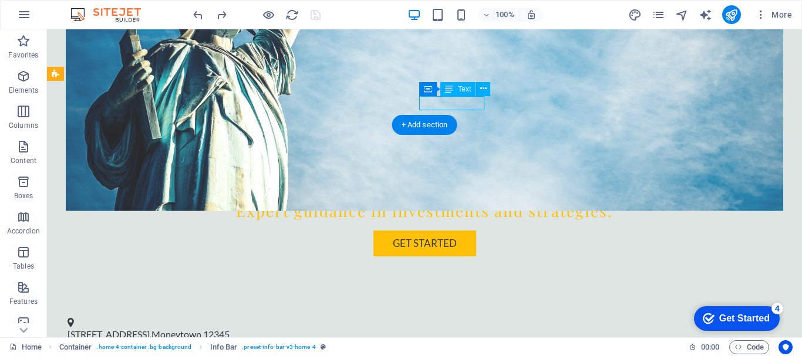
click at [131, 352] on span "(123) 456-7890" at bounding box center [100, 357] width 64 height 11
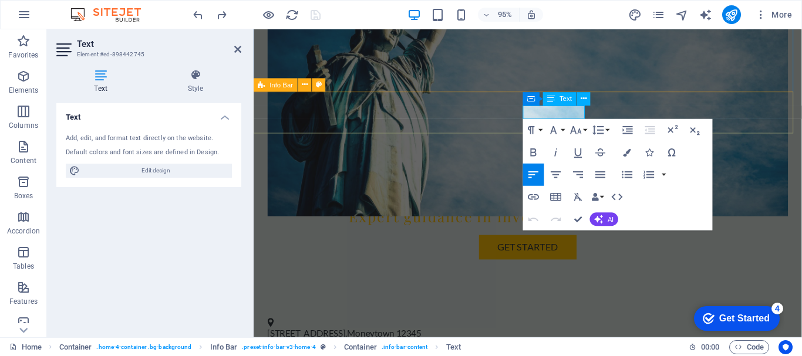
drag, startPoint x: 643, startPoint y: 119, endPoint x: 829, endPoint y: 114, distance: 186.7
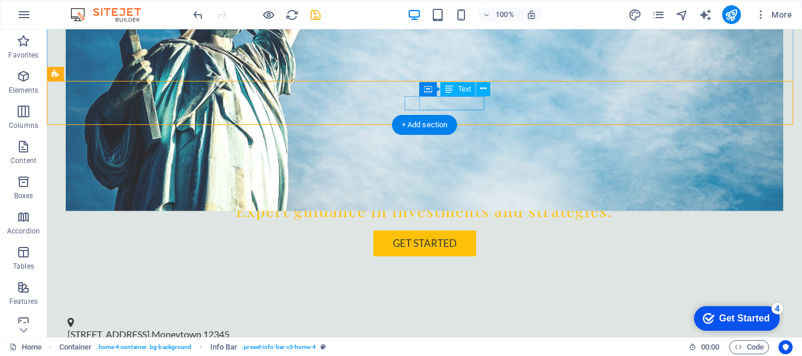
click at [131, 352] on span "(123) 456-7890" at bounding box center [100, 357] width 64 height 11
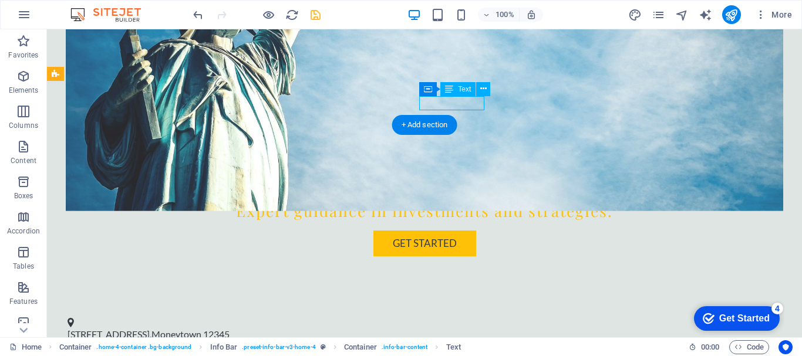
click at [131, 352] on span "(123) 456-7890" at bounding box center [100, 357] width 64 height 11
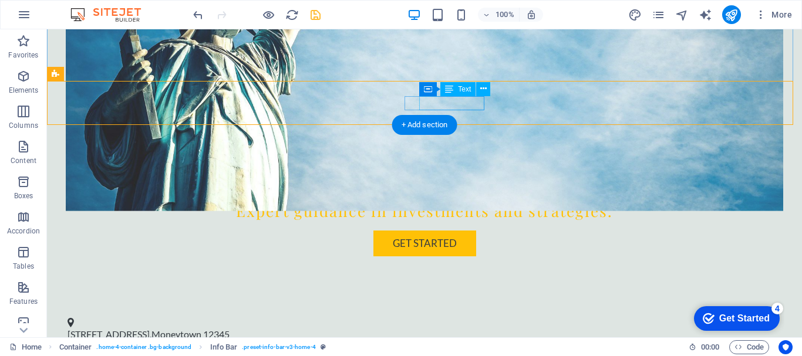
click at [131, 352] on span "(123) 456-7890" at bounding box center [100, 357] width 64 height 11
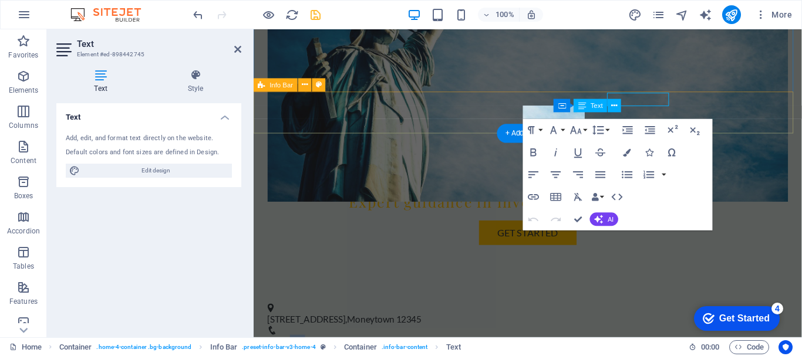
click at [460, 303] on div "123 Finance St , Moneytown 12345 (123) 456-7890 info@lmgsystems.com" at bounding box center [542, 351] width 577 height 97
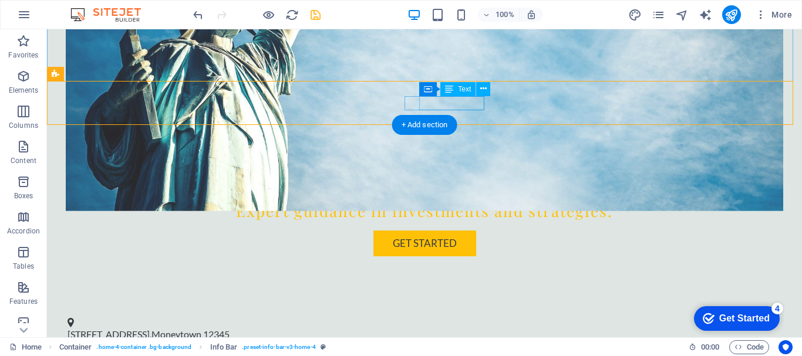
click at [131, 352] on span "(123) 456-7890" at bounding box center [100, 357] width 64 height 11
click at [460, 92] on span "Text" at bounding box center [464, 89] width 13 height 7
click at [480, 90] on icon at bounding box center [483, 89] width 6 height 12
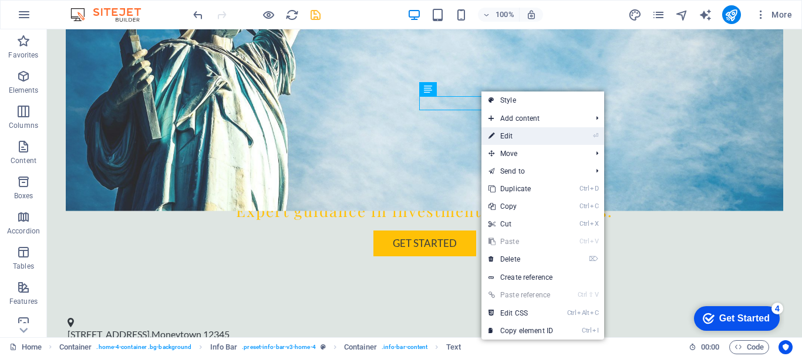
click at [497, 132] on link "⏎ Edit" at bounding box center [520, 136] width 79 height 18
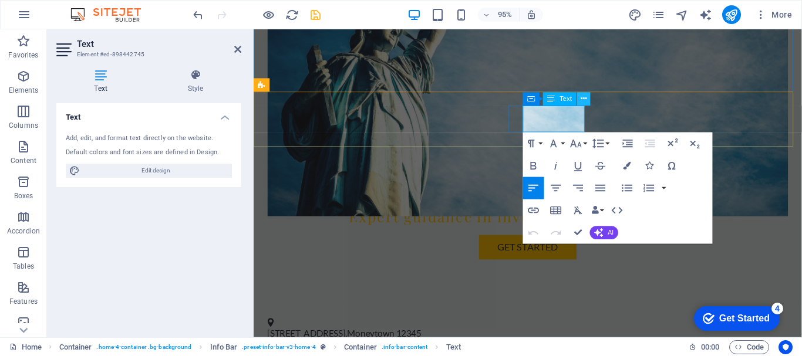
click at [583, 96] on icon at bounding box center [584, 99] width 6 height 12
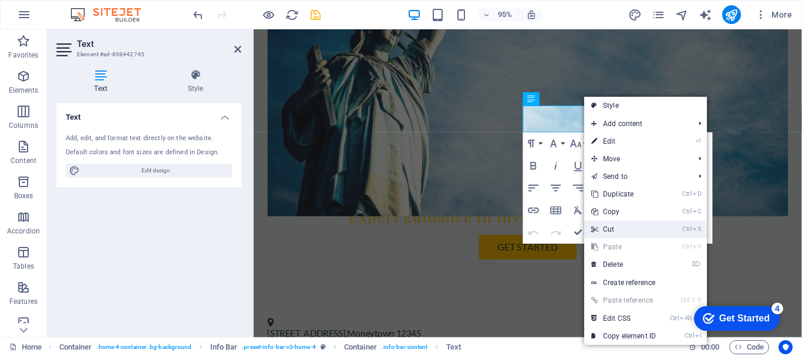
click at [630, 231] on link "Ctrl X Cut" at bounding box center [623, 230] width 79 height 18
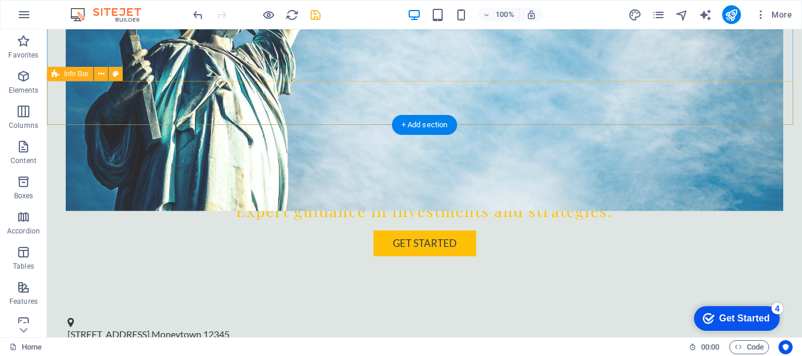
click at [466, 303] on div "123 Finance St , Moneytown 12345 info@lmgsystems.com" at bounding box center [424, 344] width 755 height 83
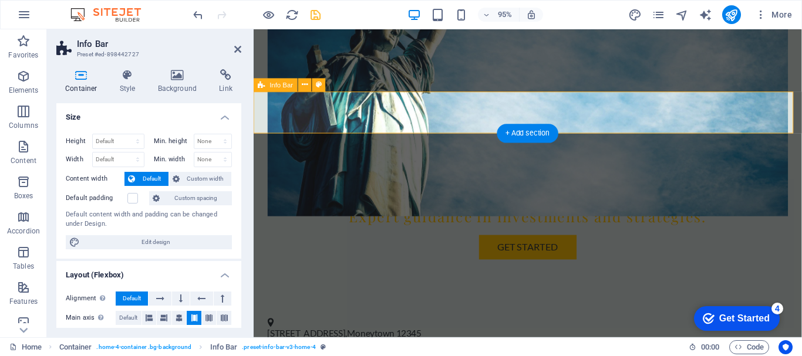
click at [0, 0] on div "Container" at bounding box center [0, 0] width 0 height 0
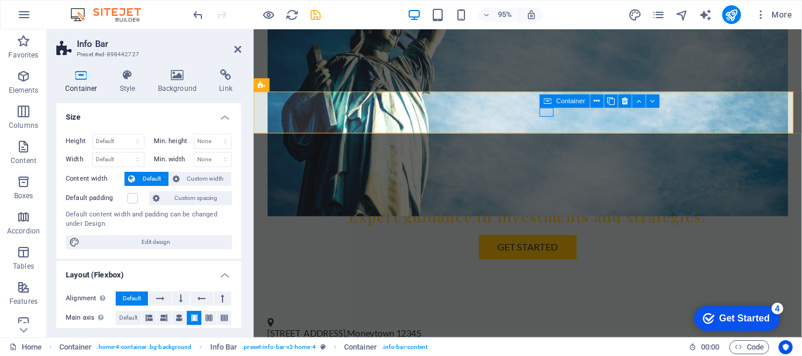
click at [543, 108] on div "Container" at bounding box center [564, 102] width 50 height 14
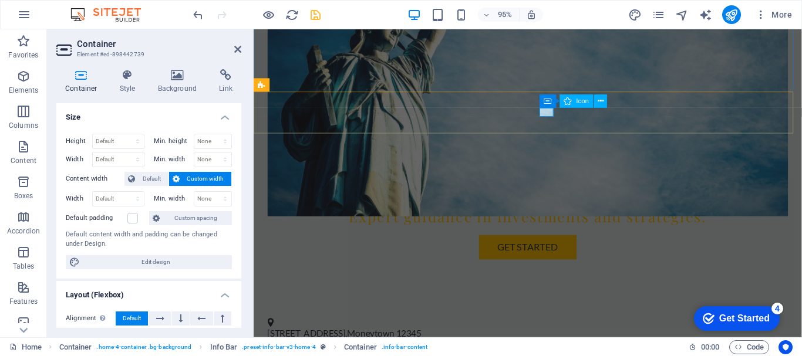
click at [568, 356] on figure at bounding box center [537, 361] width 539 height 9
select select "xMidYMid"
select select "px"
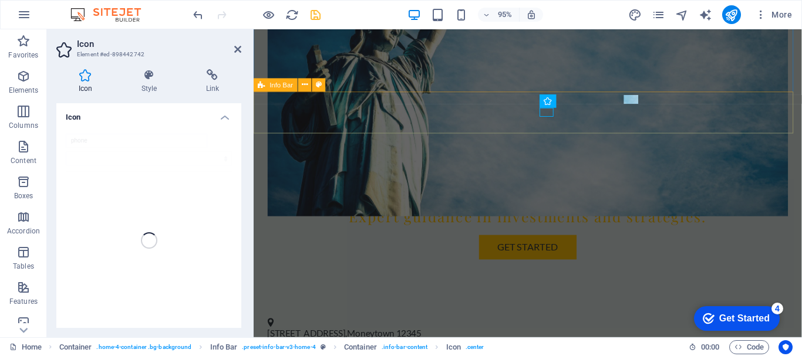
click at [582, 319] on div "123 Finance St , Moneytown 12345 info@lmgsystems.com" at bounding box center [542, 360] width 577 height 83
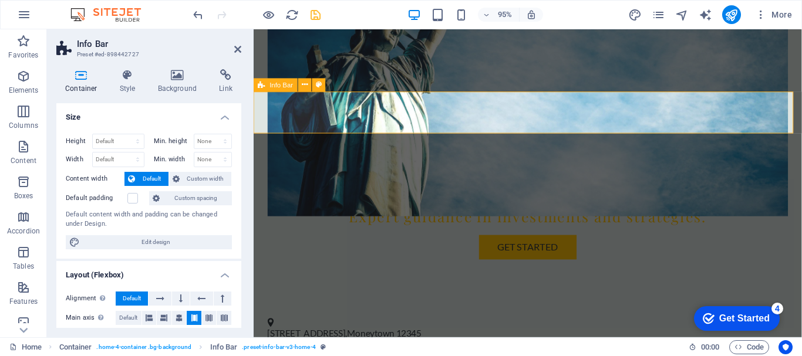
click at [582, 319] on div "123 Finance St , Moneytown 12345 info@lmgsystems.com" at bounding box center [542, 360] width 577 height 83
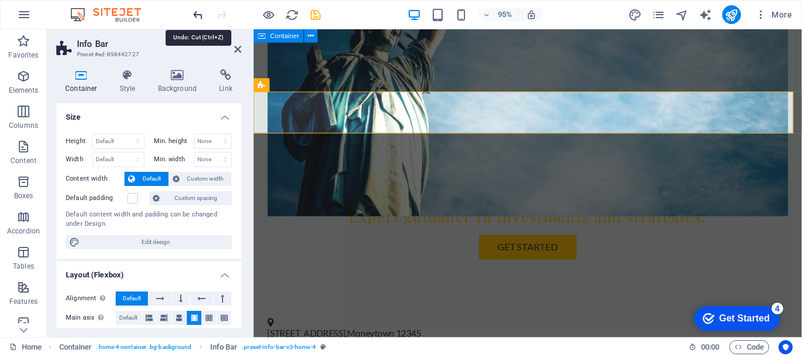
click at [201, 14] on icon "undo" at bounding box center [198, 15] width 14 height 14
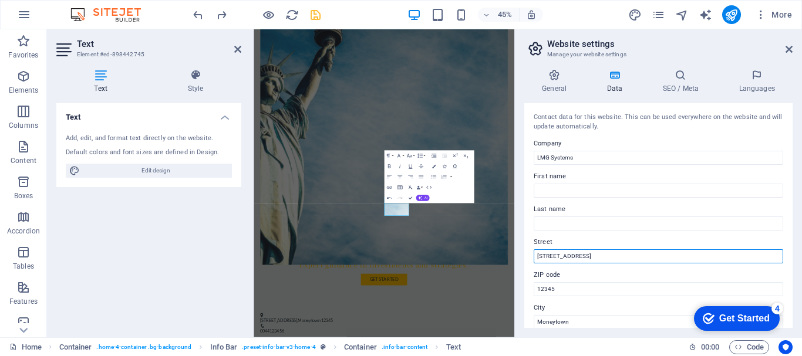
drag, startPoint x: 593, startPoint y: 258, endPoint x: 515, endPoint y: 254, distance: 78.2
click at [515, 254] on aside "Website settings Manage your website settings General Data SEO / Meta Languages…" at bounding box center [658, 183] width 288 height 308
paste input "Piccadilly"
type input "Piccadilly"
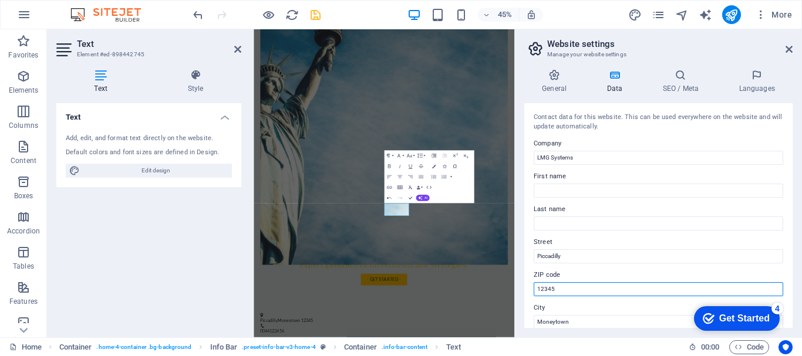
drag, startPoint x: 574, startPoint y: 294, endPoint x: 535, endPoint y: 291, distance: 38.9
click at [535, 291] on input "12345" at bounding box center [658, 289] width 249 height 14
paste input "London, London , W1J 7NJ"
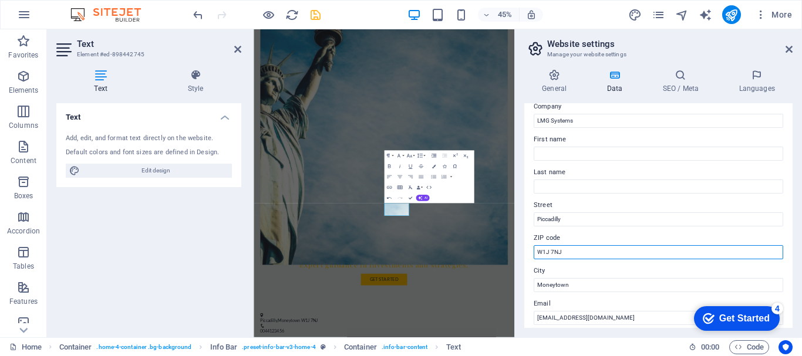
scroll to position [58, 0]
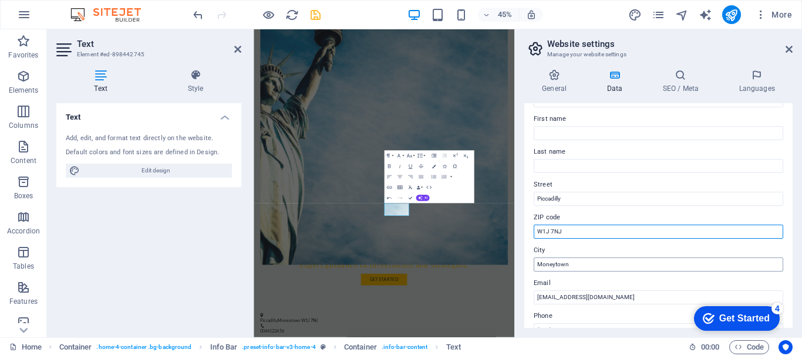
type input "W1J 7NJ"
drag, startPoint x: 578, startPoint y: 266, endPoint x: 521, endPoint y: 265, distance: 56.4
click at [521, 265] on div "General Data SEO / Meta Languages Website name lmgsys.com Logo Drag files here,…" at bounding box center [658, 199] width 287 height 278
paste input "London, London , W1J 7NJ"
type input "[GEOGRAPHIC_DATA]"
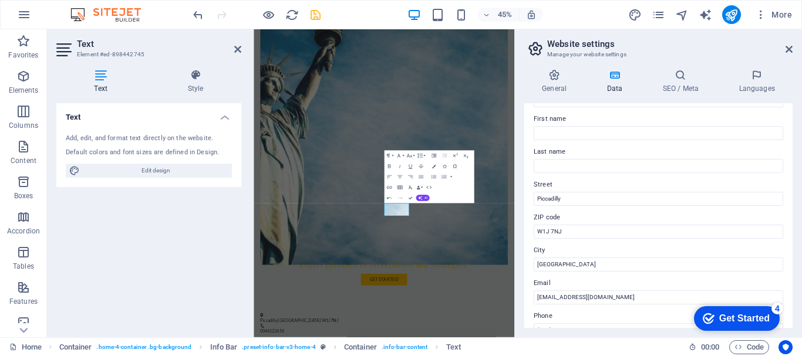
click at [586, 247] on label "City" at bounding box center [658, 251] width 249 height 14
click at [586, 258] on input "[GEOGRAPHIC_DATA]" at bounding box center [658, 265] width 249 height 14
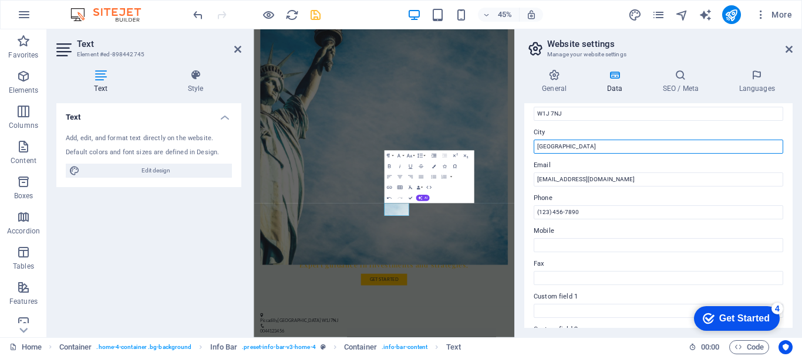
scroll to position [178, 0]
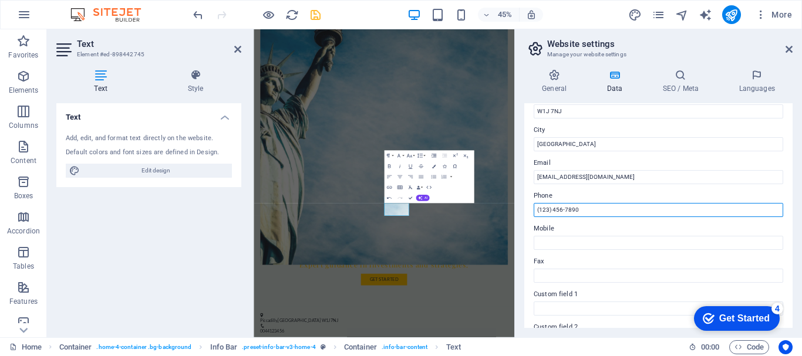
drag, startPoint x: 849, startPoint y: 241, endPoint x: 831, endPoint y: 428, distance: 188.1
type input "("
paste input "744142949"
click at [561, 210] on input "+44 744142949" at bounding box center [658, 210] width 249 height 14
click at [570, 210] on input "+44 7441 42949" at bounding box center [658, 210] width 249 height 14
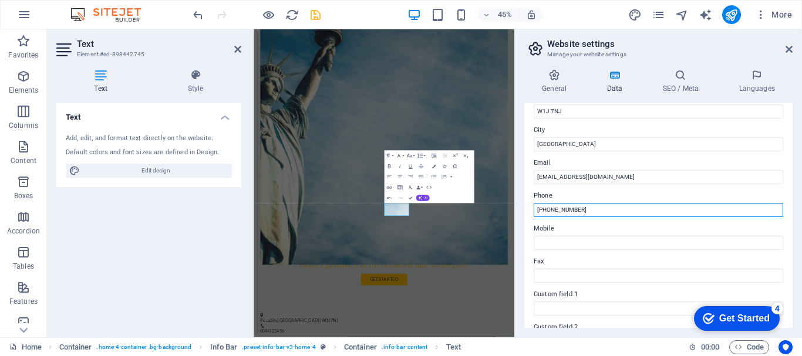
click at [587, 207] on input "[PHONE_NUMBER]" at bounding box center [658, 210] width 249 height 14
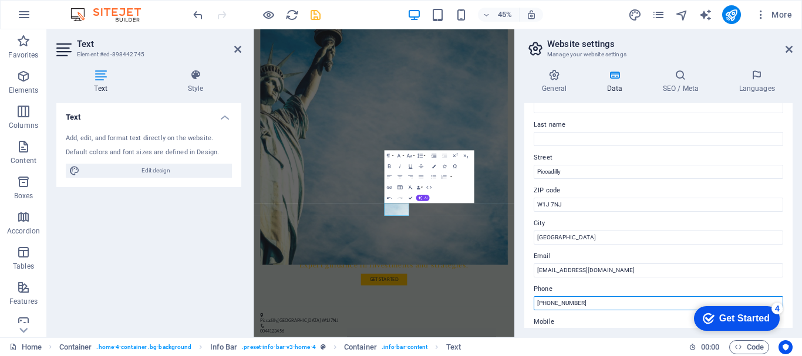
scroll to position [0, 0]
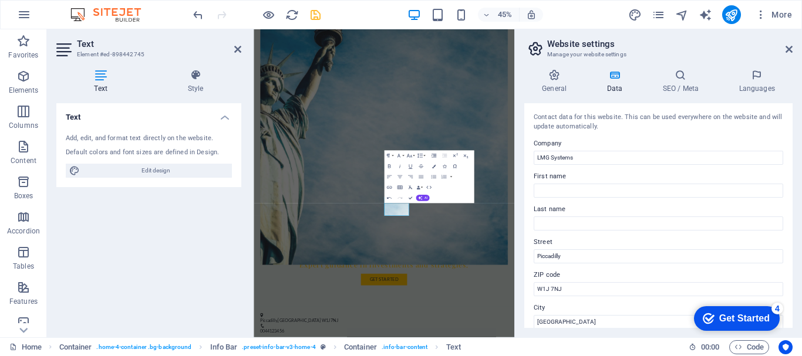
type input "[PHONE_NUMBER]"
drag, startPoint x: 696, startPoint y: 214, endPoint x: 724, endPoint y: 141, distance: 78.8
click at [724, 141] on div "Contact data for this website. This can be used everywhere on the website and w…" at bounding box center [658, 215] width 268 height 225
click at [737, 52] on h3 "Manage your website settings" at bounding box center [658, 54] width 222 height 11
click at [547, 80] on icon at bounding box center [554, 75] width 60 height 12
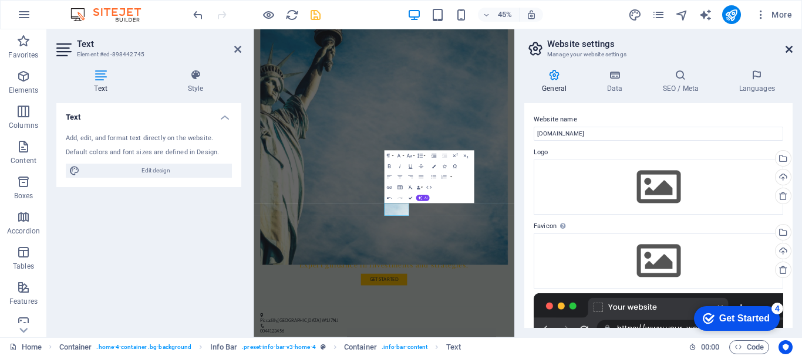
click at [785, 45] on icon at bounding box center [788, 49] width 7 height 9
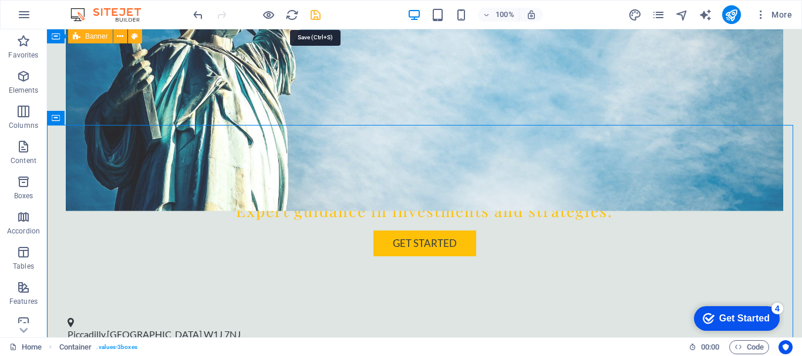
click at [311, 14] on icon "save" at bounding box center [316, 15] width 14 height 14
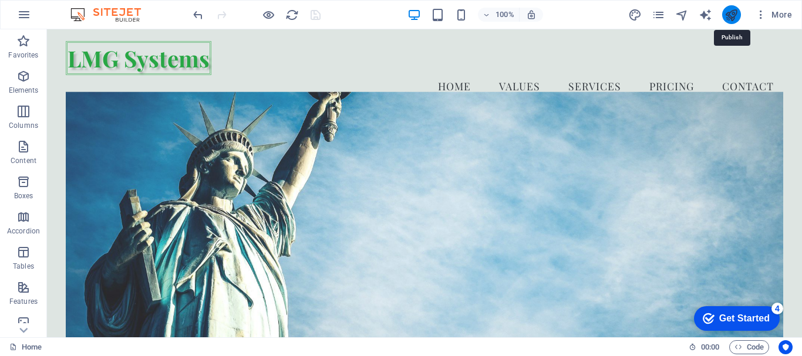
click at [727, 15] on icon "publish" at bounding box center [731, 15] width 14 height 14
click at [731, 15] on icon "publish" at bounding box center [731, 15] width 14 height 14
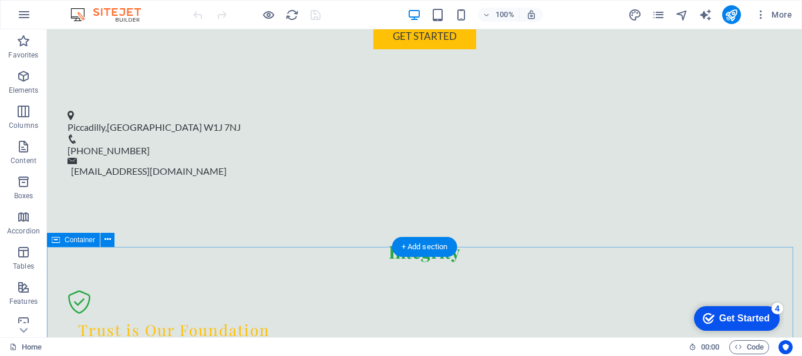
scroll to position [528, 0]
